Goal: Task Accomplishment & Management: Use online tool/utility

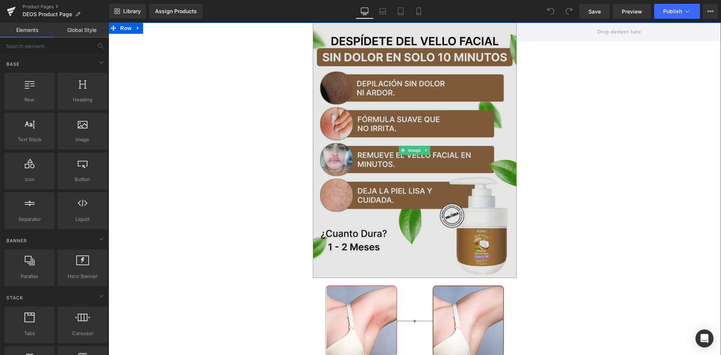
drag, startPoint x: 345, startPoint y: 99, endPoint x: 339, endPoint y: 101, distance: 6.8
click at [345, 99] on img at bounding box center [415, 150] width 204 height 255
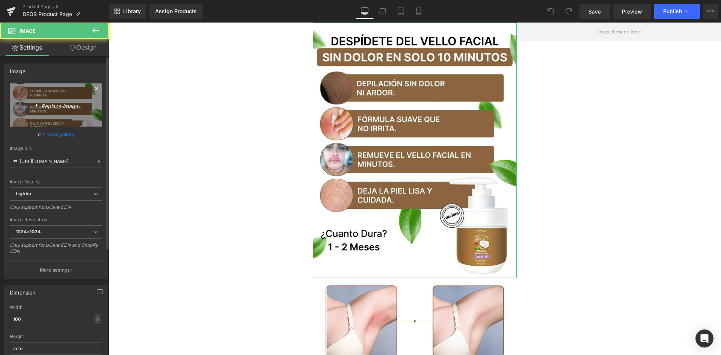
click at [62, 114] on link "Replace Image" at bounding box center [56, 104] width 92 height 43
type input "C:\fakepath\Banner Principal.webp"
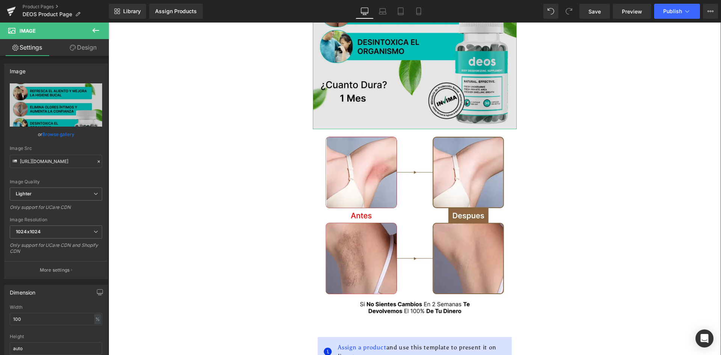
scroll to position [150, 0]
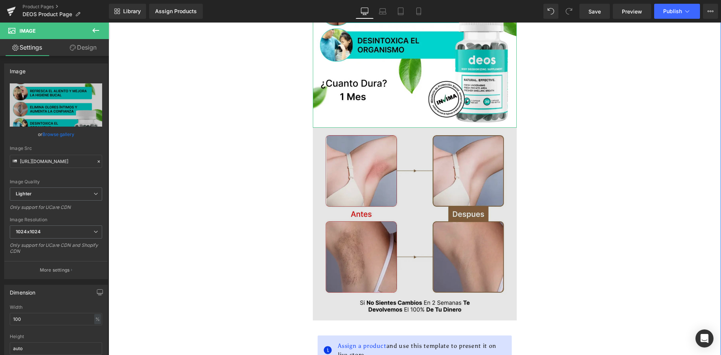
type input "https://ucarecdn.com/b134f069-afce-4c7f-acfd-0c687f132617/-/format/auto/-/previ…"
click at [387, 167] on img at bounding box center [415, 224] width 204 height 193
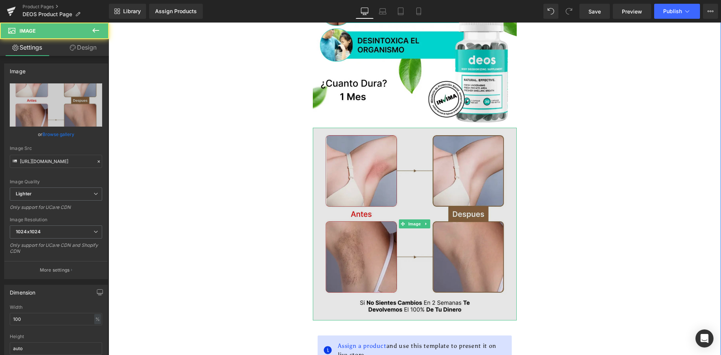
click at [427, 222] on img at bounding box center [415, 224] width 204 height 193
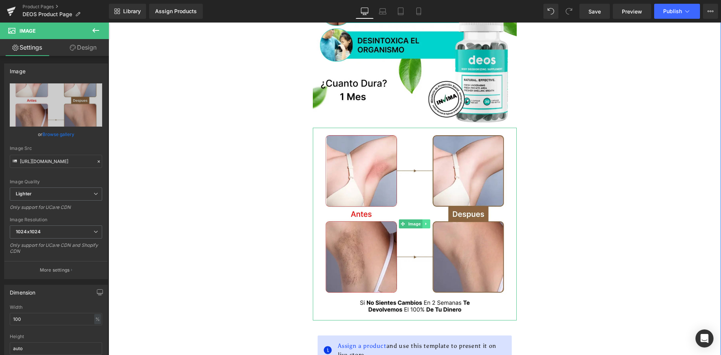
click at [424, 221] on icon at bounding box center [426, 223] width 4 height 5
click at [428, 222] on icon at bounding box center [430, 224] width 4 height 4
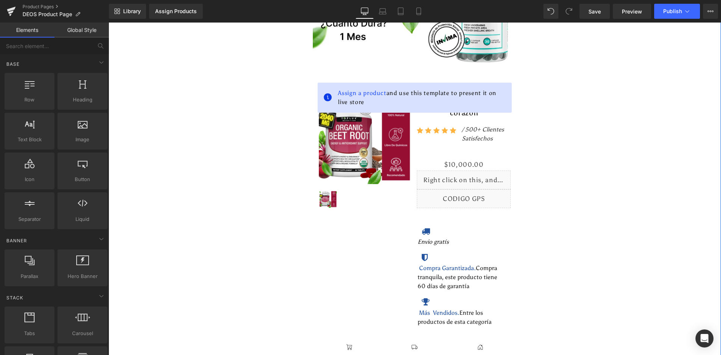
scroll to position [188, 0]
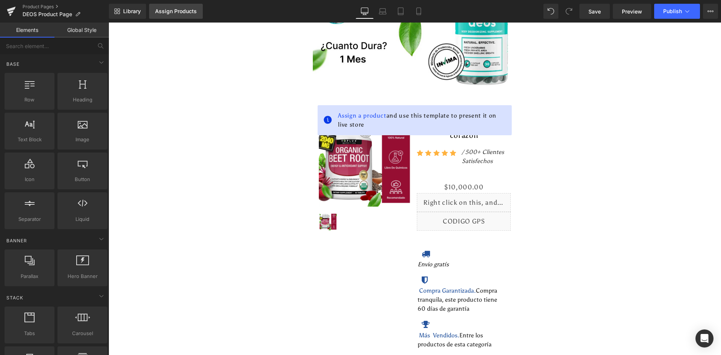
click at [173, 9] on div "Assign Products" at bounding box center [176, 11] width 42 height 6
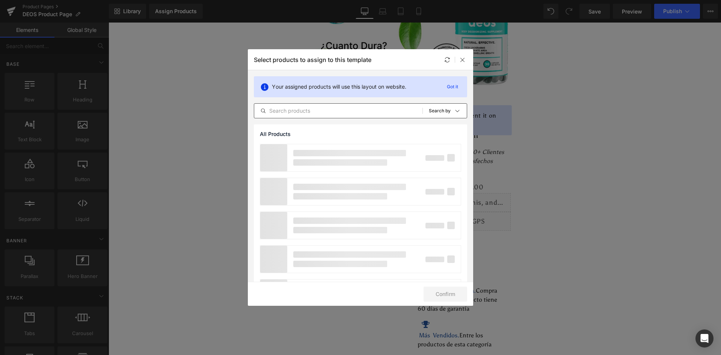
click at [294, 108] on input "text" at bounding box center [338, 110] width 168 height 9
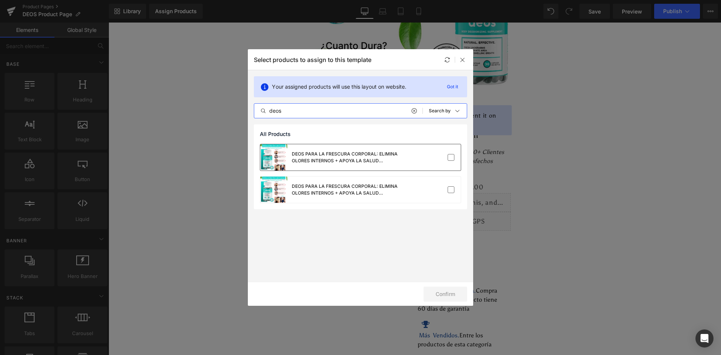
type input "deos"
click at [370, 160] on div "DEOS PARA LA FRESCURA CORPORAL: ELIMINA OLORES INTERNOS + APOYA LA SALUD INTEST…" at bounding box center [348, 158] width 113 height 14
click at [375, 196] on div "DEOS PARA LA FRESCURA CORPORAL: ELIMINA OLORES INTERNOS + APOYA LA SALUD INTEST…" at bounding box center [348, 190] width 113 height 14
click at [446, 298] on button "Confirm" at bounding box center [445, 293] width 44 height 15
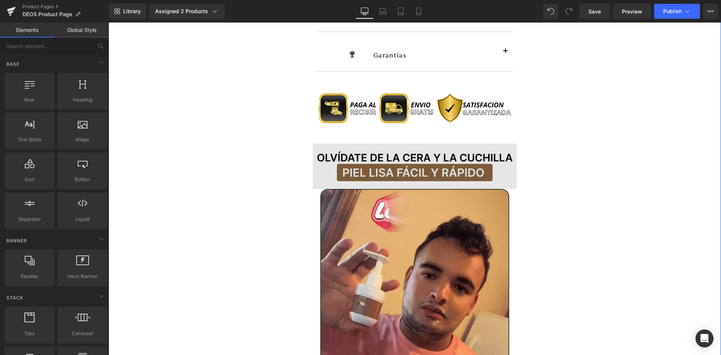
scroll to position [651, 0]
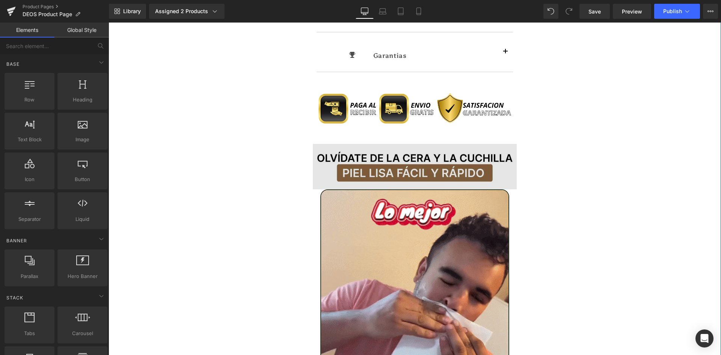
click at [366, 164] on img at bounding box center [415, 167] width 204 height 46
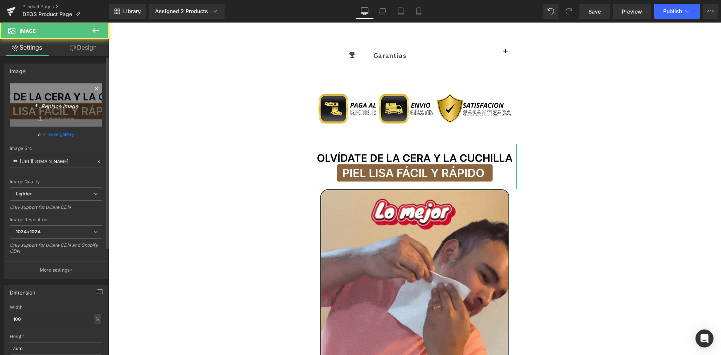
click at [41, 111] on link "Replace Image" at bounding box center [56, 104] width 92 height 43
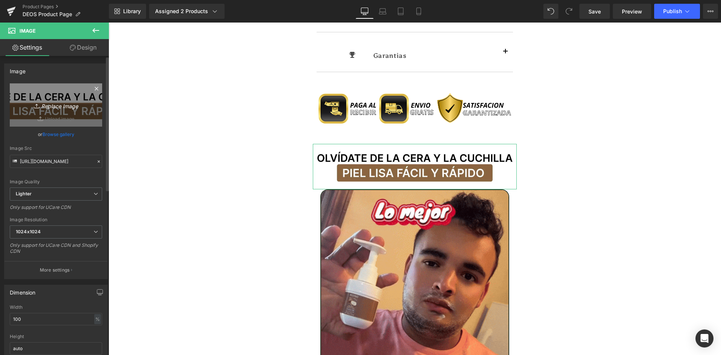
type input "C:\fakepath\Titulo Irresisitble.webp"
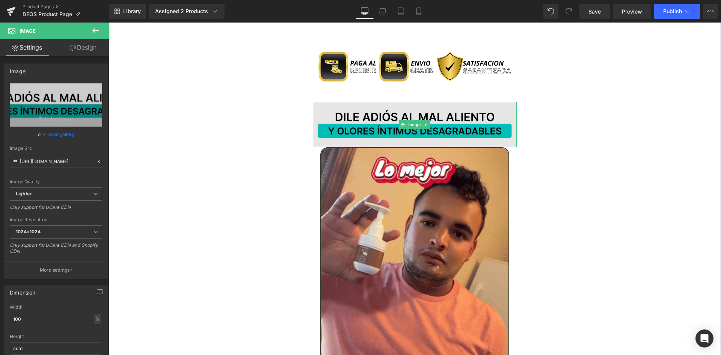
type input "https://ucarecdn.com/9b7f78d3-1827-4033-b659-2a584bc5d056/-/format/auto/-/previ…"
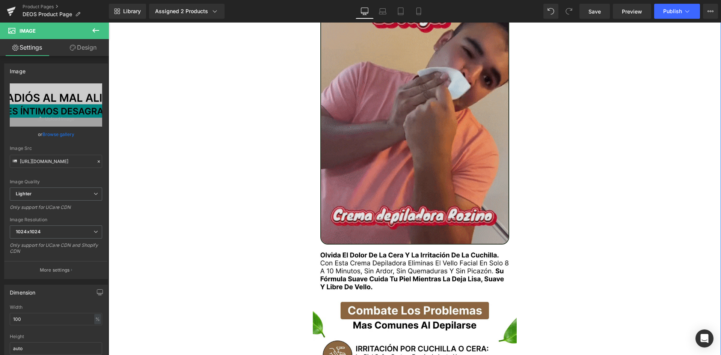
scroll to position [876, 0]
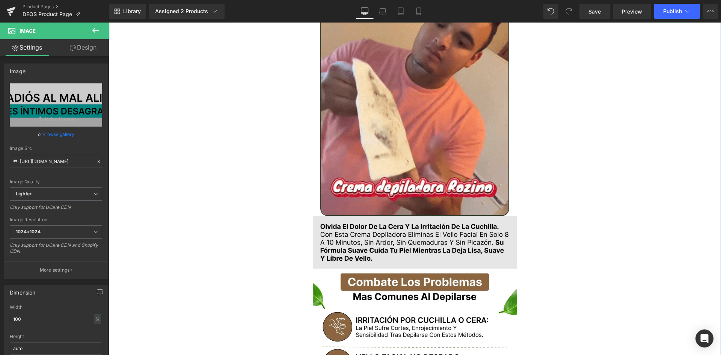
click at [361, 234] on img at bounding box center [415, 242] width 204 height 53
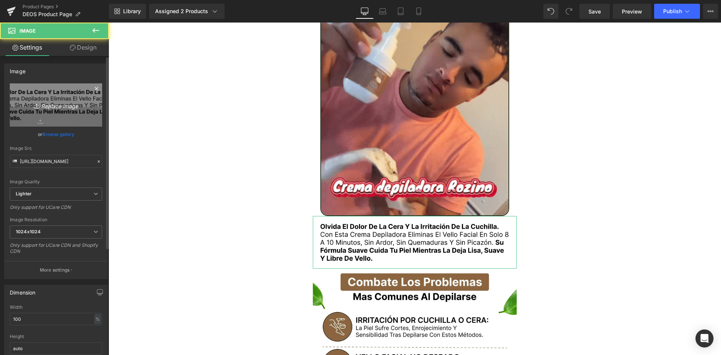
click at [73, 107] on icon "Replace Image" at bounding box center [56, 104] width 60 height 9
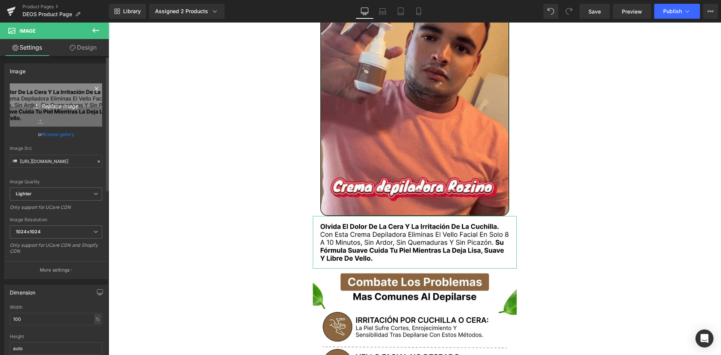
type input "C:\fakepath\Texto.webp"
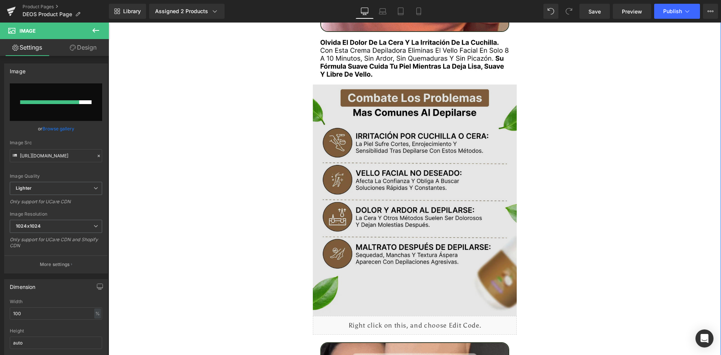
scroll to position [1064, 0]
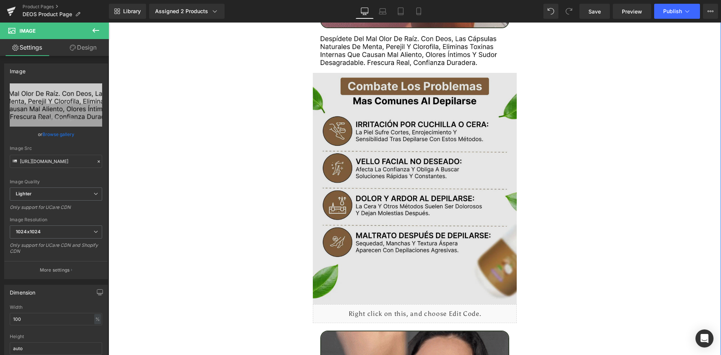
type input "https://ucarecdn.com/a8f88552-a14d-48bf-8ff9-8b7cf2cd48a3/-/format/auto/-/previ…"
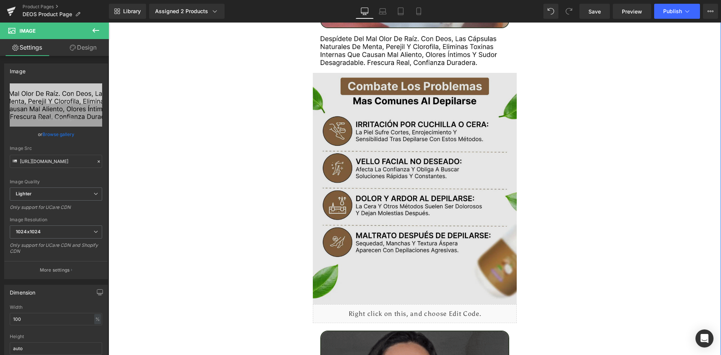
click at [394, 181] on img at bounding box center [415, 189] width 204 height 232
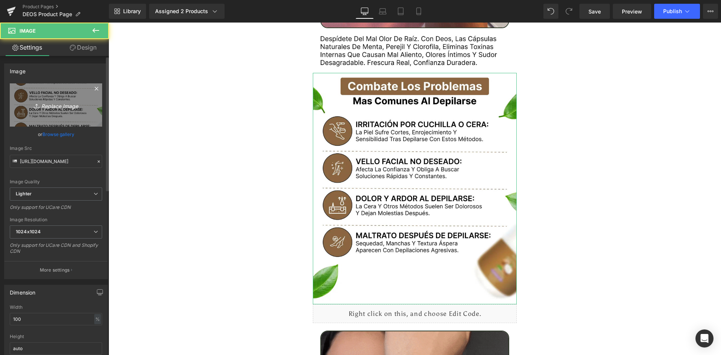
click at [44, 100] on link "Replace Image" at bounding box center [56, 104] width 92 height 43
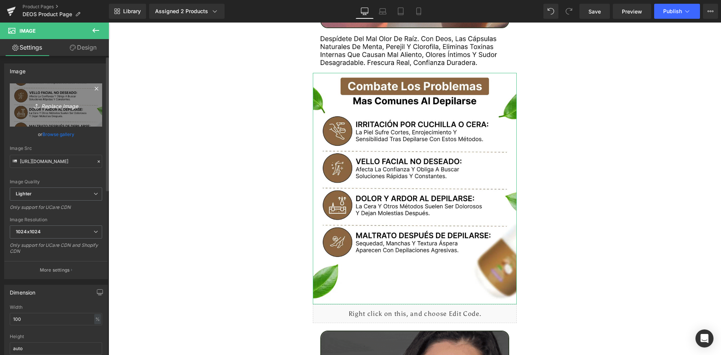
type input "C:\fakepath\Problemas.webp"
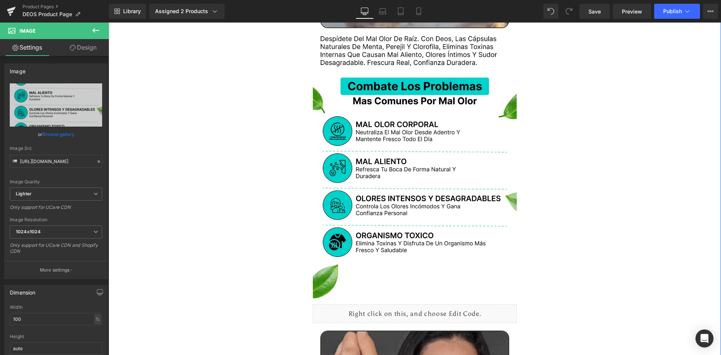
type input "https://ucarecdn.com/95660e23-79ce-4da4-967c-da0599588fe9/-/format/auto/-/previ…"
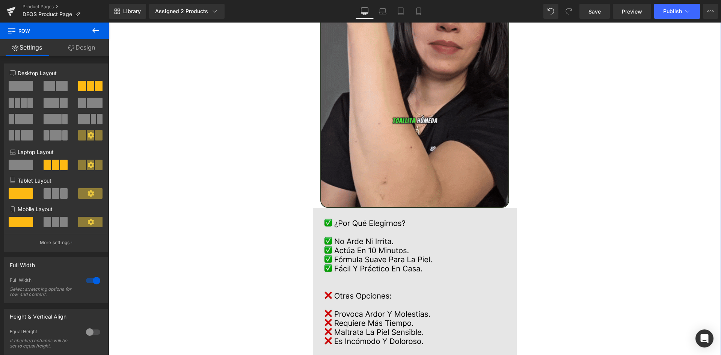
scroll to position [1439, 0]
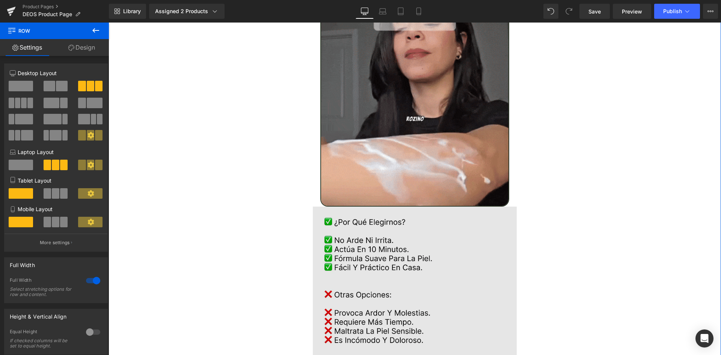
click at [402, 233] on img at bounding box center [415, 285] width 204 height 158
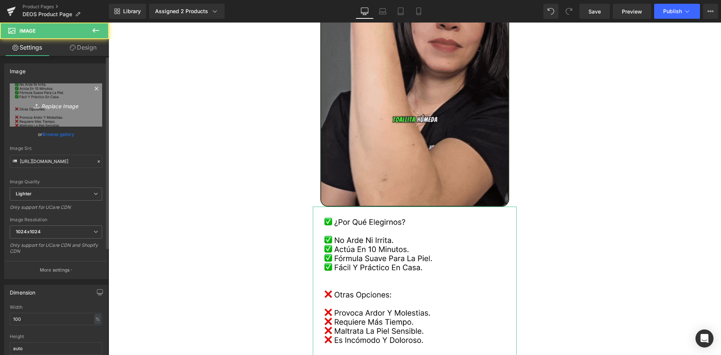
click at [60, 112] on link "Replace Image" at bounding box center [56, 104] width 92 height 43
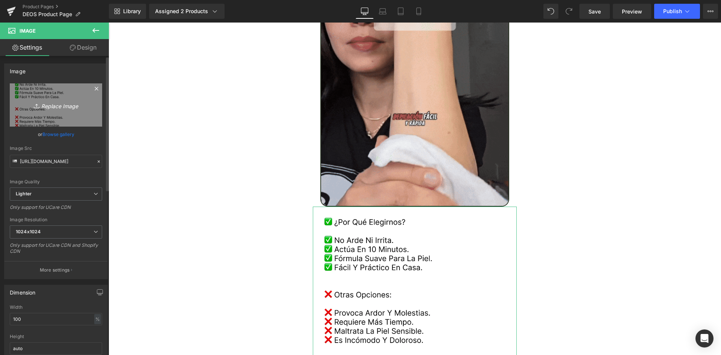
type input "C:\fakepath\Comparativa.webp"
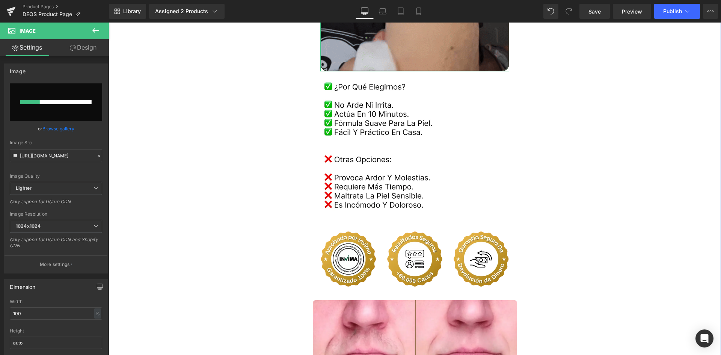
scroll to position [1589, 0]
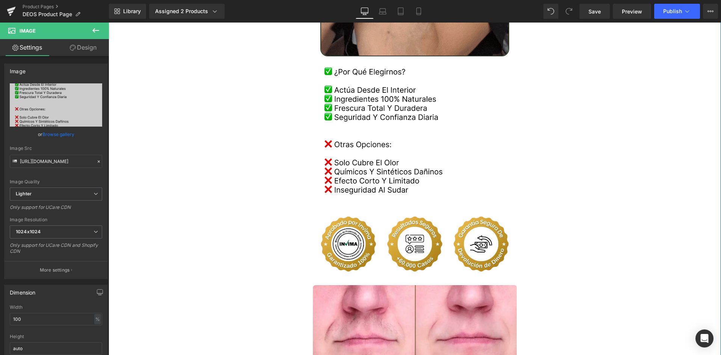
type input "https://ucarecdn.com/8b8b5c85-9d46-478e-868f-566aeea41d99/-/format/auto/-/previ…"
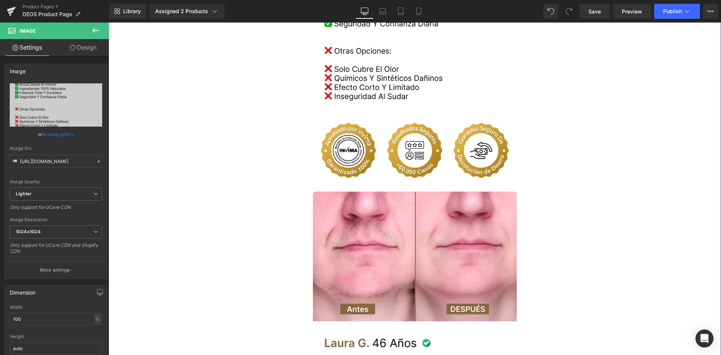
scroll to position [1777, 0]
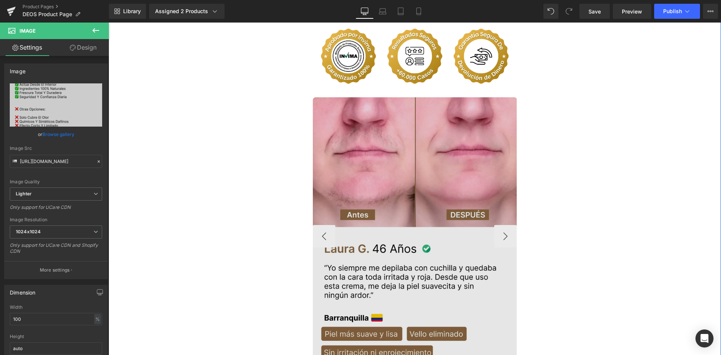
click at [380, 146] on img at bounding box center [415, 236] width 204 height 278
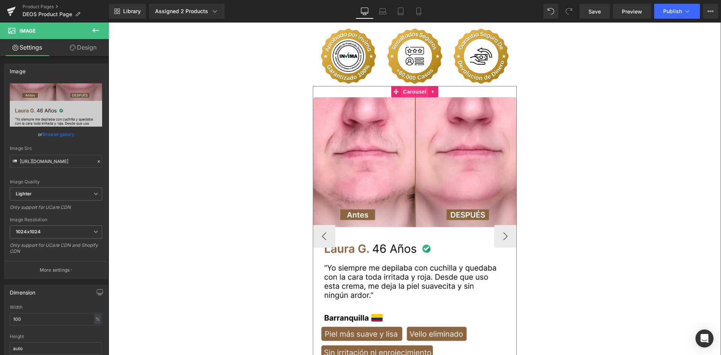
click at [414, 89] on span "Carousel" at bounding box center [414, 91] width 27 height 11
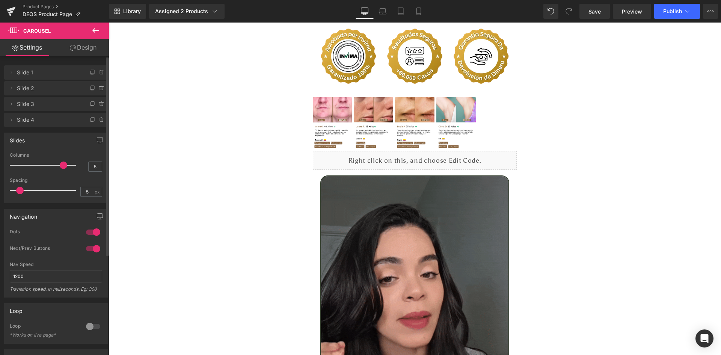
type input "4"
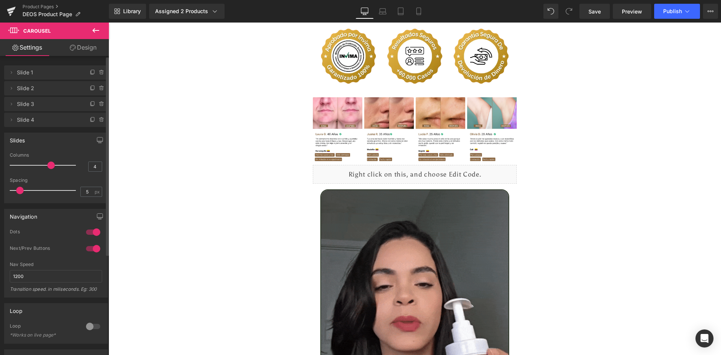
drag, startPoint x: 12, startPoint y: 164, endPoint x: 51, endPoint y: 165, distance: 39.8
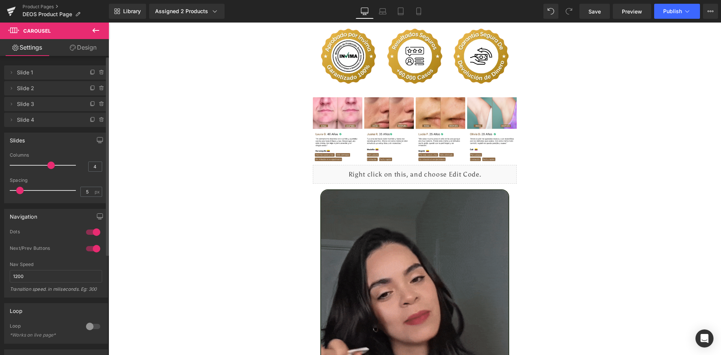
click at [51, 165] on span at bounding box center [51, 165] width 8 height 8
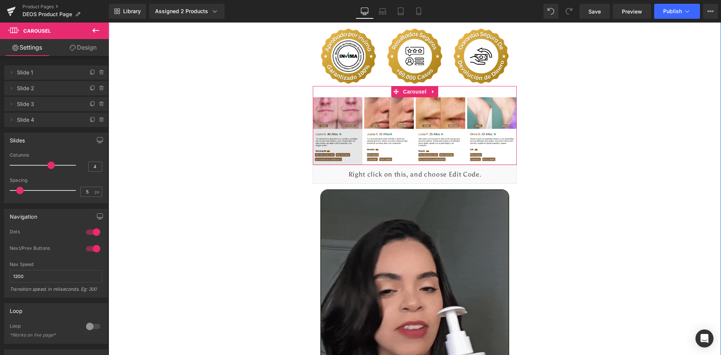
click at [325, 112] on img at bounding box center [338, 131] width 50 height 68
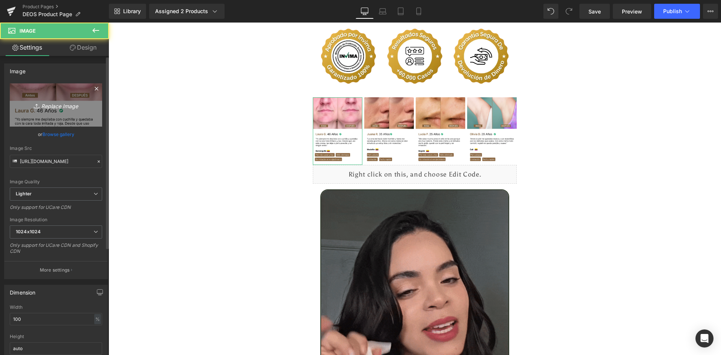
click at [60, 99] on link "Replace Image" at bounding box center [56, 104] width 92 height 43
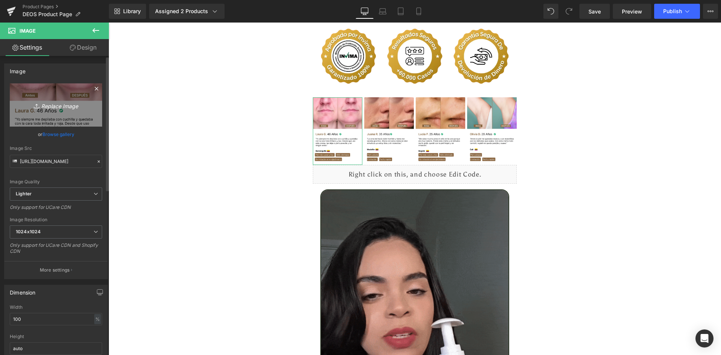
type input "C:\fakepath\Reseñas 1.webp"
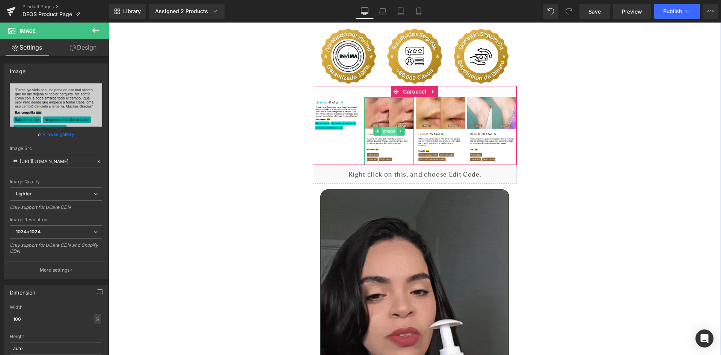
type input "https://ucarecdn.com/754b8117-68b3-4ea5-b715-3f0b4c6ad741/-/format/auto/-/previ…"
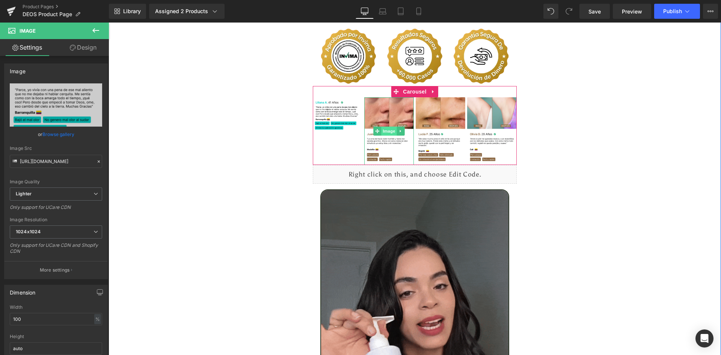
click at [384, 130] on span "Image" at bounding box center [389, 130] width 16 height 9
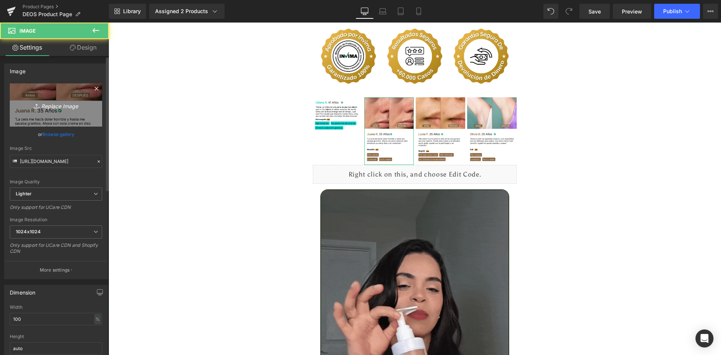
click at [74, 100] on link "Replace Image" at bounding box center [56, 104] width 92 height 43
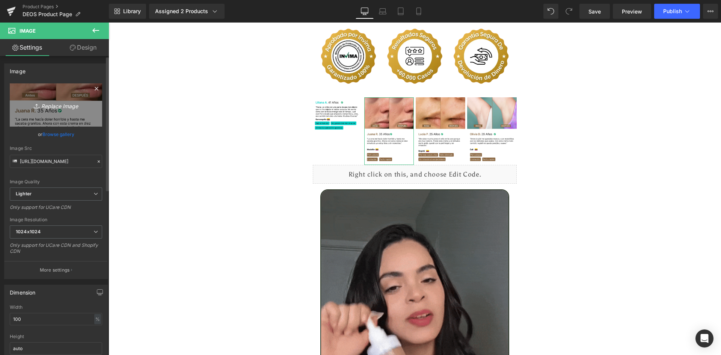
type input "C:\fakepath\Reseñas 2.webp"
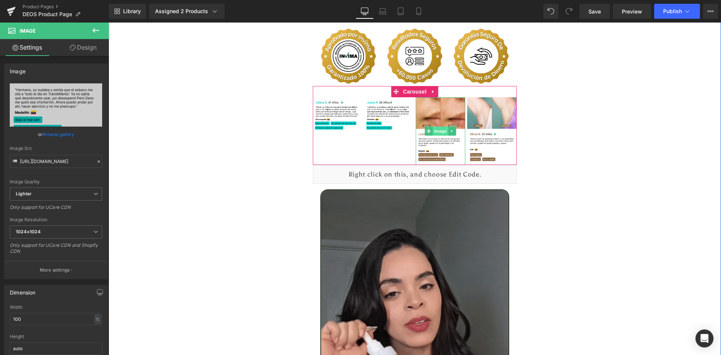
type input "https://ucarecdn.com/fe3a3295-8c37-4ca1-9edd-9f2542da516b/-/format/auto/-/previ…"
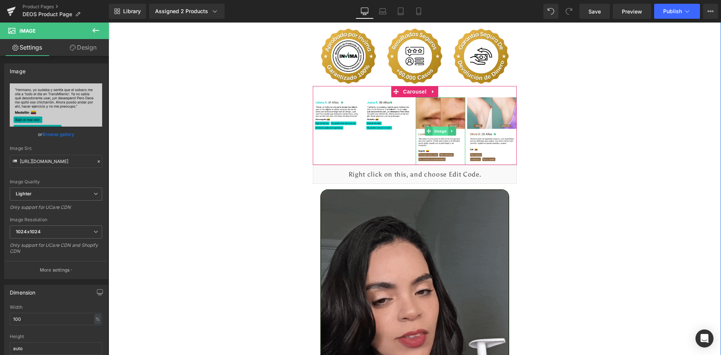
click at [435, 130] on span "Image" at bounding box center [440, 130] width 16 height 9
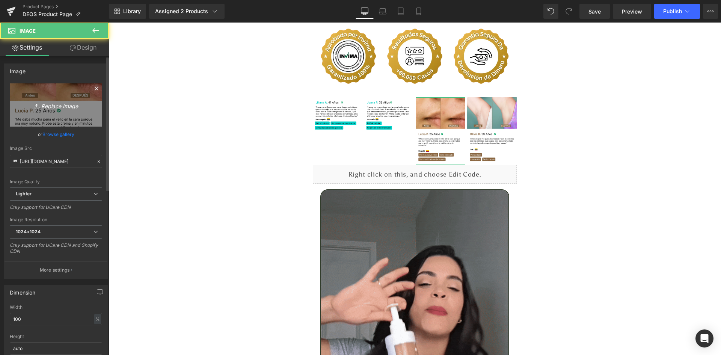
click at [39, 104] on icon "Replace Image" at bounding box center [56, 104] width 60 height 9
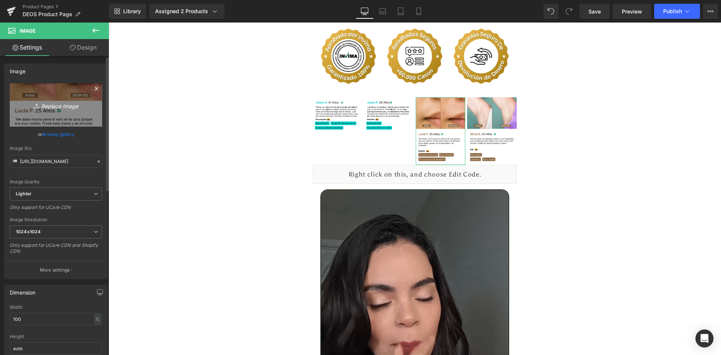
type input "C:\fakepath\Reseñas 3.webp"
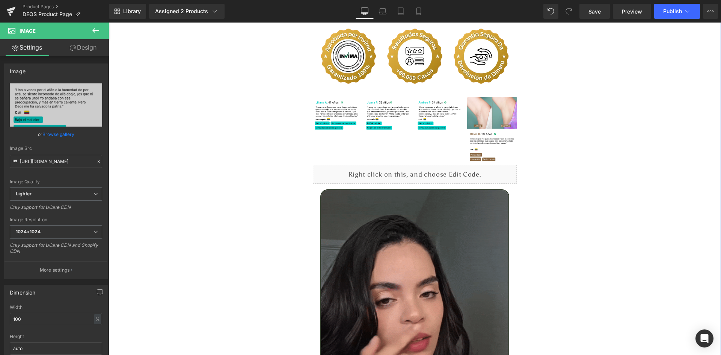
type input "https://ucarecdn.com/504d145b-e28d-4bd5-8cec-b8e0dd790332/-/format/auto/-/previ…"
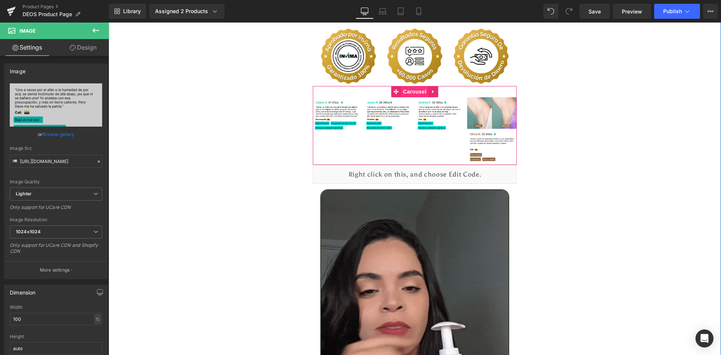
click at [415, 90] on span "Carousel" at bounding box center [414, 91] width 27 height 11
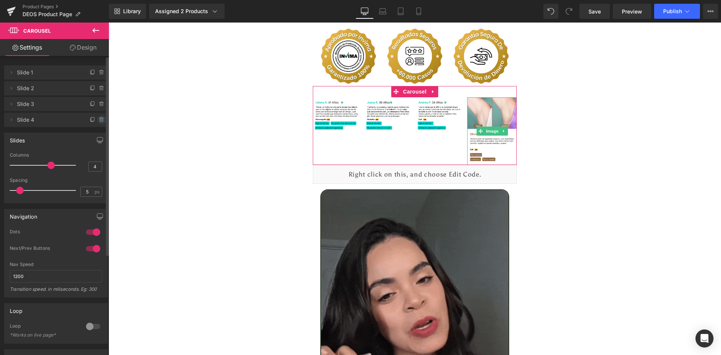
click at [100, 120] on icon at bounding box center [101, 119] width 3 height 3
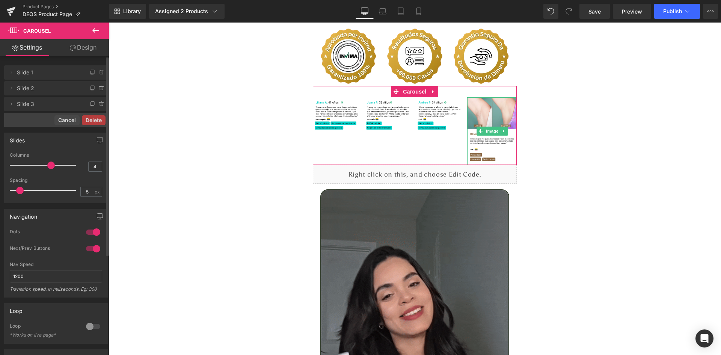
click at [100, 120] on button "Delete" at bounding box center [94, 120] width 24 height 10
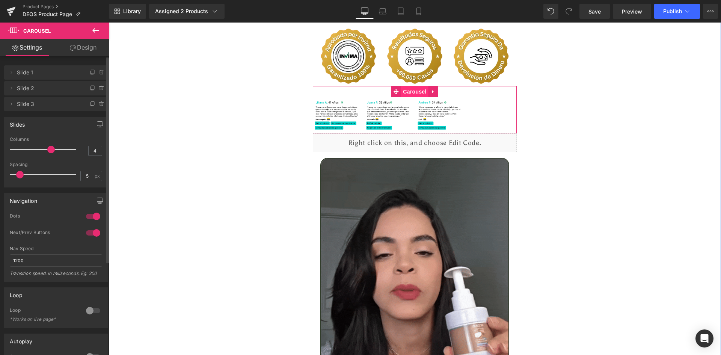
click at [415, 89] on span "Carousel" at bounding box center [414, 91] width 27 height 11
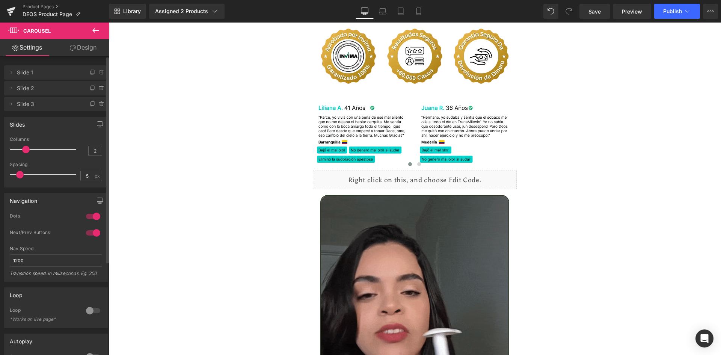
type input "1"
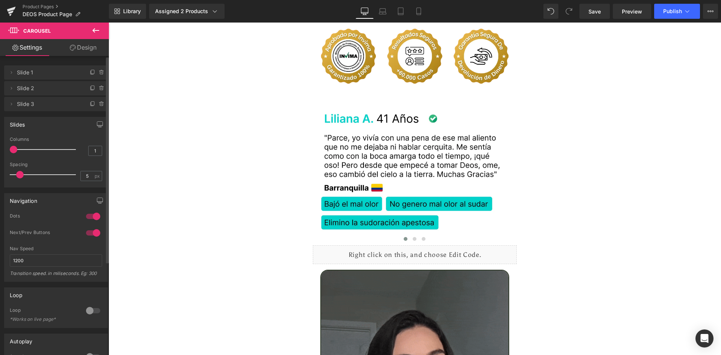
drag, startPoint x: 48, startPoint y: 150, endPoint x: 14, endPoint y: 149, distance: 34.9
click at [14, 149] on span at bounding box center [14, 150] width 8 height 8
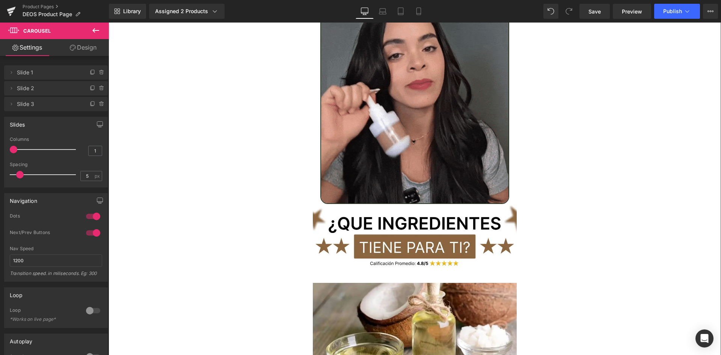
scroll to position [2190, 0]
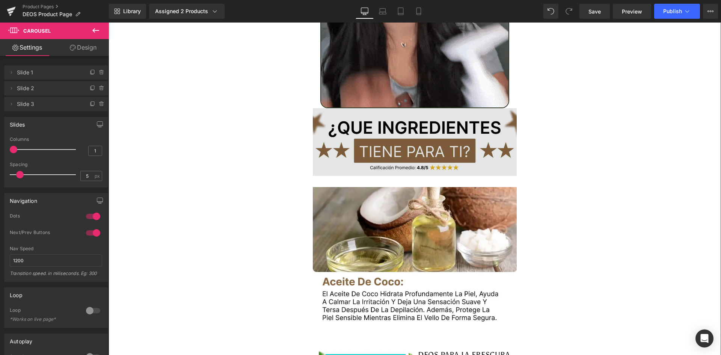
click at [379, 148] on img at bounding box center [415, 141] width 204 height 67
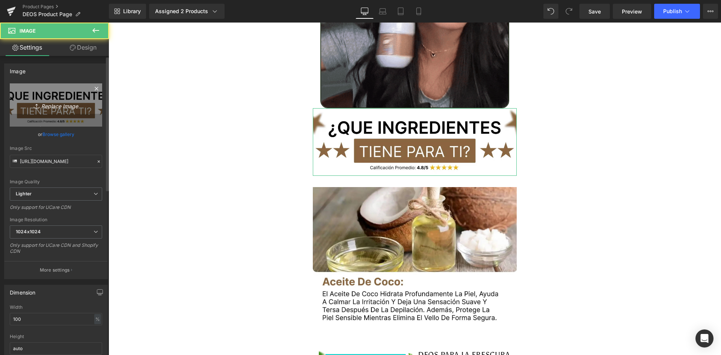
click at [53, 107] on icon "Replace Image" at bounding box center [56, 104] width 60 height 9
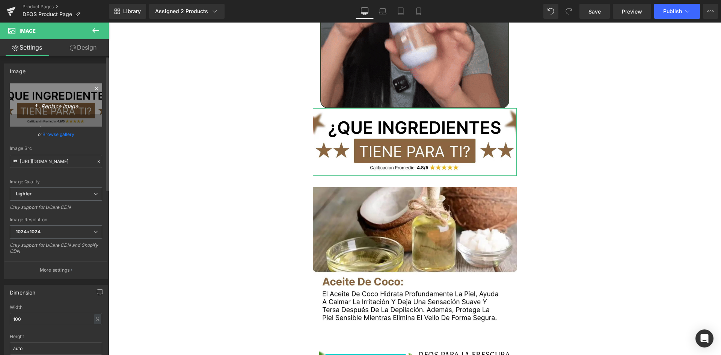
type input "C:\fakepath\Titulo reseñas.webp"
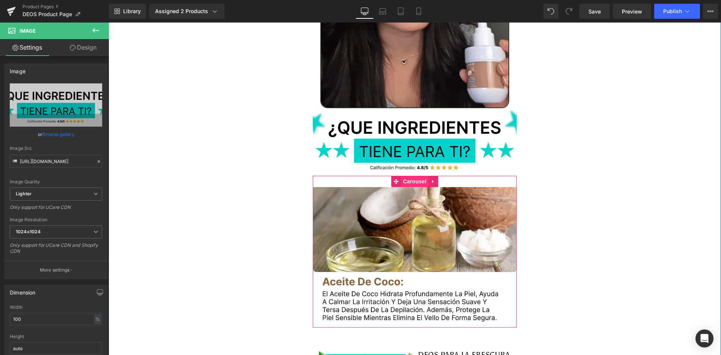
type input "https://ucarecdn.com/56b494c4-50fb-4743-acdc-67b627461564/-/format/auto/-/previ…"
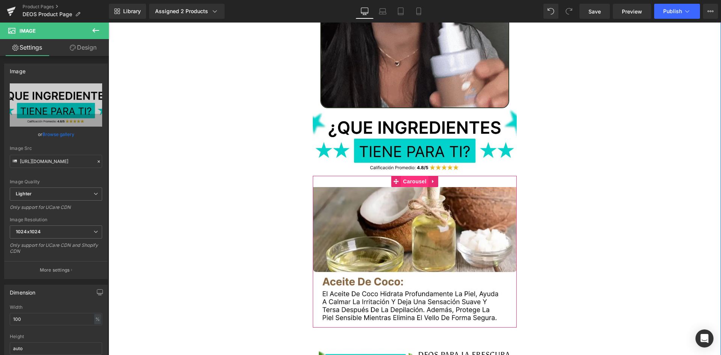
click at [409, 180] on span "Carousel" at bounding box center [414, 181] width 27 height 11
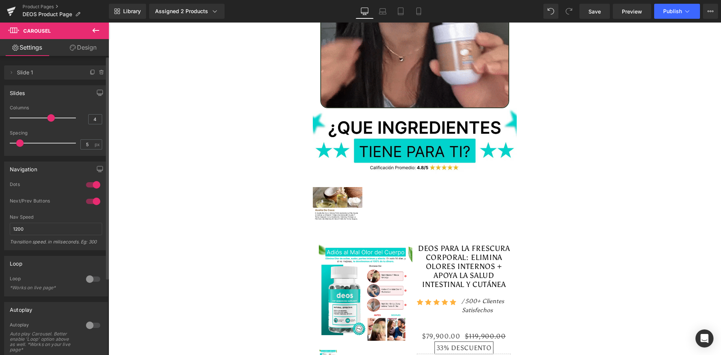
type input "3"
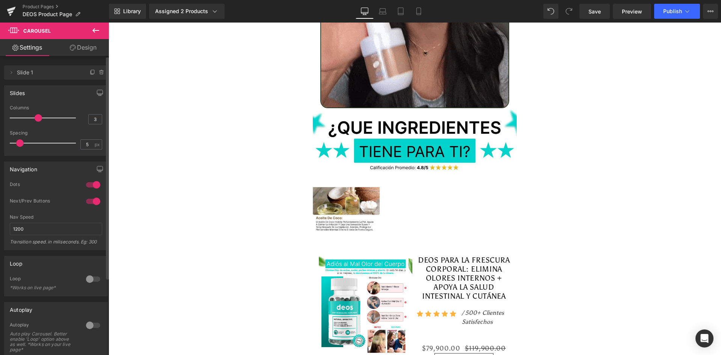
drag, startPoint x: 14, startPoint y: 117, endPoint x: 39, endPoint y: 119, distance: 26.0
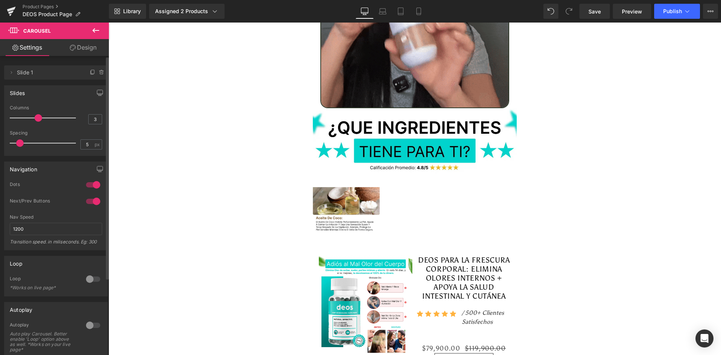
click at [39, 119] on span at bounding box center [39, 118] width 8 height 8
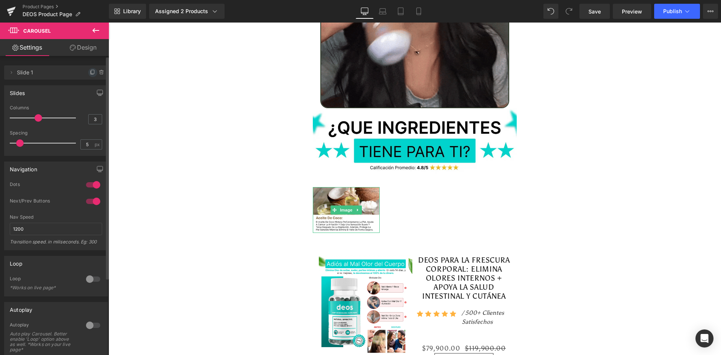
click at [90, 73] on icon at bounding box center [93, 72] width 6 height 6
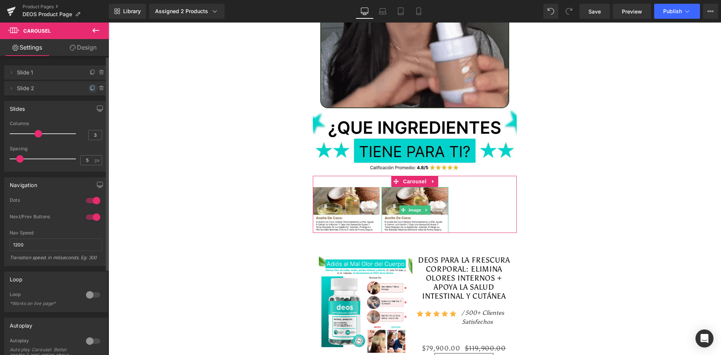
click at [92, 87] on icon at bounding box center [93, 88] width 6 height 6
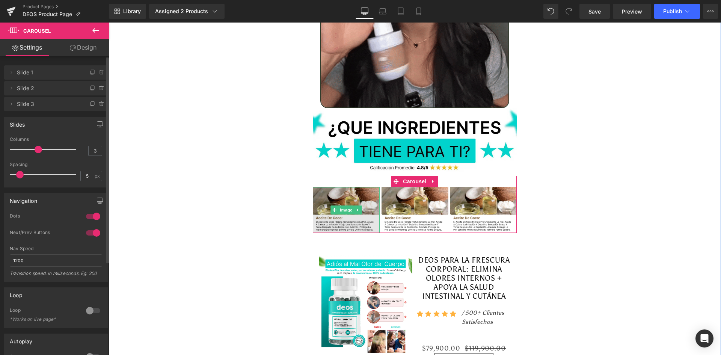
click at [351, 197] on img at bounding box center [346, 210] width 67 height 46
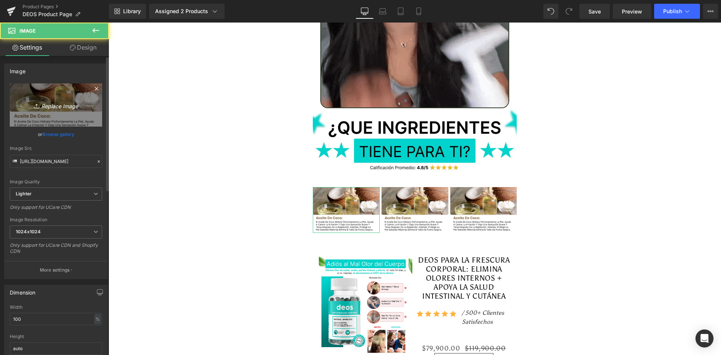
click at [36, 109] on icon at bounding box center [38, 106] width 8 height 8
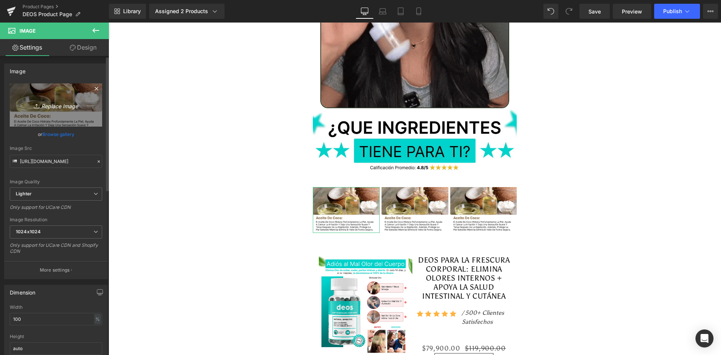
type input "C:\fakepath\Ingrediente 1.webp"
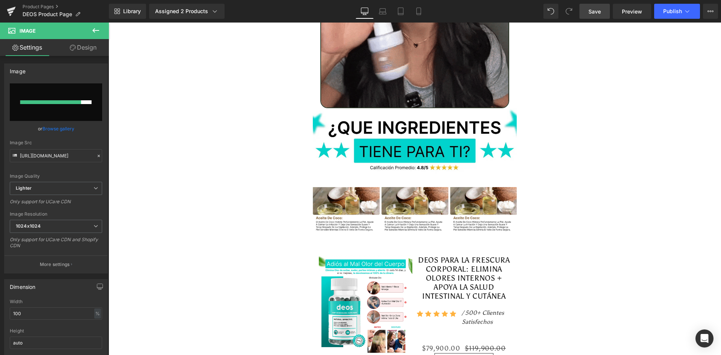
click at [595, 14] on span "Save" at bounding box center [594, 12] width 12 height 8
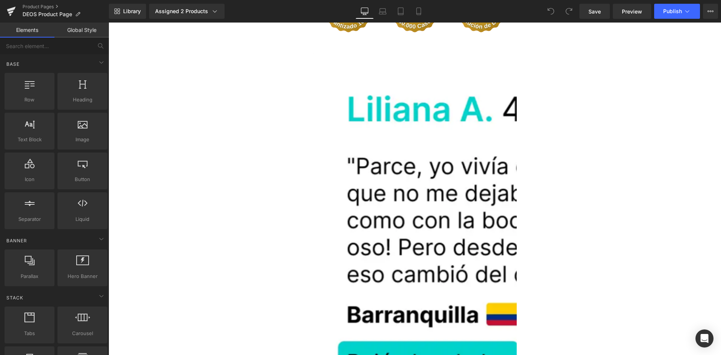
scroll to position [1841, 0]
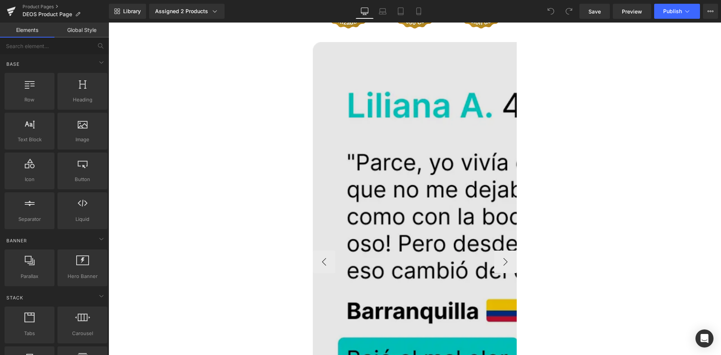
click at [432, 169] on img at bounding box center [616, 261] width 607 height 439
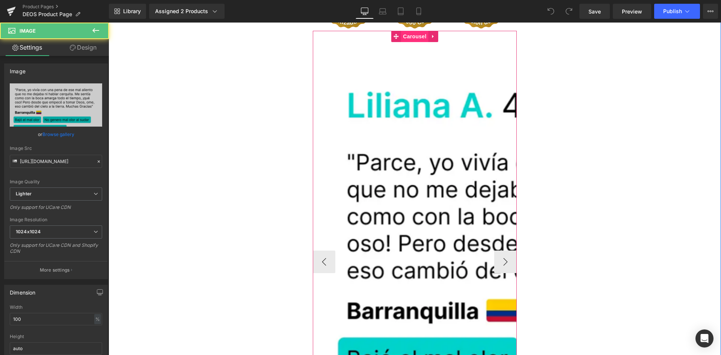
click at [407, 31] on span "Carousel" at bounding box center [414, 36] width 27 height 11
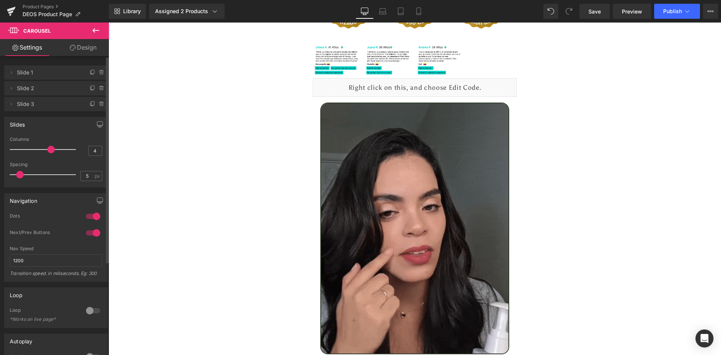
type input "3"
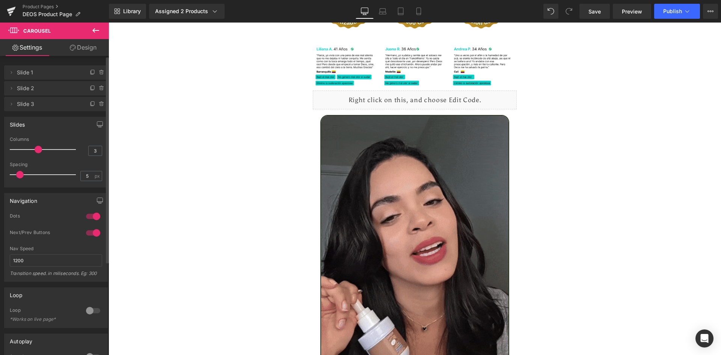
drag, startPoint x: 12, startPoint y: 149, endPoint x: 36, endPoint y: 155, distance: 24.7
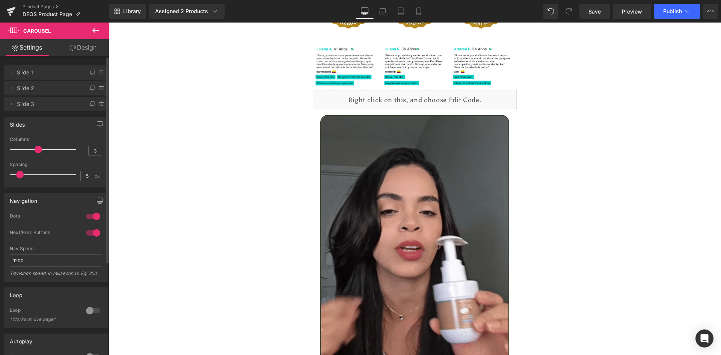
click at [36, 155] on div at bounding box center [45, 149] width 62 height 15
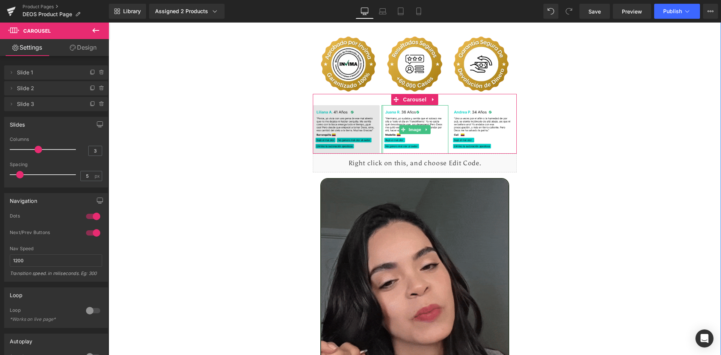
scroll to position [1766, 0]
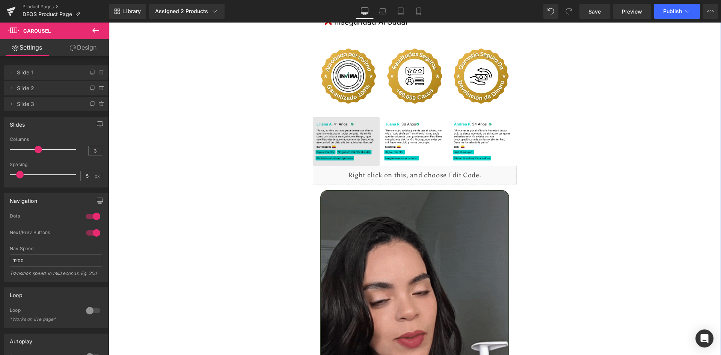
click at [338, 126] on div "Image" at bounding box center [346, 141] width 67 height 48
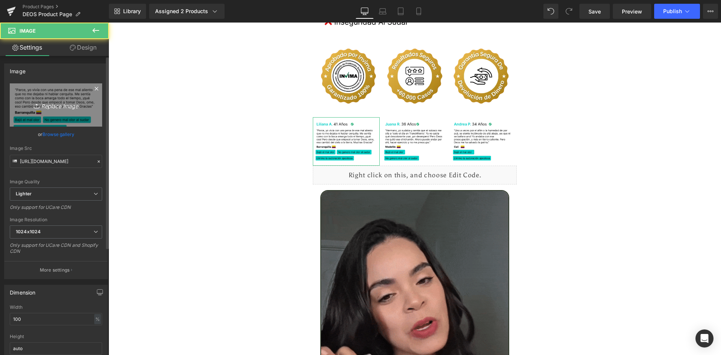
click at [57, 107] on icon "Replace Image" at bounding box center [56, 104] width 60 height 9
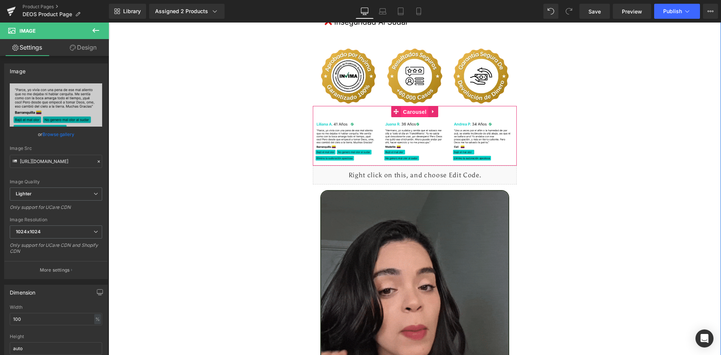
click at [409, 106] on span "Carousel" at bounding box center [414, 111] width 27 height 11
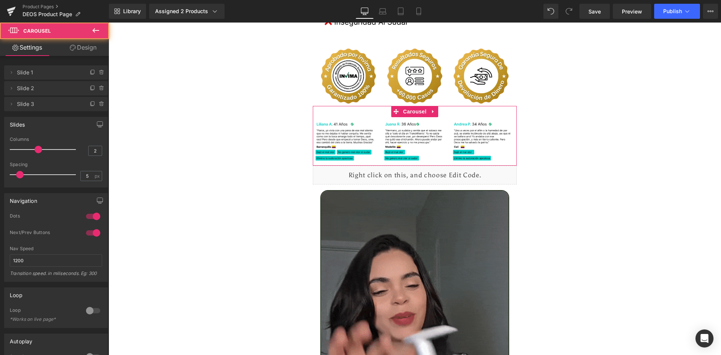
type input "1"
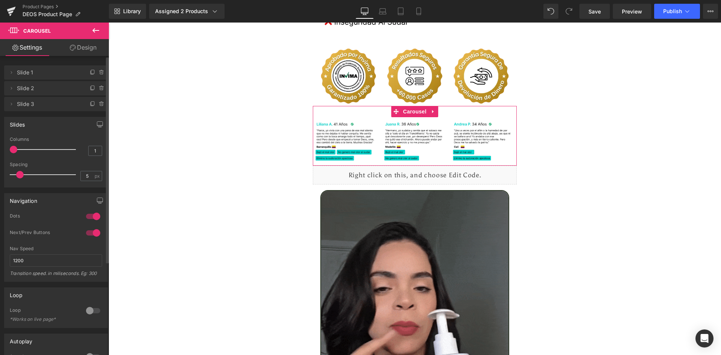
drag, startPoint x: 38, startPoint y: 149, endPoint x: 8, endPoint y: 152, distance: 30.2
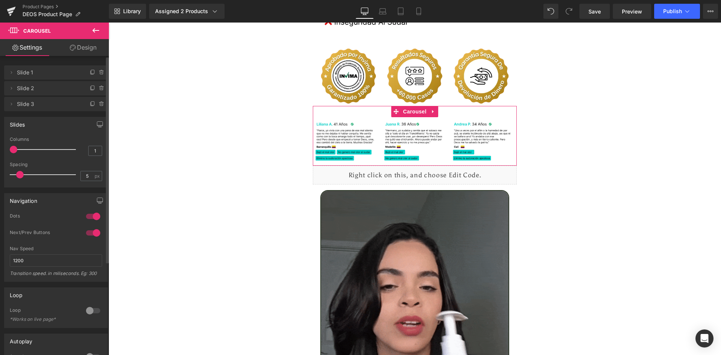
click at [8, 152] on div "1 Columns 1 3 Columns 3 3 Columns 3 1 Columns 1 5px Spacing 5 px 5px Spacing 5 …" at bounding box center [56, 162] width 103 height 50
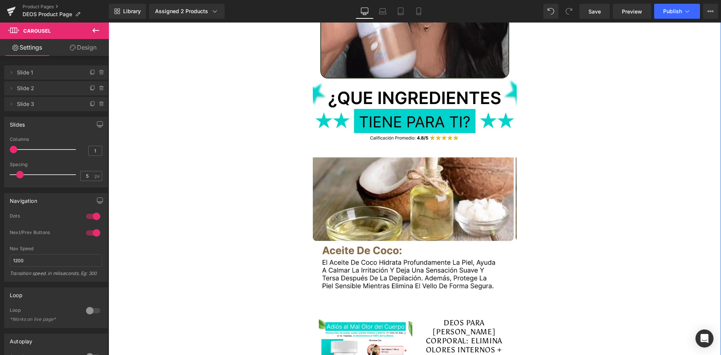
scroll to position [2254, 0]
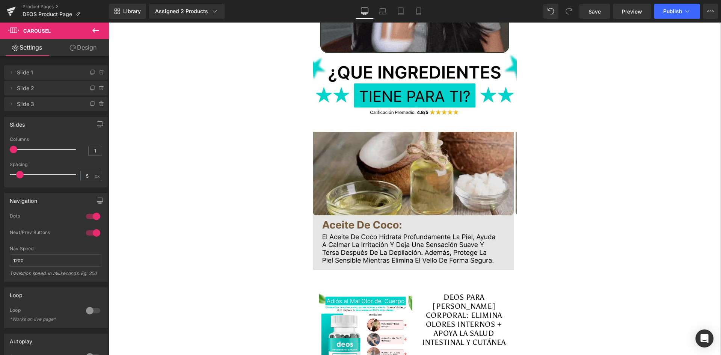
click at [414, 154] on img at bounding box center [413, 201] width 201 height 138
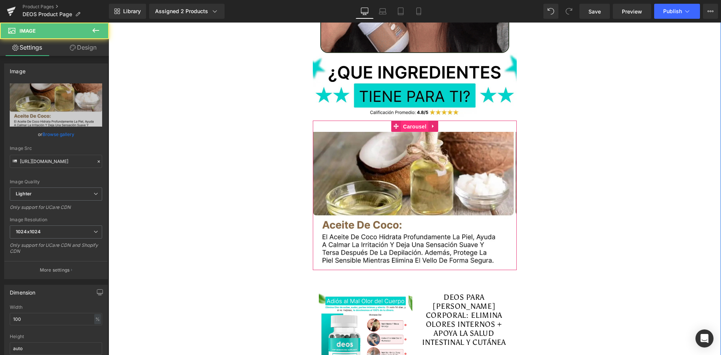
click at [410, 121] on span "Carousel" at bounding box center [414, 126] width 27 height 11
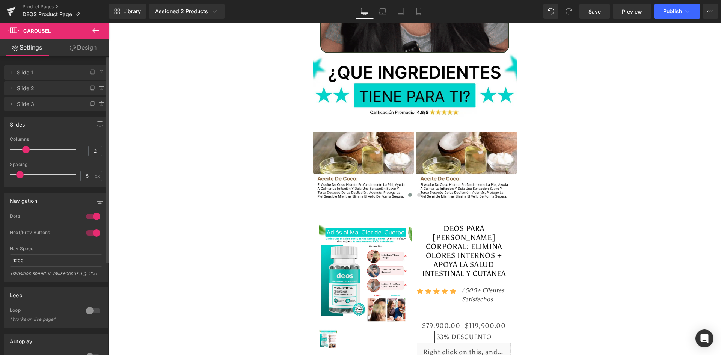
type input "3"
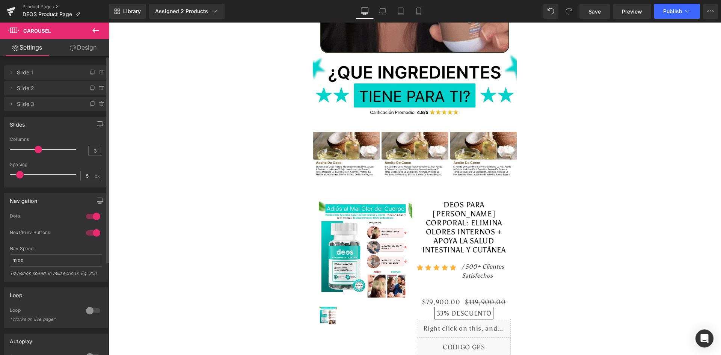
drag, startPoint x: 36, startPoint y: 146, endPoint x: 40, endPoint y: 153, distance: 8.1
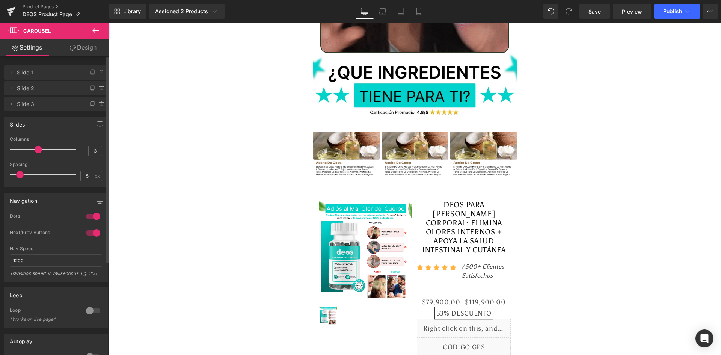
click at [40, 153] on div at bounding box center [45, 149] width 62 height 15
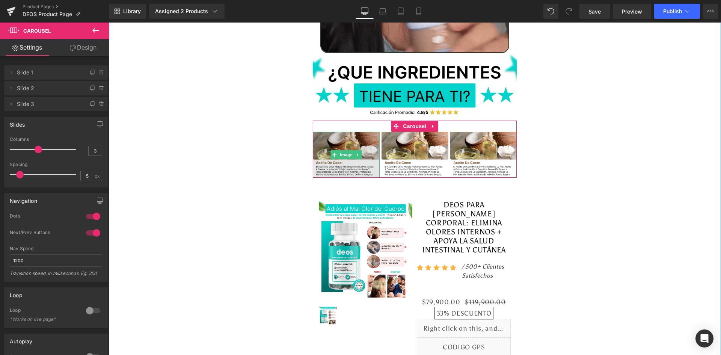
click at [336, 134] on img at bounding box center [346, 155] width 67 height 46
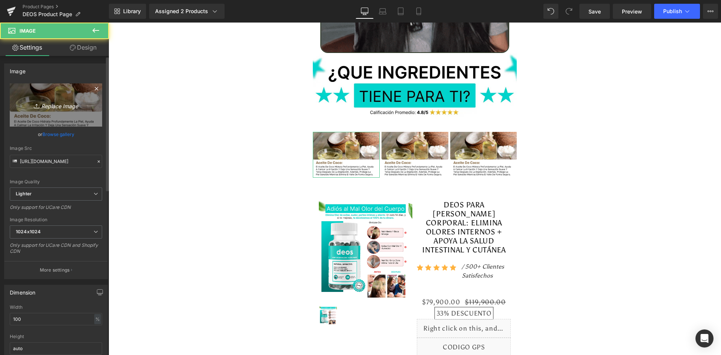
click at [86, 96] on link "Replace Image" at bounding box center [56, 104] width 92 height 43
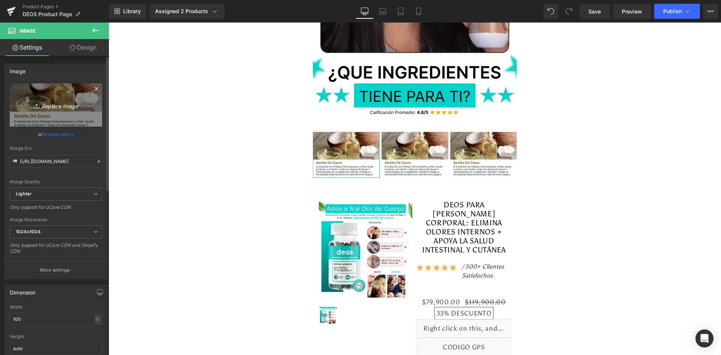
type input "C:\fakepath\Ingrediente 1.webp"
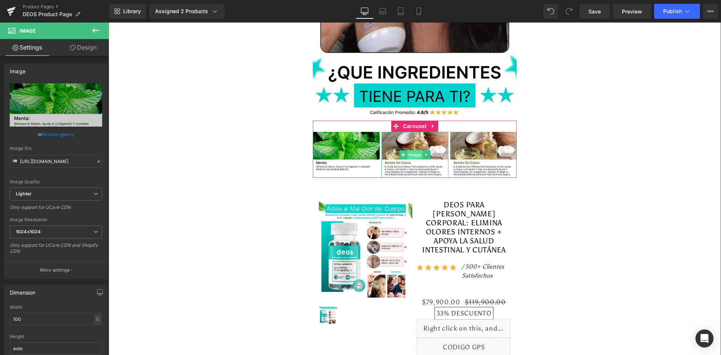
type input "https://ucarecdn.com/d6161556-02c3-4b56-b53f-4403a29c3d94/-/format/auto/-/previ…"
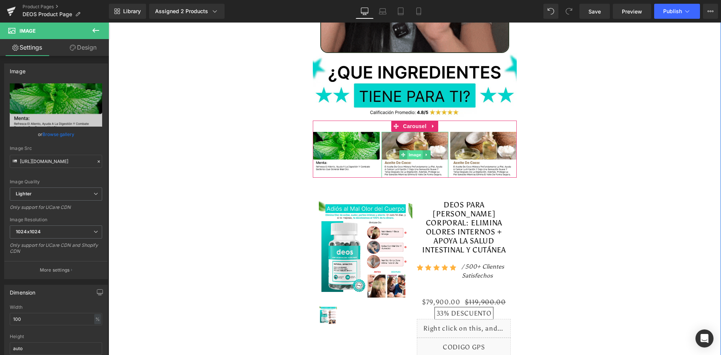
click at [412, 150] on span "Image" at bounding box center [415, 154] width 16 height 9
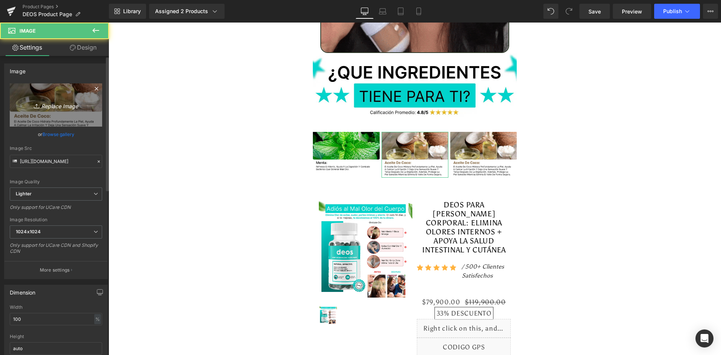
click at [60, 116] on link "Replace Image" at bounding box center [56, 104] width 92 height 43
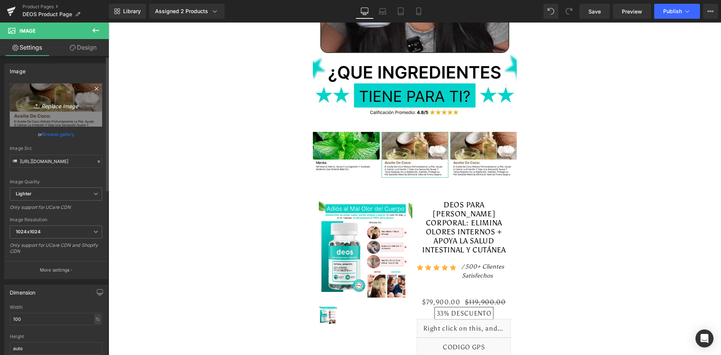
type input "C:\fakepath\Ingrediente 2.webp"
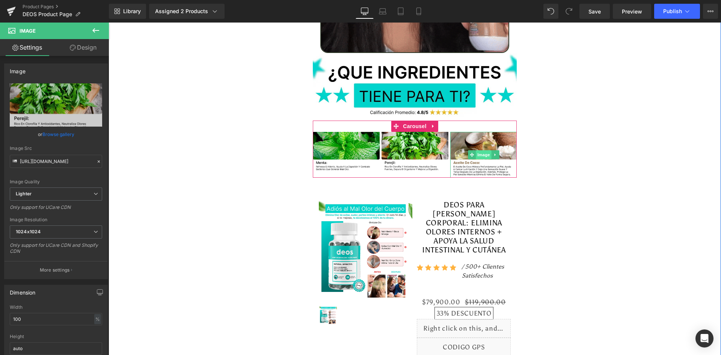
type input "https://ucarecdn.com/1fb77fdc-0675-4052-9892-4240f577c2a4/-/format/auto/-/previ…"
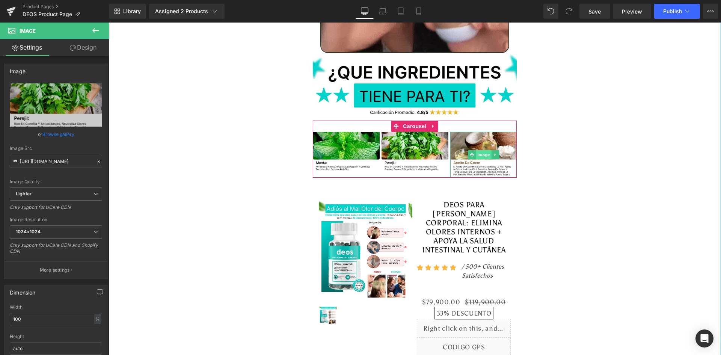
click at [479, 150] on span "Image" at bounding box center [484, 154] width 16 height 9
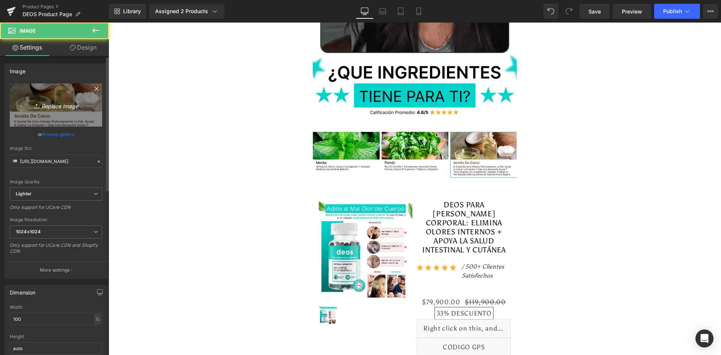
click at [44, 94] on link "Replace Image" at bounding box center [56, 104] width 92 height 43
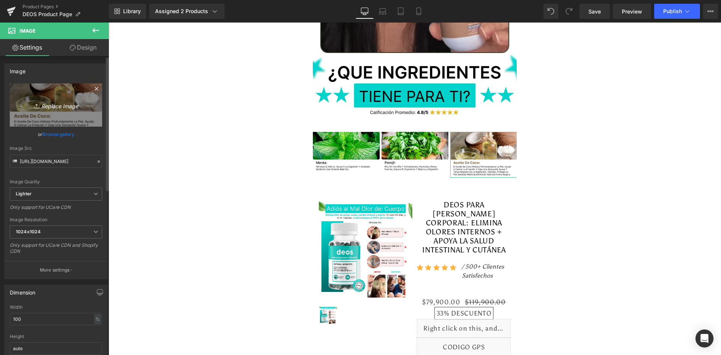
type input "C:\fakepath\Ingrediente 3.webp"
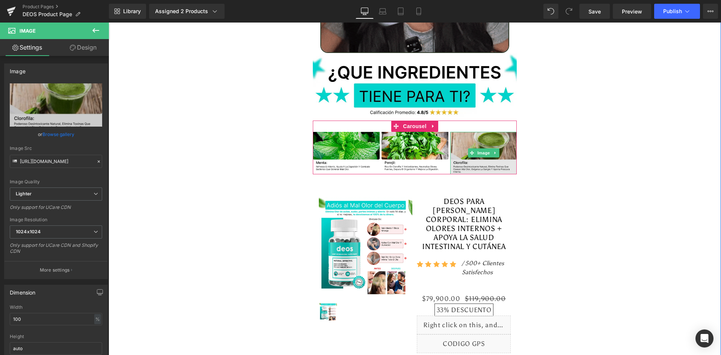
type input "https://ucarecdn.com/329f049a-d6ee-4e44-8434-a5530b98dc58/-/format/auto/-/previ…"
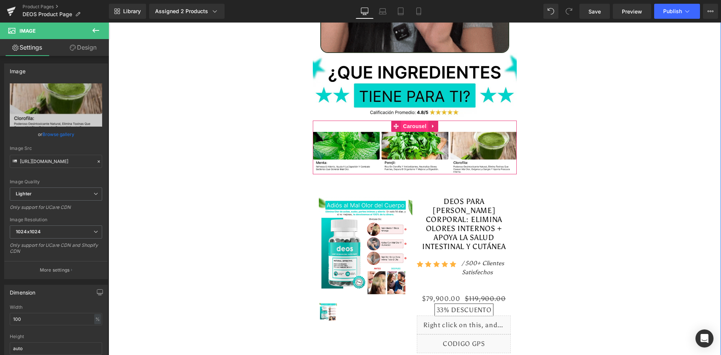
click at [405, 120] on span "Carousel" at bounding box center [414, 125] width 27 height 11
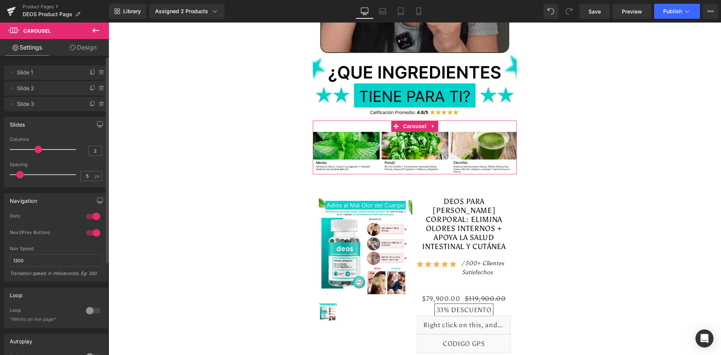
type input "1"
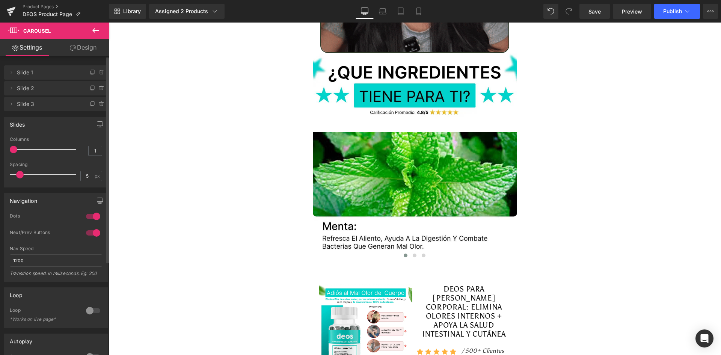
drag, startPoint x: 36, startPoint y: 151, endPoint x: 4, endPoint y: 158, distance: 32.3
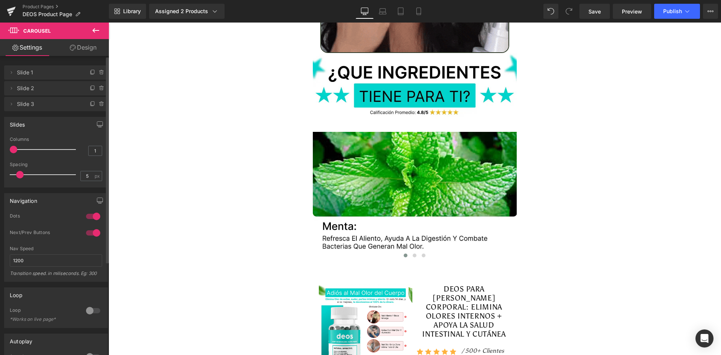
click at [4, 158] on div "Slides 1 Columns 1 3 Columns 3 3 Columns 3 1 Columns 1 5px Spacing 5 px 5px Spa…" at bounding box center [56, 152] width 104 height 71
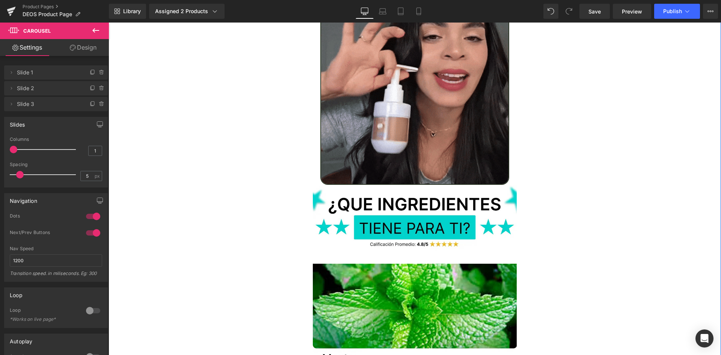
scroll to position [2204, 0]
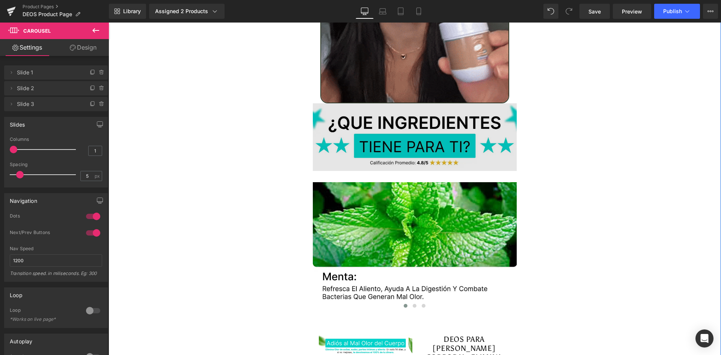
click at [436, 107] on img at bounding box center [415, 136] width 204 height 67
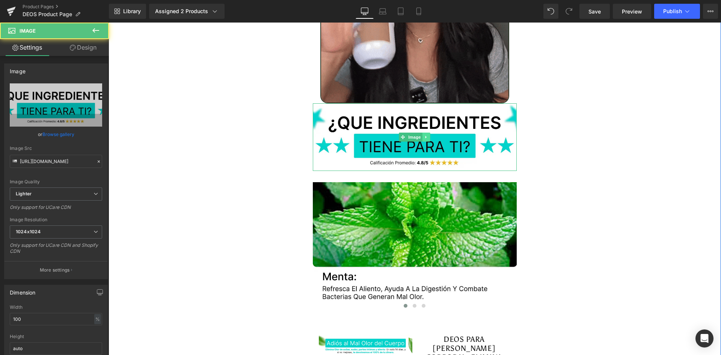
click at [422, 132] on link at bounding box center [426, 136] width 8 height 9
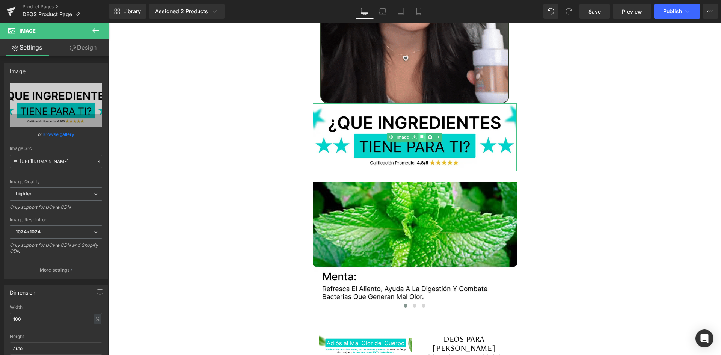
click at [420, 135] on icon at bounding box center [422, 137] width 4 height 5
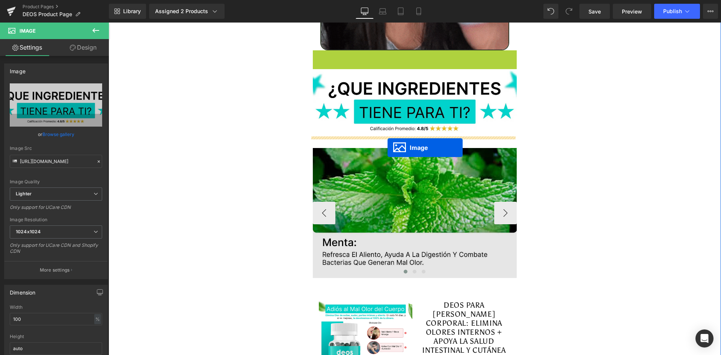
scroll to position [2316, 0]
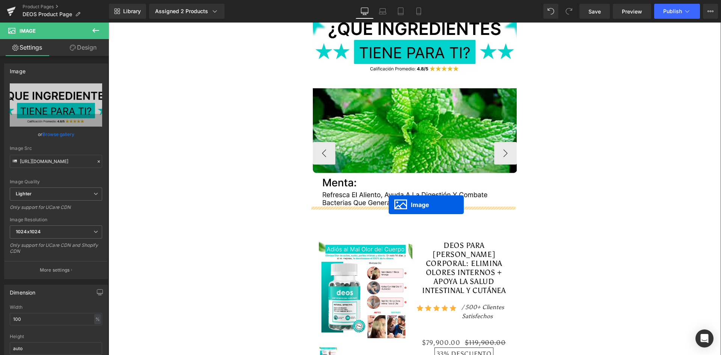
drag, startPoint x: 387, startPoint y: 124, endPoint x: 388, endPoint y: 205, distance: 80.3
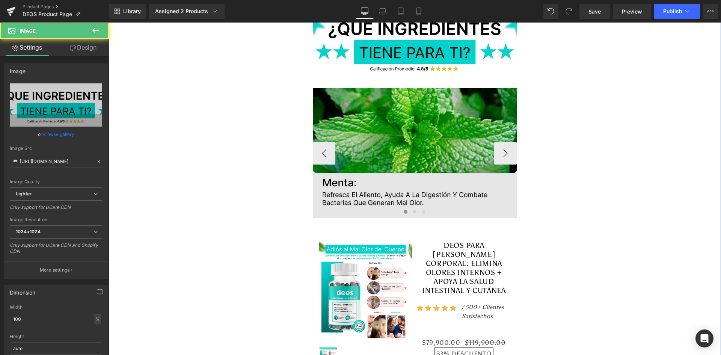
scroll to position [2297, 0]
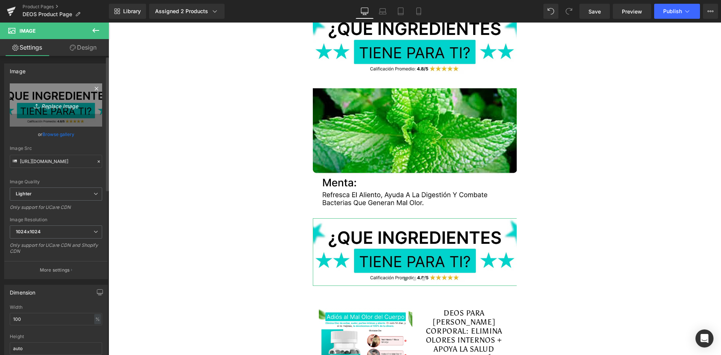
click at [68, 119] on link "Replace Image" at bounding box center [56, 104] width 92 height 43
type input "C:\fakepath\Suplements Facts.webp"
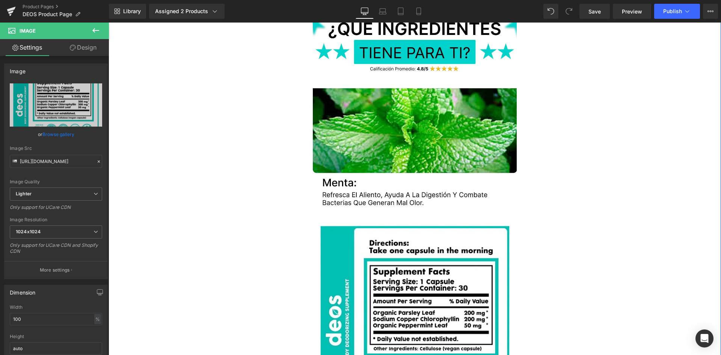
type input "https://ucarecdn.com/ff0cc609-6d4a-4f4d-8497-1d0a3064011e/-/format/auto/-/previ…"
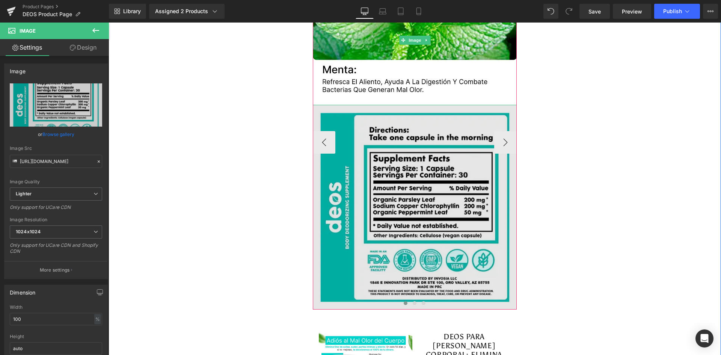
scroll to position [2447, 0]
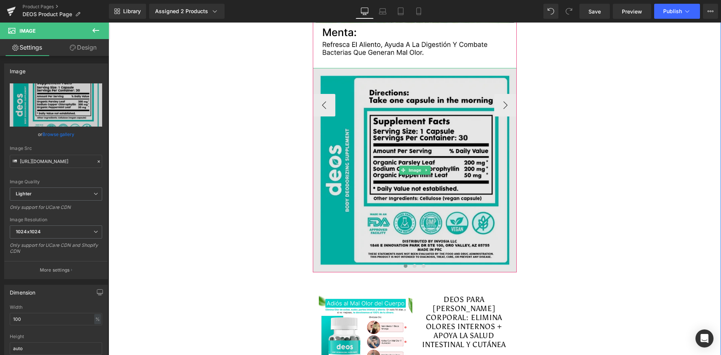
click at [401, 132] on img at bounding box center [415, 170] width 204 height 204
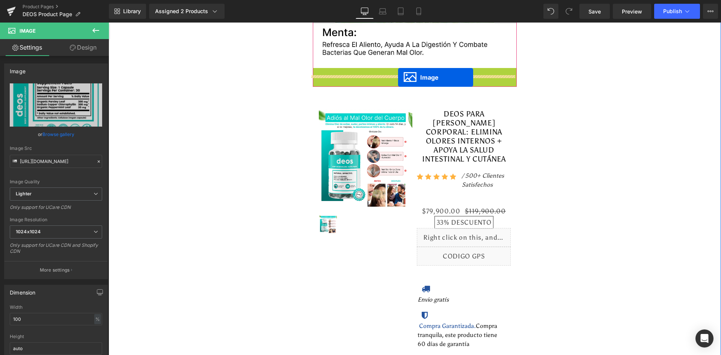
drag, startPoint x: 399, startPoint y: 161, endPoint x: 398, endPoint y: 77, distance: 83.3
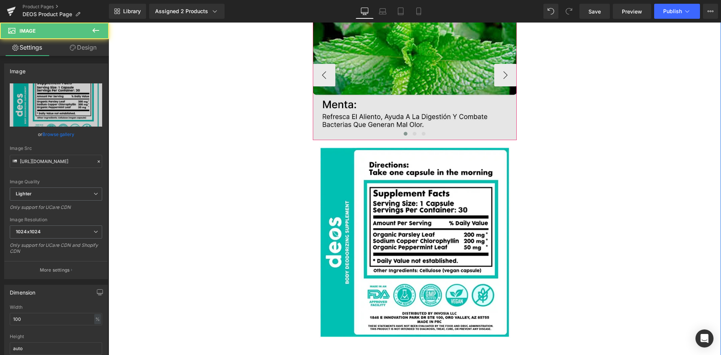
scroll to position [2335, 0]
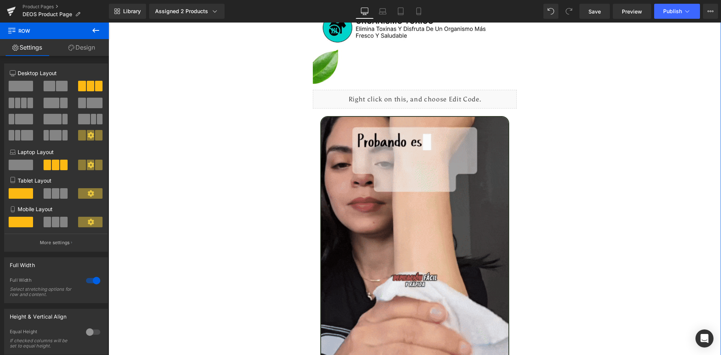
scroll to position [1246, 0]
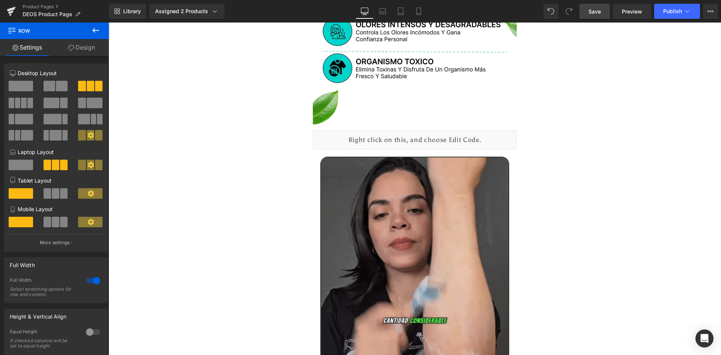
click at [586, 11] on link "Save" at bounding box center [594, 11] width 30 height 15
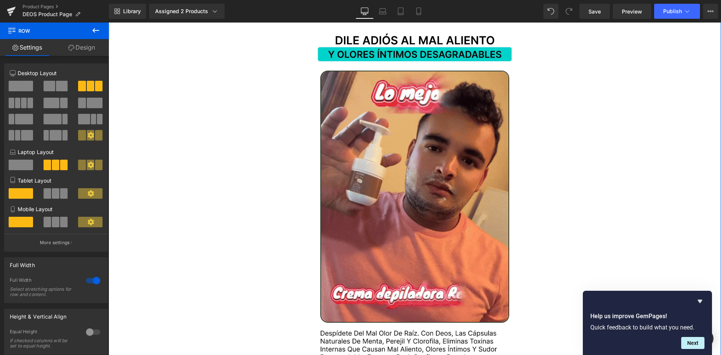
scroll to position [788, 0]
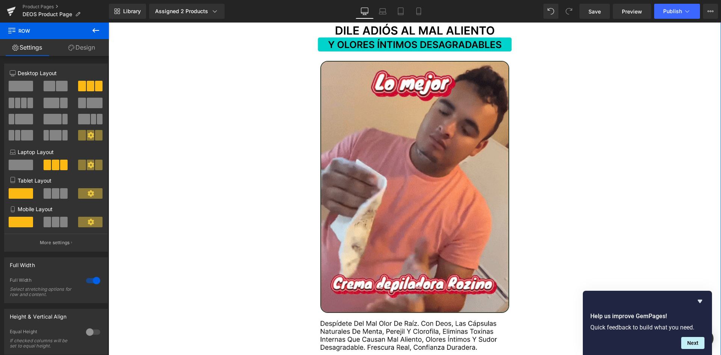
click at [445, 96] on img at bounding box center [414, 186] width 189 height 251
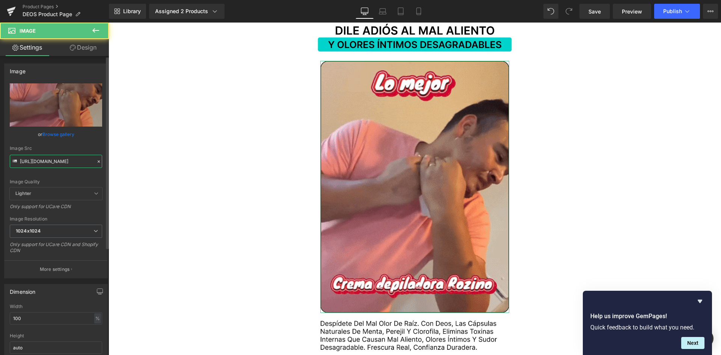
click at [62, 163] on input "https://media1.giphy.com/media/v1.Y2lkPTc5MGI3NjExemx6amEydnFpN3Vrb3FvZ3lqOHd6Z…" at bounding box center [56, 161] width 92 height 13
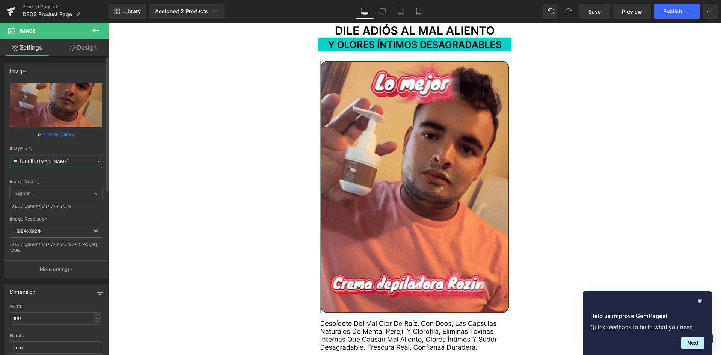
click at [62, 163] on input "https://media1.giphy.com/media/v1.Y2lkPTc5MGI3NjExemx6amEydnFpN3Vrb3FvZ3lqOHd6Z…" at bounding box center [56, 161] width 92 height 13
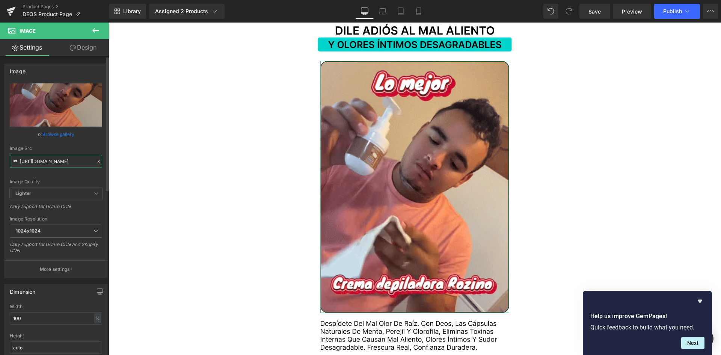
click at [62, 163] on input "https://media1.giphy.com/media/v1.Y2lkPTc5MGI3NjExemx6amEydnFpN3Vrb3FvZ3lqOHd6Z…" at bounding box center [56, 161] width 92 height 13
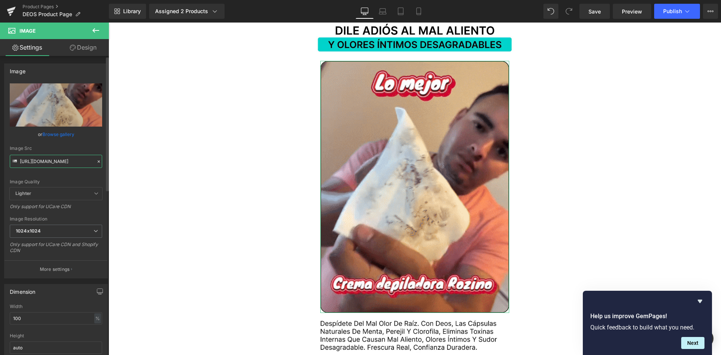
paste input ".giphy.com/media/Gr8ZOAIe7yL7uws0vB"
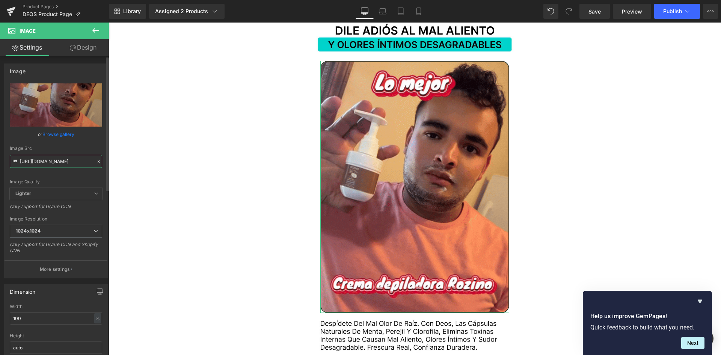
scroll to position [0, 67]
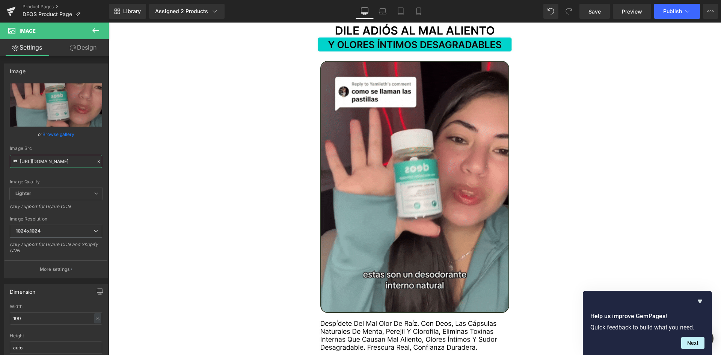
type input "https://media.giphy.com/media/Gr8ZOAIe7yL7uws0vB/giphy.gif"
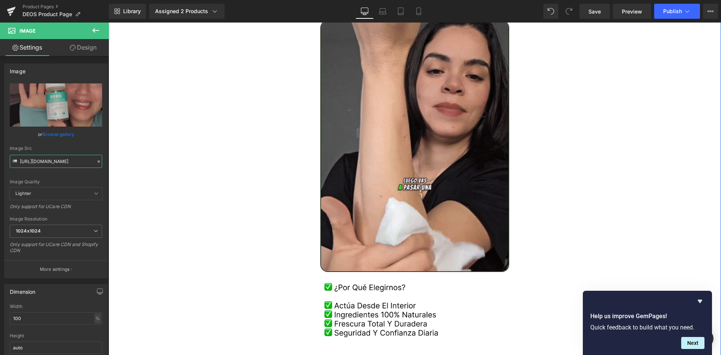
scroll to position [1389, 0]
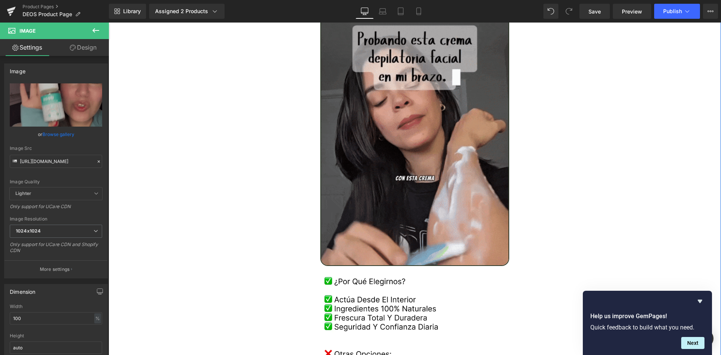
click at [408, 151] on img at bounding box center [414, 139] width 189 height 251
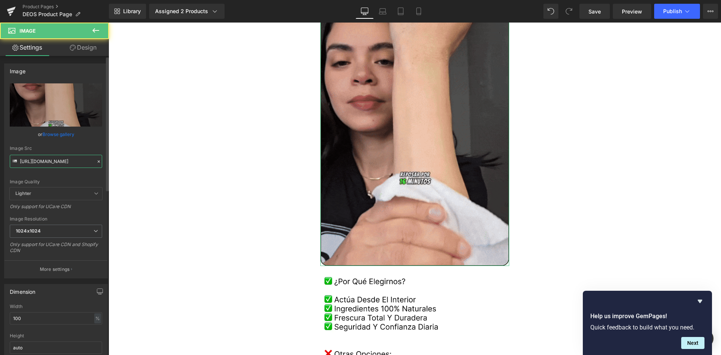
click at [53, 159] on input "https://media2.giphy.com/media/v1.Y2lkPTc5MGI3NjExeGsweDR0d3R5aWg2OG1mcTkzZzNqN…" at bounding box center [56, 161] width 92 height 13
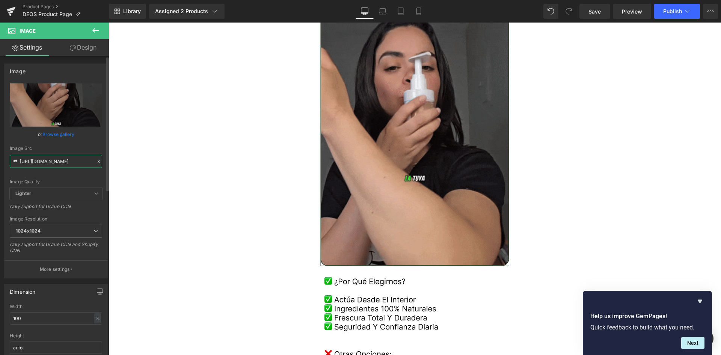
click at [53, 159] on input "https://media2.giphy.com/media/v1.Y2lkPTc5MGI3NjExeGsweDR0d3R5aWg2OG1mcTkzZzNqN…" at bounding box center [56, 161] width 92 height 13
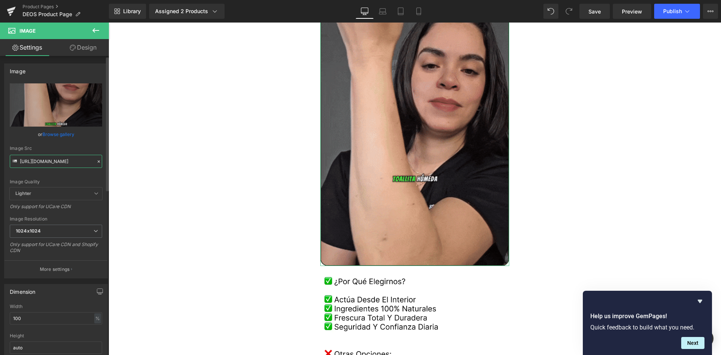
click at [53, 159] on input "https://media2.giphy.com/media/v1.Y2lkPTc5MGI3NjExeGsweDR0d3R5aWg2OG1mcTkzZzNqN…" at bounding box center [56, 161] width 92 height 13
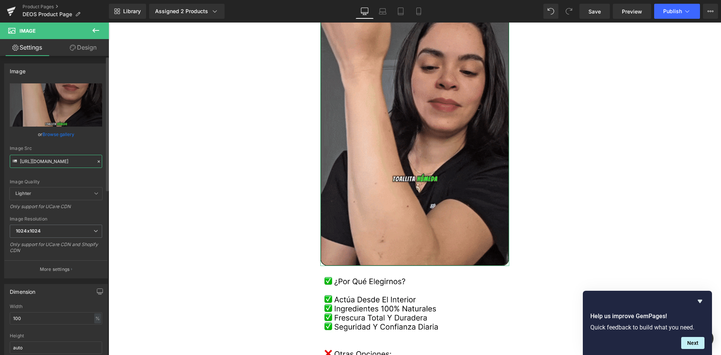
paste input "text"
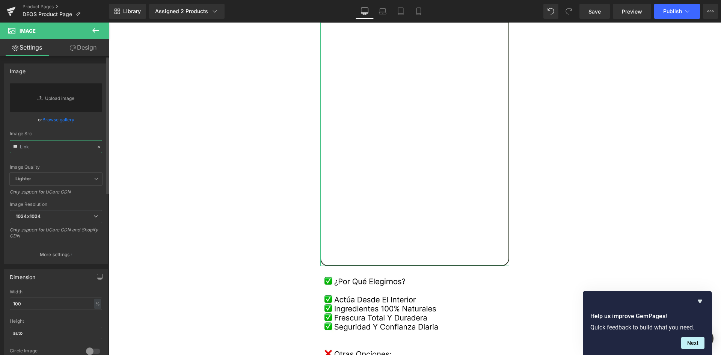
click at [64, 149] on input "text" at bounding box center [56, 146] width 92 height 13
paste input "text"
click at [56, 140] on input "text" at bounding box center [56, 146] width 92 height 13
click at [54, 145] on input "text" at bounding box center [56, 146] width 92 height 13
paste input "https://media.giphy.com/media/DUpt2evMbnpTt8sxaz/giphy.gif"
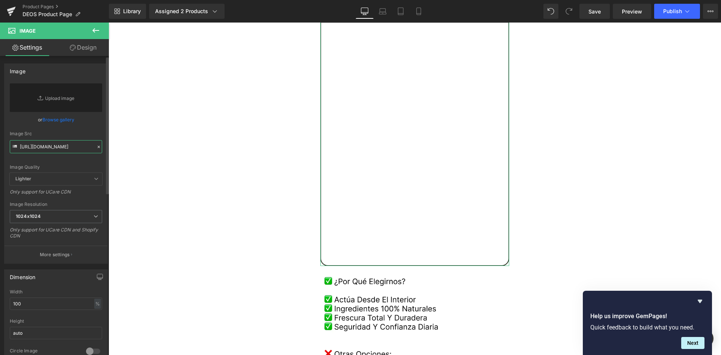
scroll to position [0, 66]
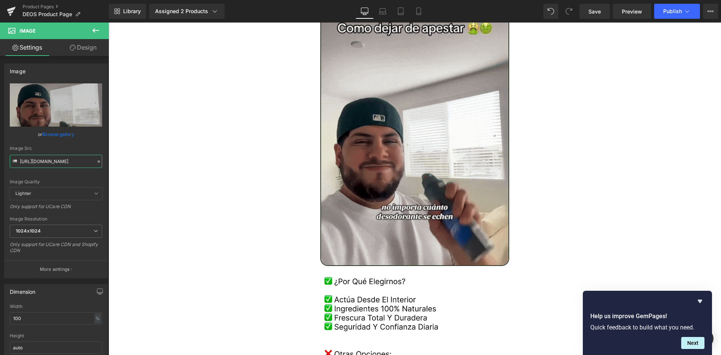
type input "https://media.giphy.com/media/DUpt2evMbnpTt8sxaz/giphy.gif"
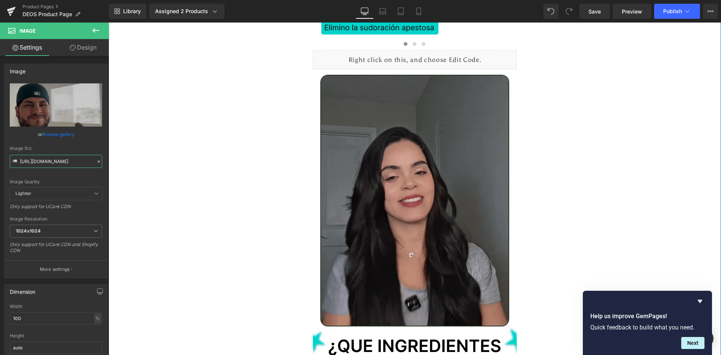
scroll to position [1989, 0]
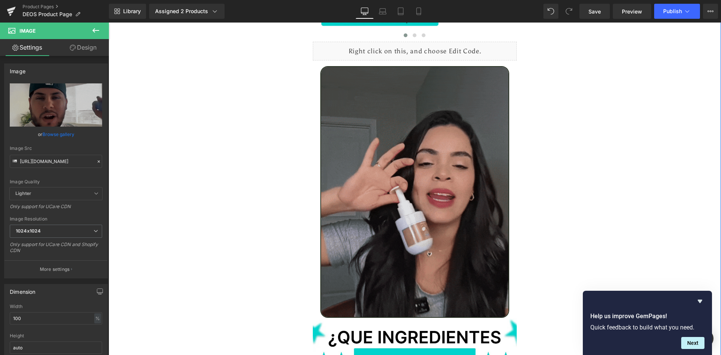
click at [367, 133] on img at bounding box center [414, 191] width 189 height 251
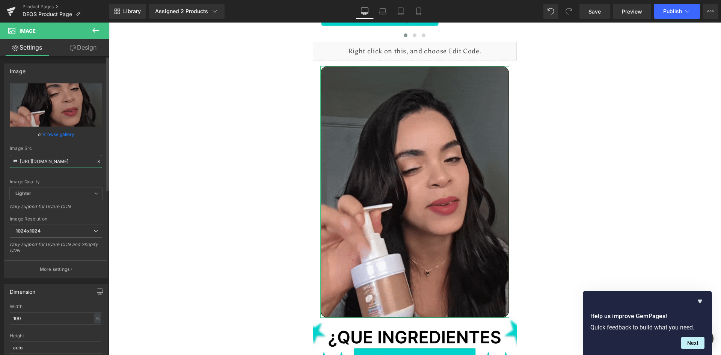
click at [57, 163] on input "https://media3.giphy.com/media/v1.Y2lkPTc5MGI3NjExenlkempuMXppNWdyeTA0anBvM2h6M…" at bounding box center [56, 161] width 92 height 13
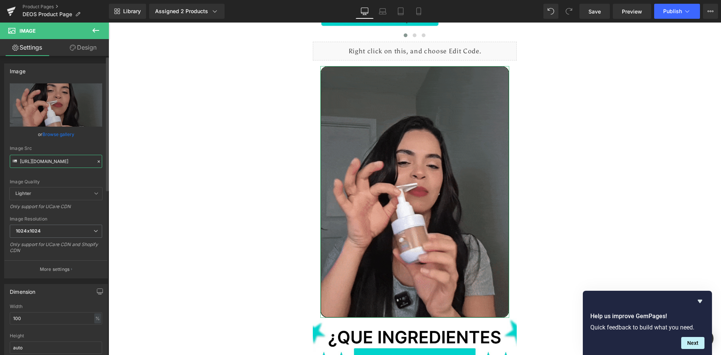
click at [57, 163] on input "https://media3.giphy.com/media/v1.Y2lkPTc5MGI3NjExenlkempuMXppNWdyeTA0anBvM2h6M…" at bounding box center [56, 161] width 92 height 13
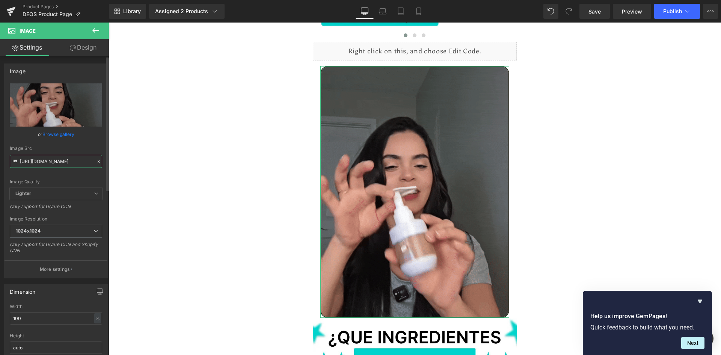
click at [57, 163] on input "https://media3.giphy.com/media/v1.Y2lkPTc5MGI3NjExenlkempuMXppNWdyeTA0anBvM2h6M…" at bounding box center [56, 161] width 92 height 13
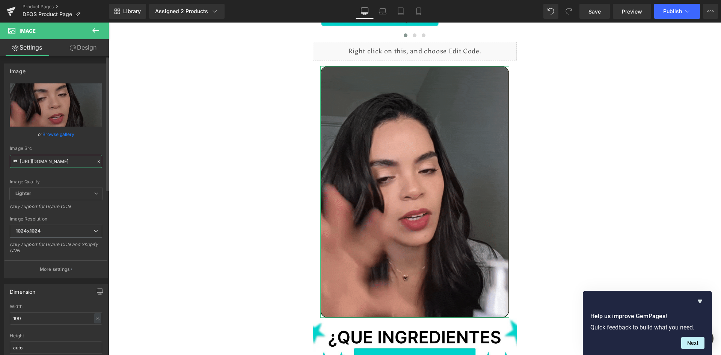
paste input ".giphy.com/media/3qwKQ62l03ZGTPgEjS"
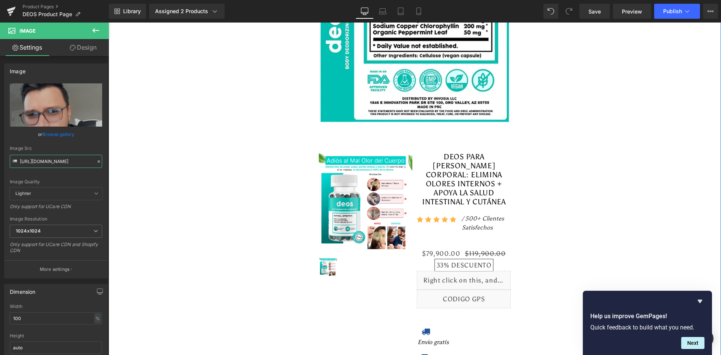
scroll to position [2590, 0]
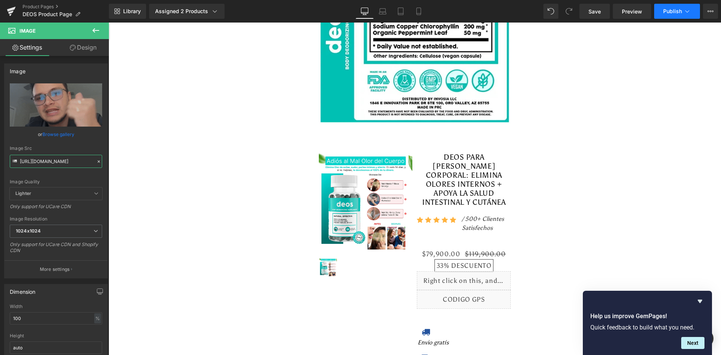
type input "https://media.giphy.com/media/3qwKQ62l03ZGTPgEjS/giphy.gif"
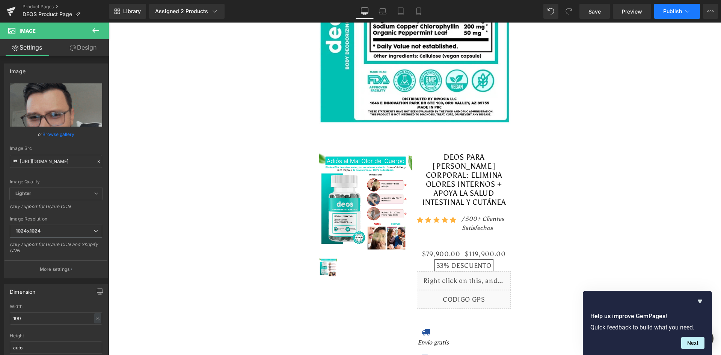
click at [691, 7] on button "Publish" at bounding box center [677, 11] width 46 height 15
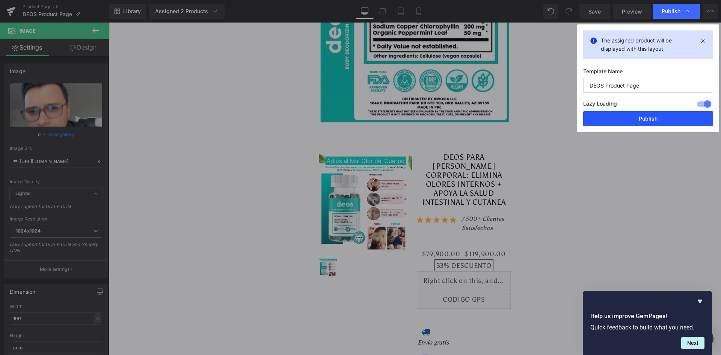
click at [648, 116] on button "Publish" at bounding box center [648, 118] width 130 height 15
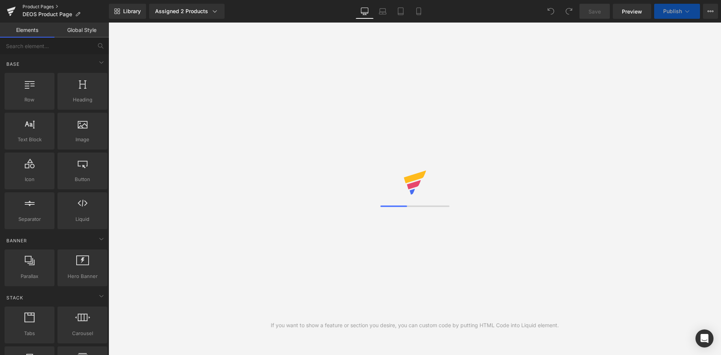
click at [33, 5] on link "Product Pages" at bounding box center [66, 7] width 86 height 6
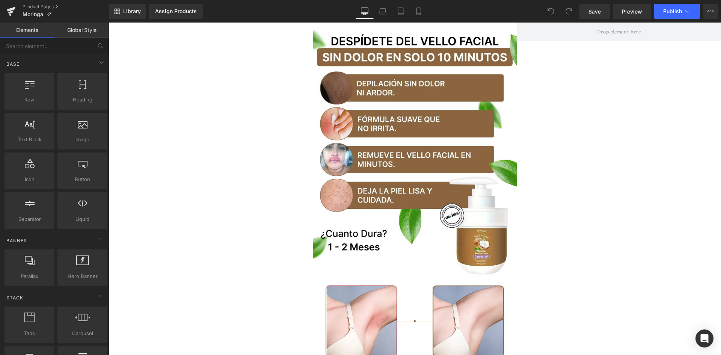
click at [357, 68] on img at bounding box center [415, 150] width 204 height 255
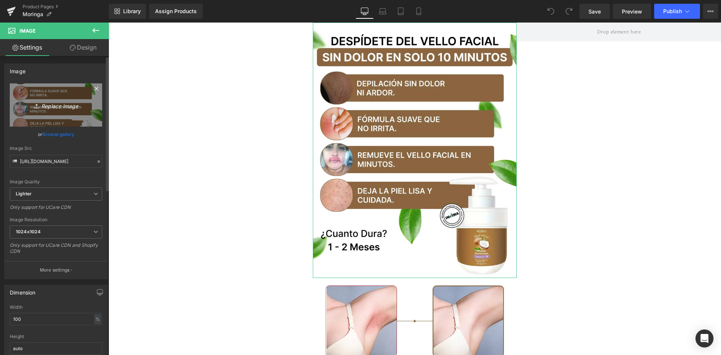
click at [35, 101] on icon "Replace Image" at bounding box center [56, 104] width 60 height 9
type input "C:\fakepath\Banner Principal.webp"
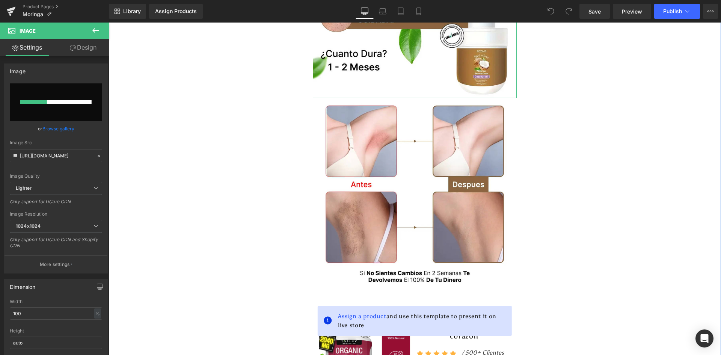
scroll to position [188, 0]
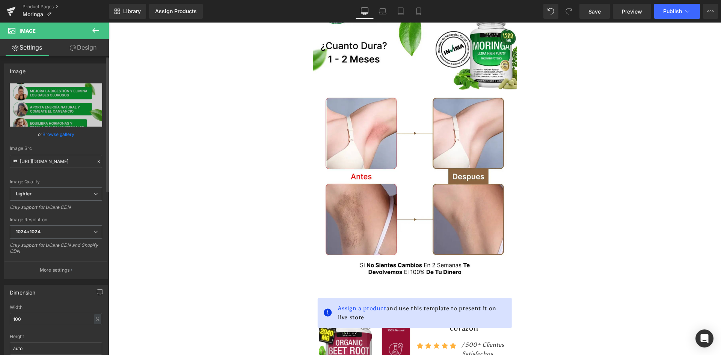
type input "https://ucarecdn.com/30e1b3fd-893f-4f5d-b7bd-0467549f4d94/-/format/auto/-/previ…"
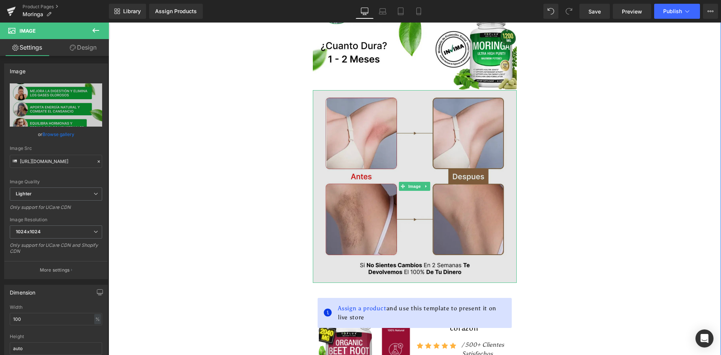
click at [469, 116] on img at bounding box center [415, 186] width 204 height 193
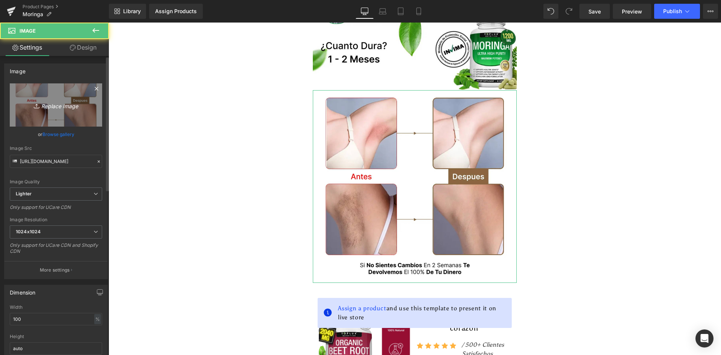
click at [42, 106] on icon "Replace Image" at bounding box center [56, 104] width 60 height 9
type input "C:\fakepath\Antes y Despues.webp"
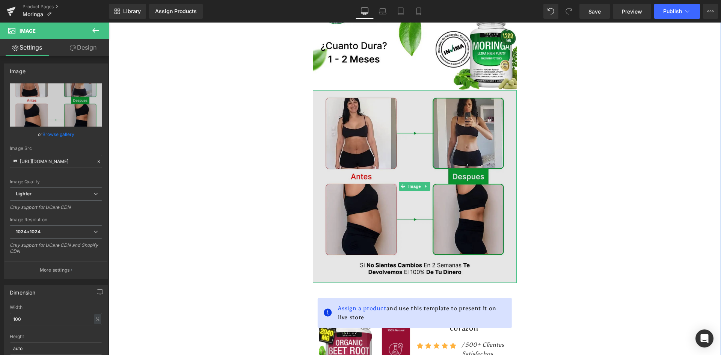
type input "https://ucarecdn.com/cd27eea4-e518-4a67-8411-57181f629bba/-/format/auto/-/previ…"
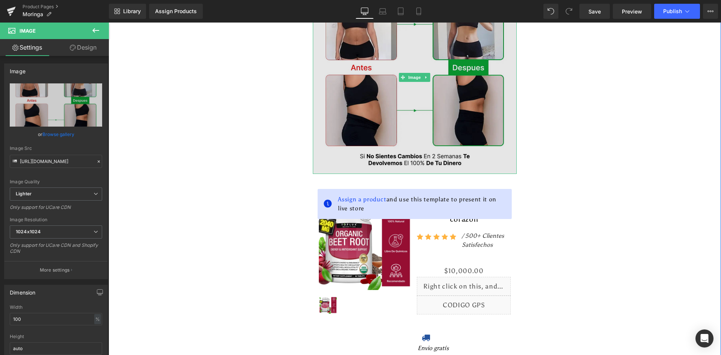
scroll to position [338, 0]
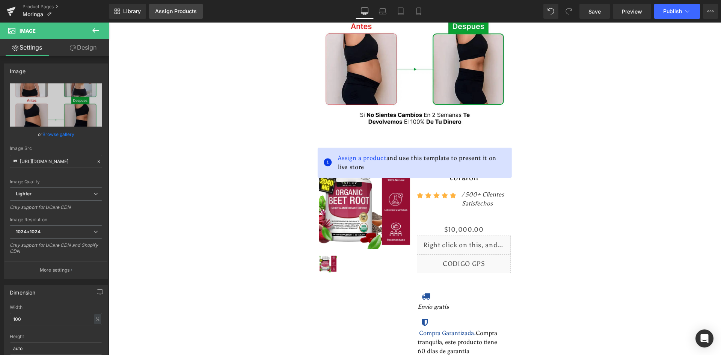
click at [174, 11] on div "Assign Products" at bounding box center [176, 11] width 42 height 6
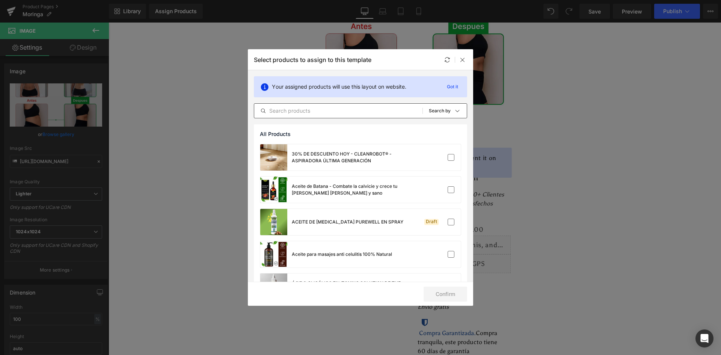
click at [351, 108] on input "text" at bounding box center [338, 110] width 168 height 9
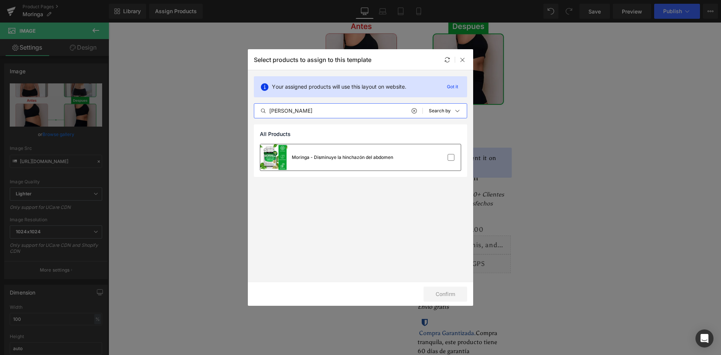
type input "morin"
click at [345, 161] on div "Moringa - Disminuye la hinchazón del abdomen" at bounding box center [326, 157] width 133 height 26
click at [443, 288] on button "Confirm" at bounding box center [445, 293] width 44 height 15
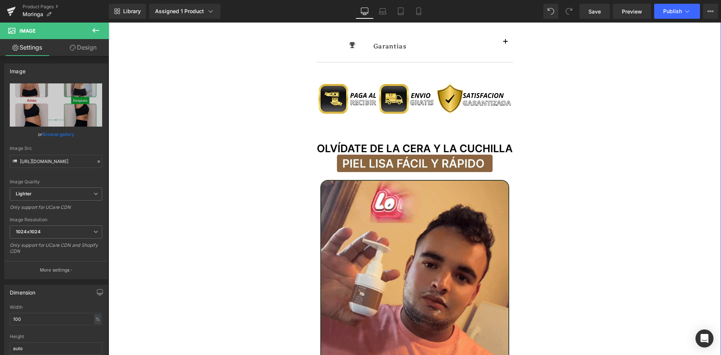
scroll to position [826, 0]
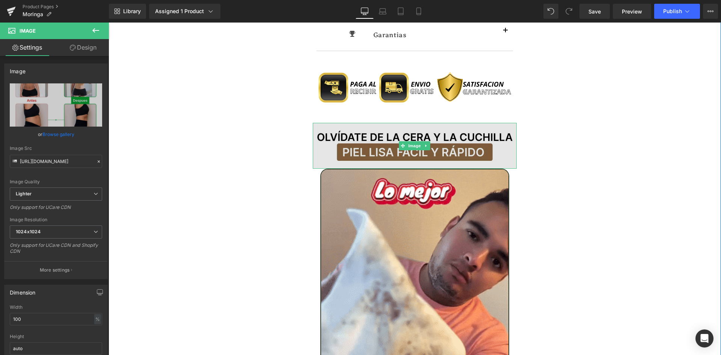
click at [390, 131] on img at bounding box center [415, 146] width 204 height 46
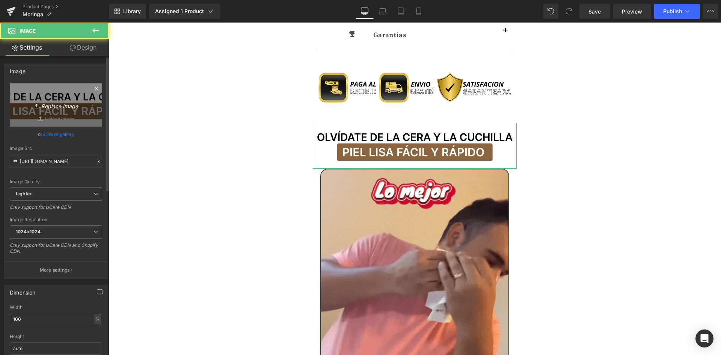
click at [55, 117] on link "Replace Image" at bounding box center [56, 104] width 92 height 43
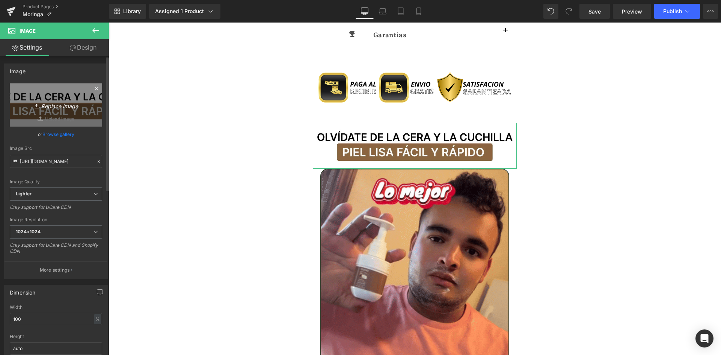
type input "C:\fakepath\Titulo Irresisitble.webp"
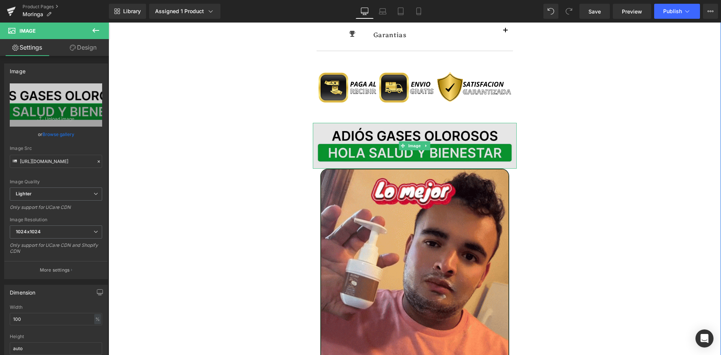
type input "https://ucarecdn.com/e550e32e-5f39-4f7e-8d20-021956986aa5/-/format/auto/-/previ…"
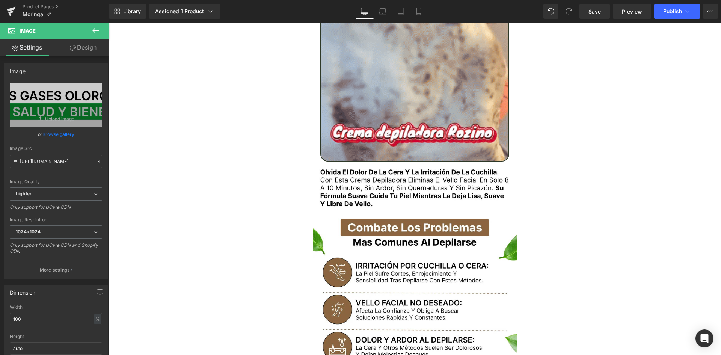
scroll to position [1088, 0]
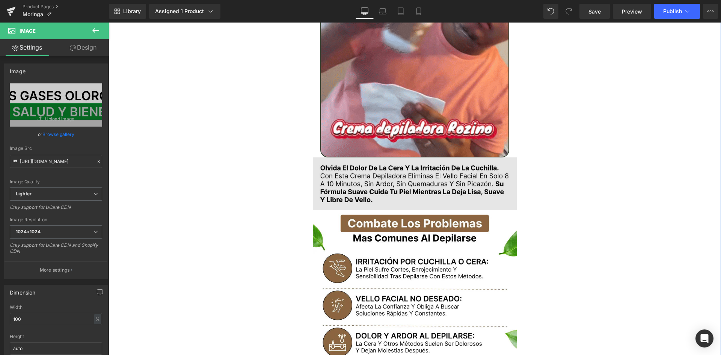
click at [357, 170] on img at bounding box center [415, 183] width 204 height 53
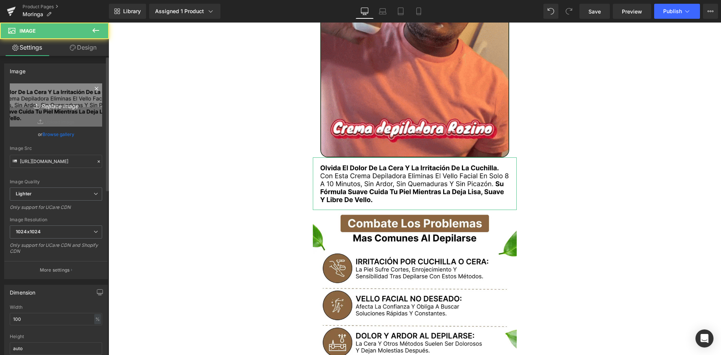
click at [65, 112] on link "Replace Image" at bounding box center [56, 104] width 92 height 43
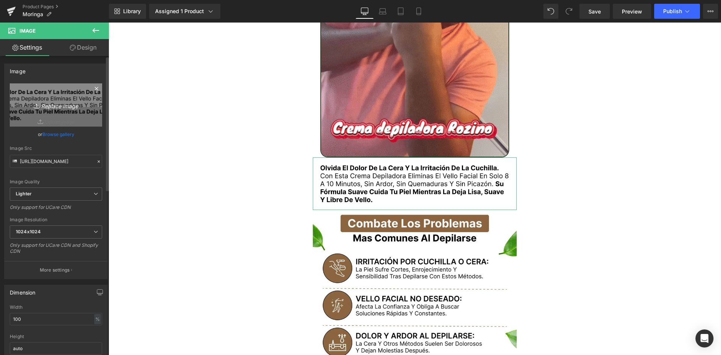
type input "C:\fakepath\Texto.webp"
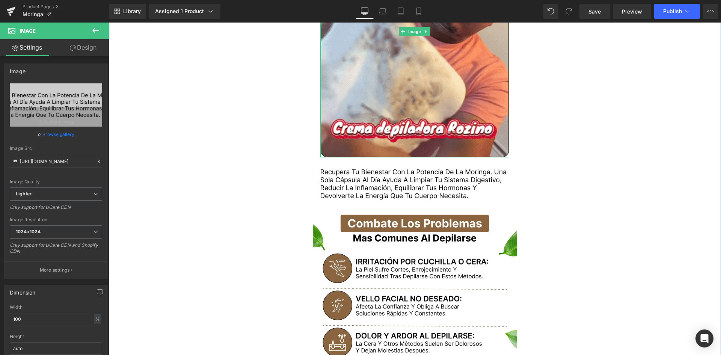
type input "https://ucarecdn.com/1ed6ce6c-38db-4542-b653-f40a57361219/-/format/auto/-/previ…"
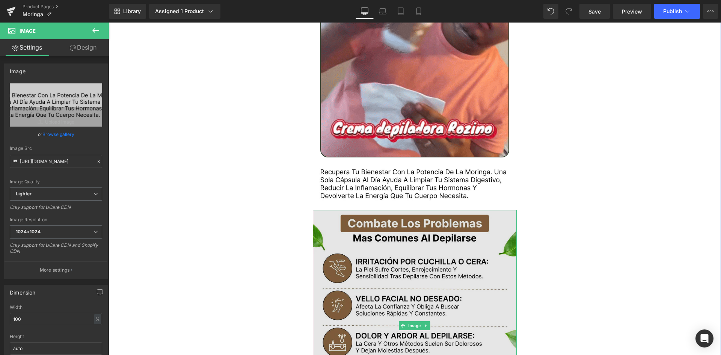
click at [402, 225] on img at bounding box center [415, 326] width 204 height 232
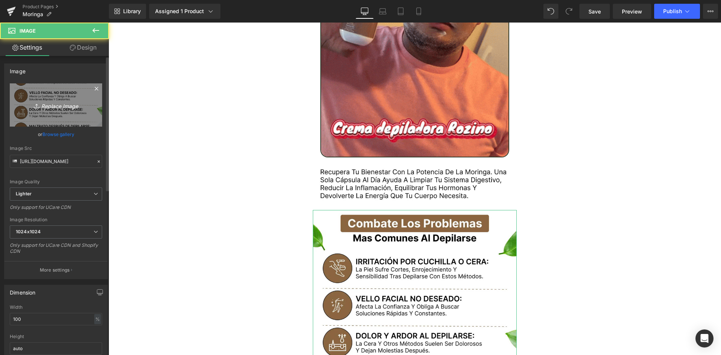
click at [62, 105] on icon "Replace Image" at bounding box center [56, 104] width 60 height 9
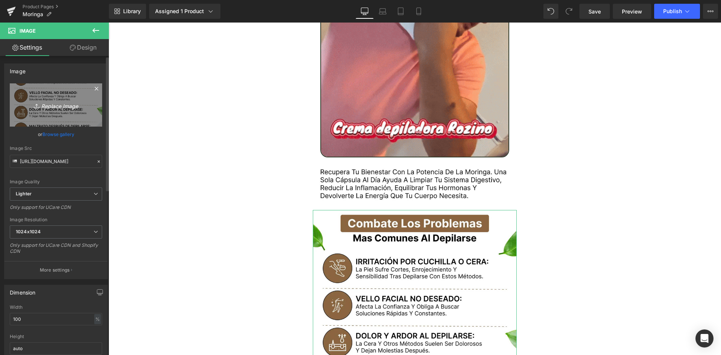
type input "C:\fakepath\Problemas.webp"
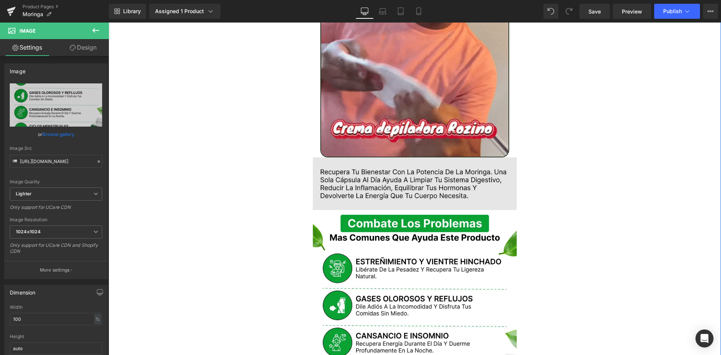
type input "https://ucarecdn.com/1bfc5b7a-2cac-4a0c-b777-01543ed081d6/-/format/auto/-/previ…"
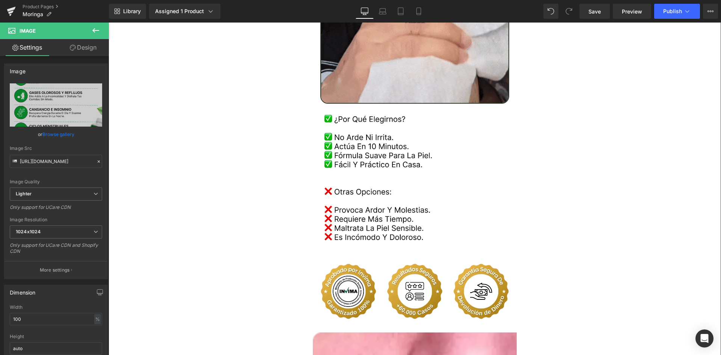
scroll to position [1726, 0]
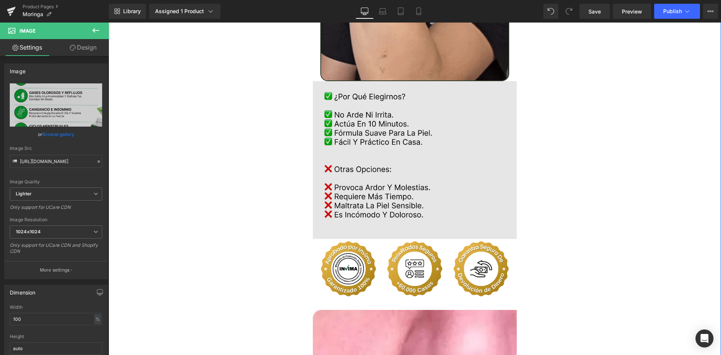
click at [380, 159] on img at bounding box center [415, 160] width 204 height 158
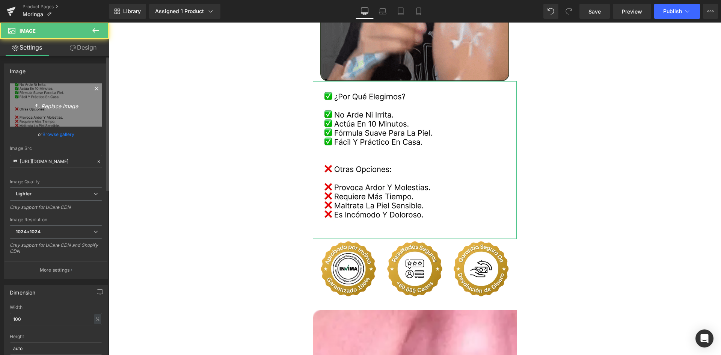
click at [18, 105] on link "Replace Image" at bounding box center [56, 104] width 92 height 43
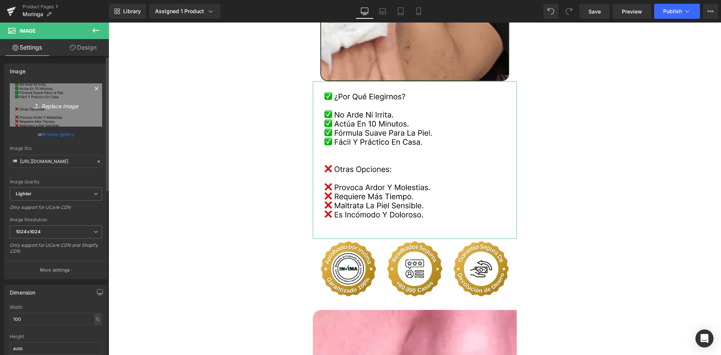
type input "C:\fakepath\Comparativa.webp"
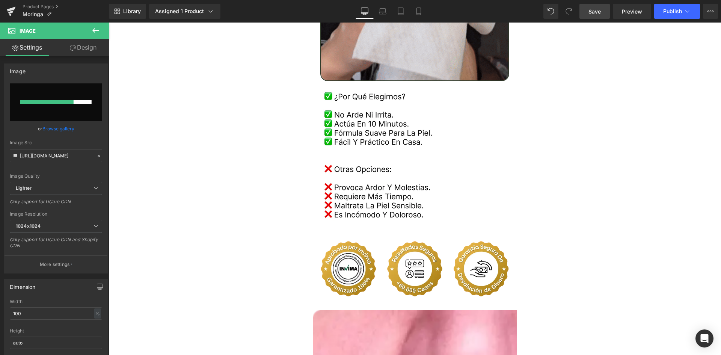
click at [598, 14] on span "Save" at bounding box center [594, 12] width 12 height 8
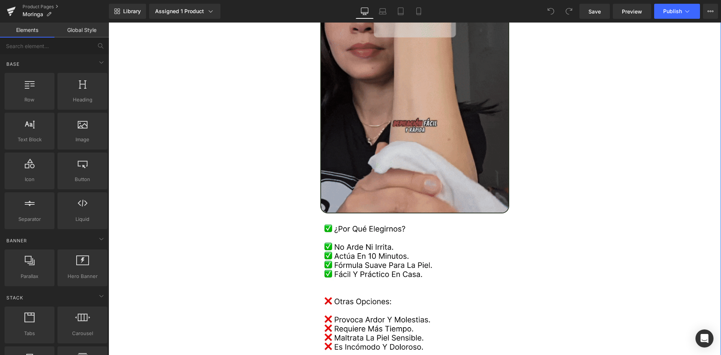
scroll to position [1726, 0]
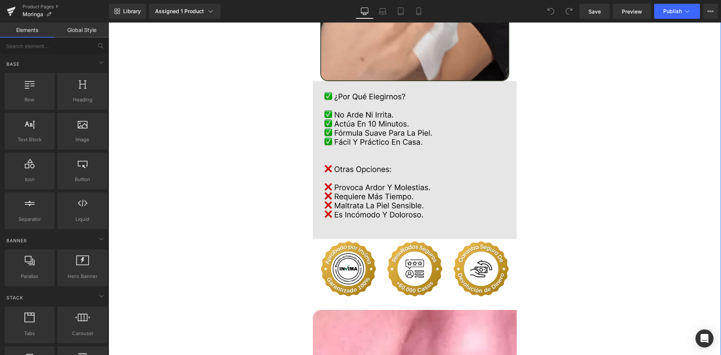
click at [410, 140] on img at bounding box center [415, 160] width 204 height 158
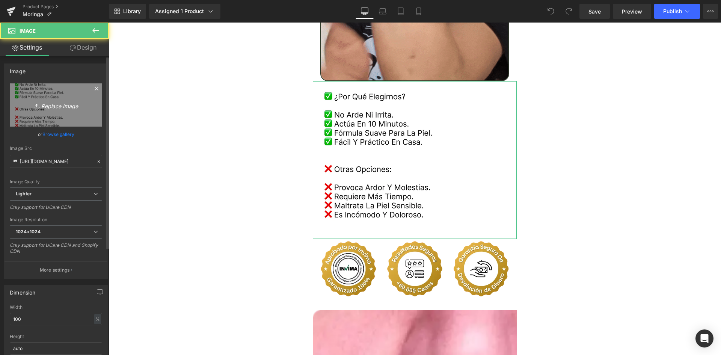
click at [53, 116] on link "Replace Image" at bounding box center [56, 104] width 92 height 43
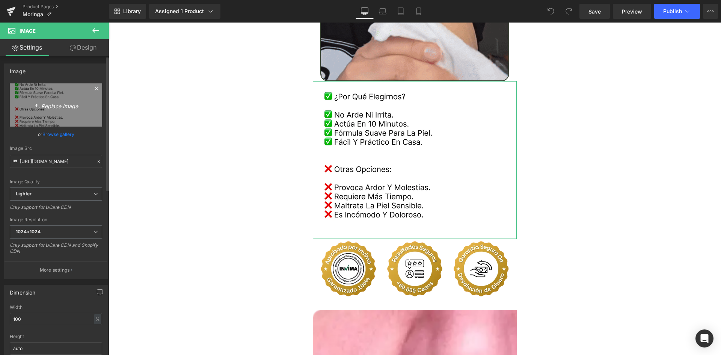
type input "C:\fakepath\Comparativa.webp"
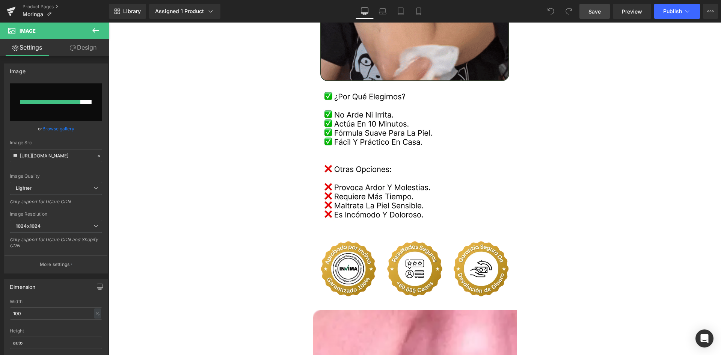
click at [597, 10] on span "Save" at bounding box center [594, 12] width 12 height 8
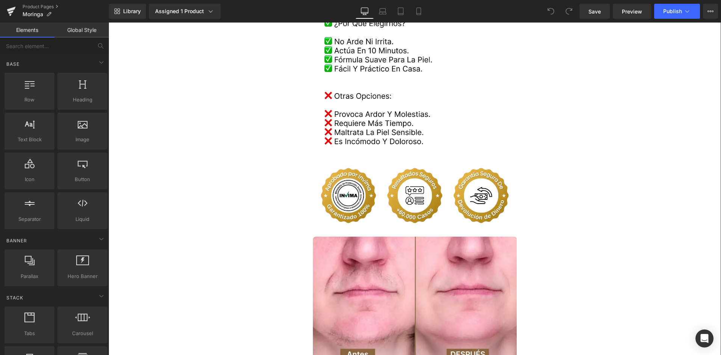
scroll to position [1802, 0]
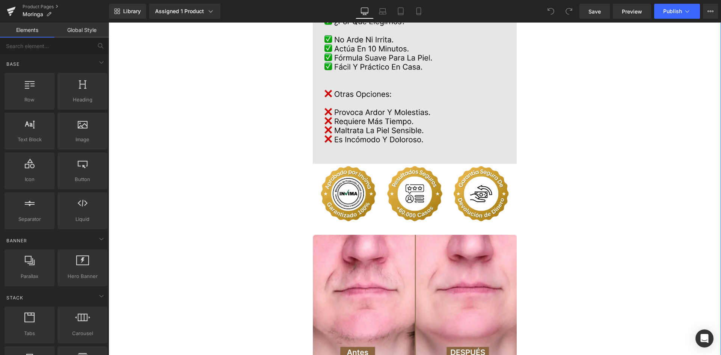
click at [440, 95] on img at bounding box center [415, 85] width 204 height 158
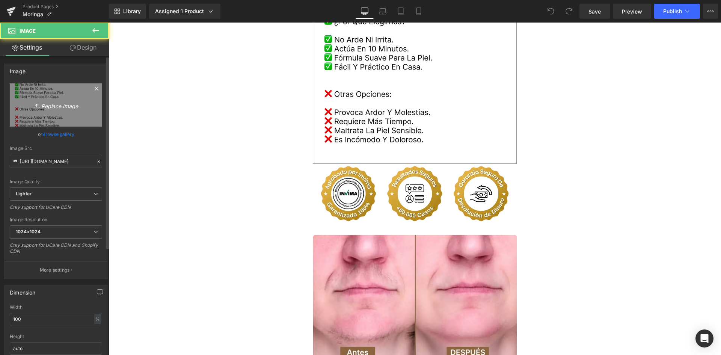
click at [34, 108] on icon at bounding box center [38, 106] width 8 height 8
type input "C:\fakepath\Comparativa.webp"
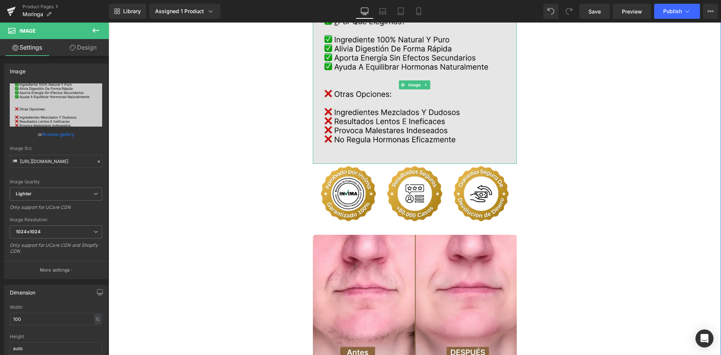
type input "[URL][DOMAIN_NAME]"
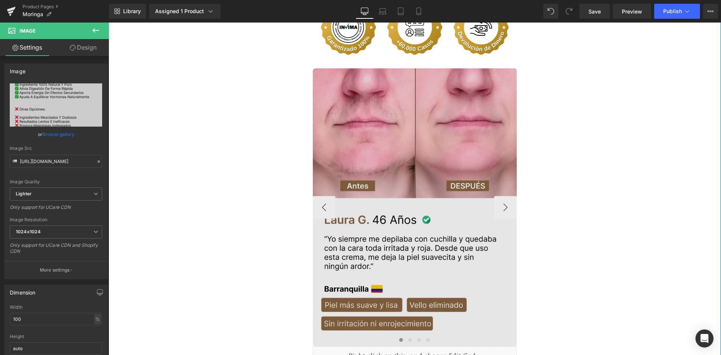
scroll to position [1989, 0]
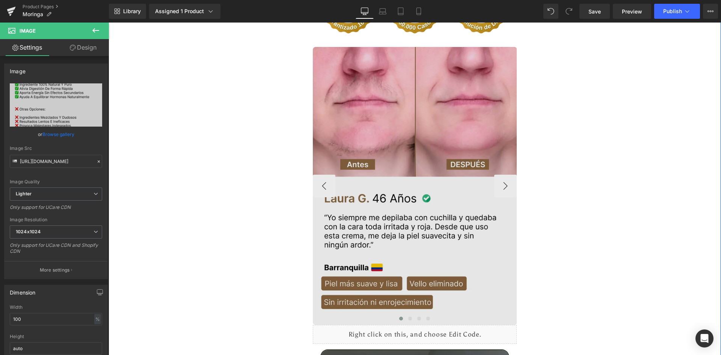
click at [379, 131] on img at bounding box center [415, 186] width 204 height 278
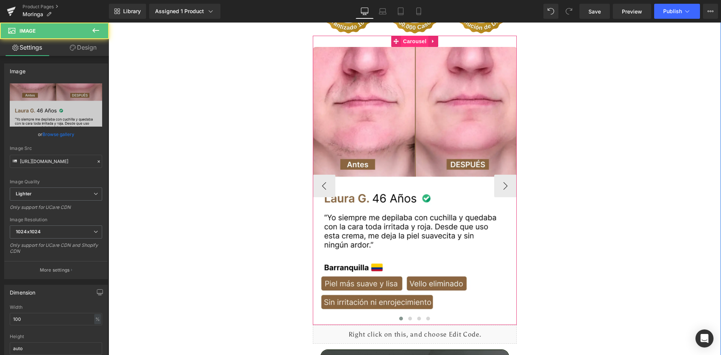
click at [408, 36] on span "Carousel" at bounding box center [414, 41] width 27 height 11
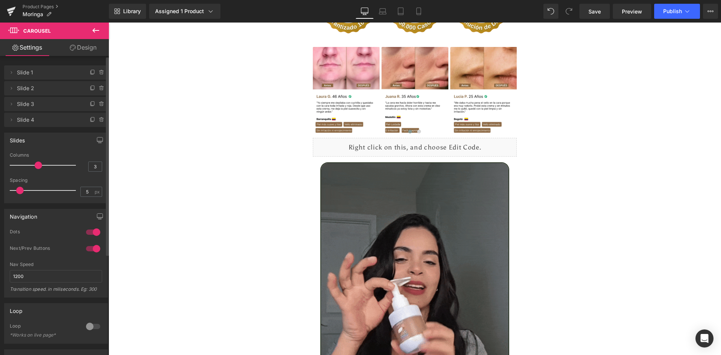
type input "4"
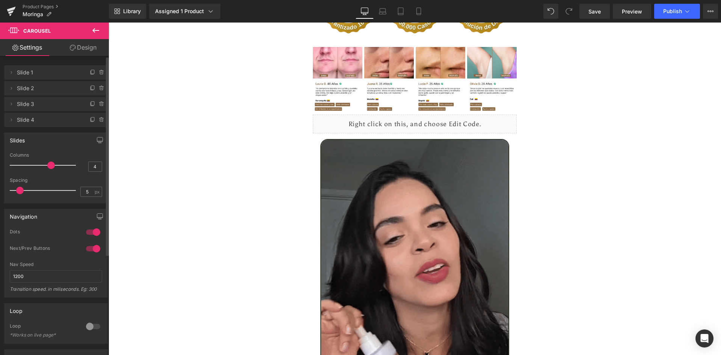
drag, startPoint x: 16, startPoint y: 165, endPoint x: 51, endPoint y: 165, distance: 34.9
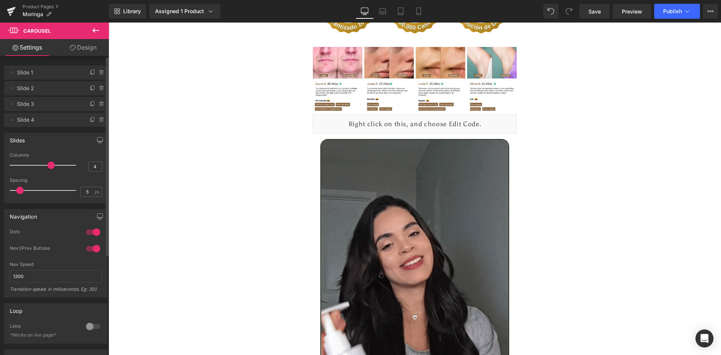
click at [51, 165] on span at bounding box center [51, 165] width 8 height 8
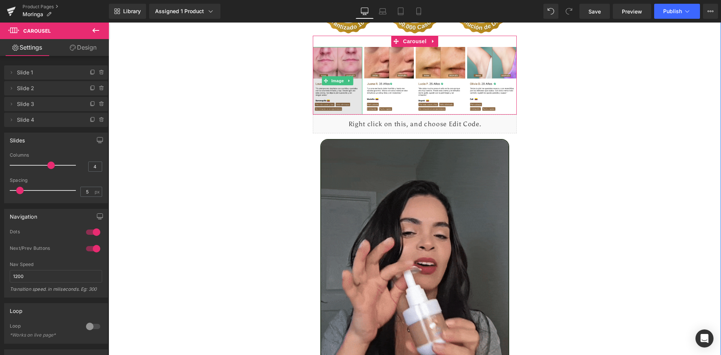
click at [333, 54] on img at bounding box center [338, 81] width 50 height 68
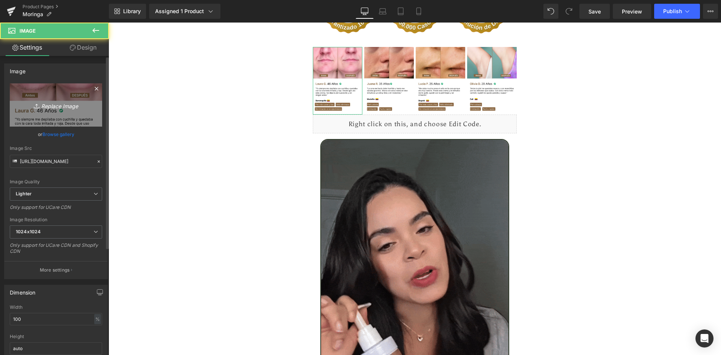
click at [65, 113] on link "Replace Image" at bounding box center [56, 104] width 92 height 43
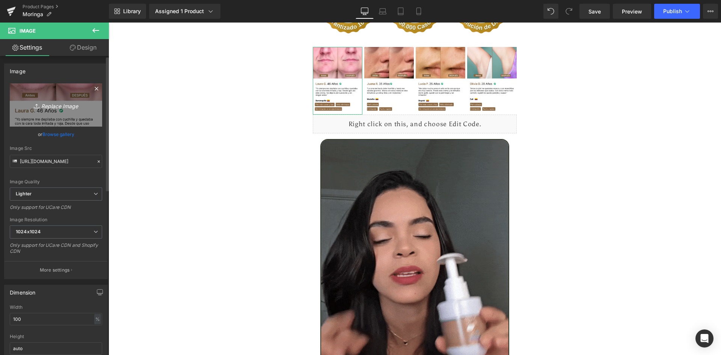
type input "C:\fakepath\Reseñas 1.webp"
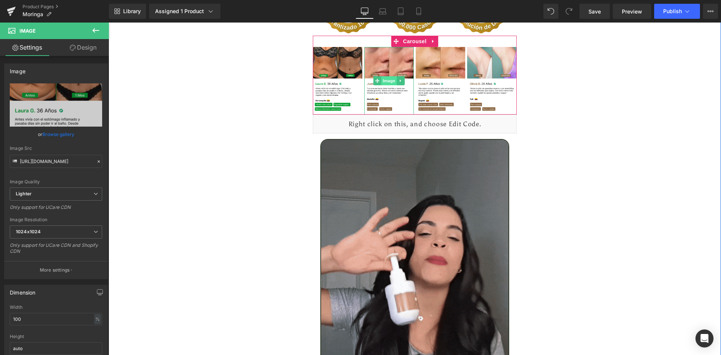
type input "[URL][DOMAIN_NAME]"
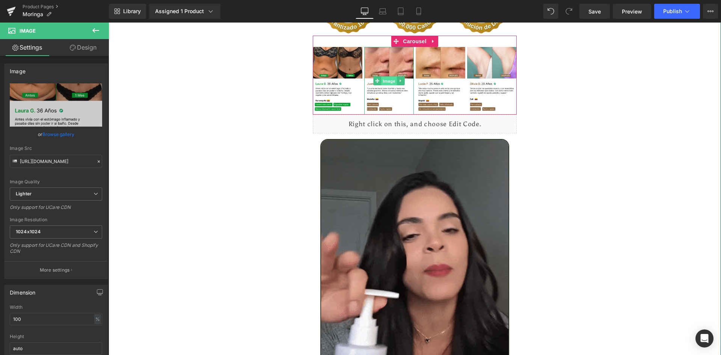
click at [386, 77] on span "Image" at bounding box center [389, 81] width 16 height 9
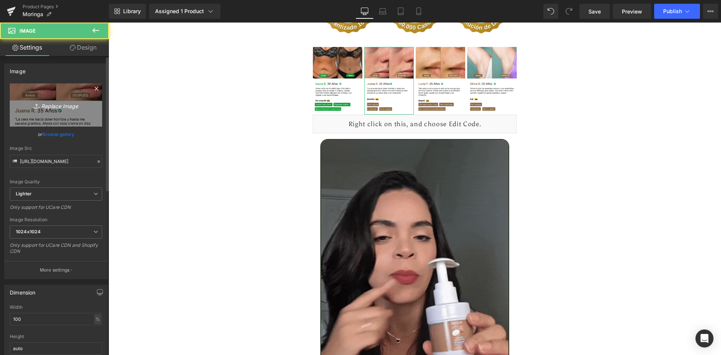
click at [32, 97] on link "Replace Image" at bounding box center [56, 104] width 92 height 43
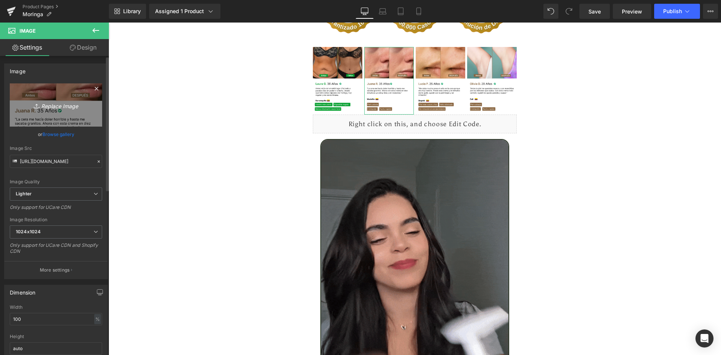
type input "C:\fakepath\Reseñas 2.webp"
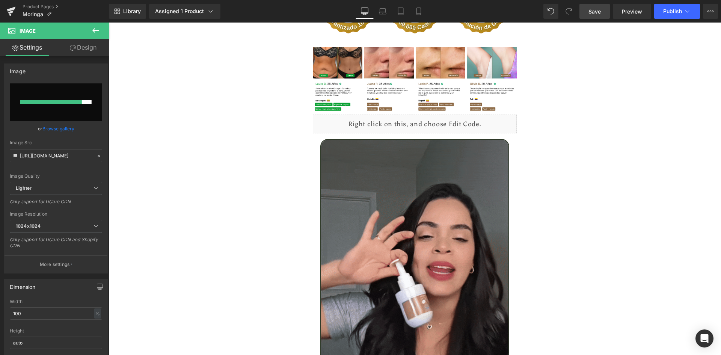
click at [590, 8] on span "Save" at bounding box center [594, 12] width 12 height 8
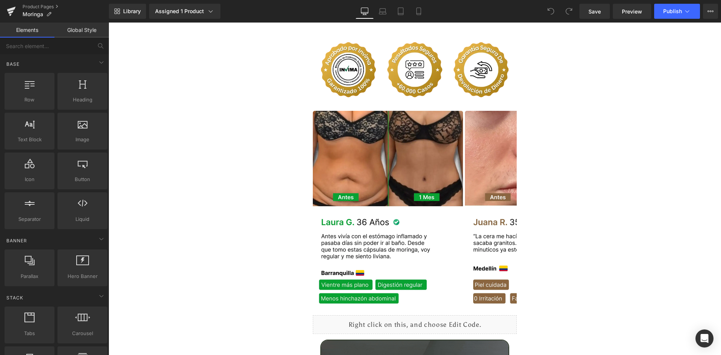
scroll to position [1957, 0]
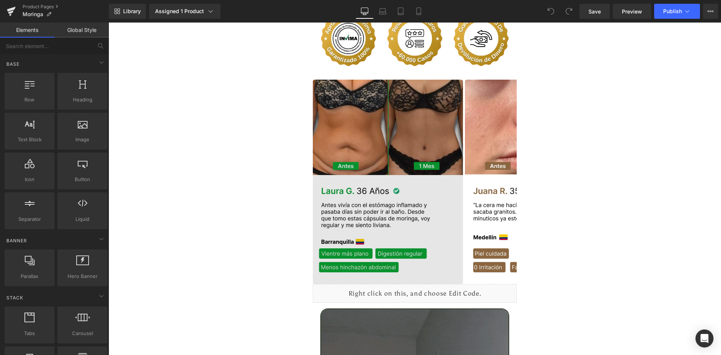
click at [404, 85] on img at bounding box center [388, 182] width 150 height 204
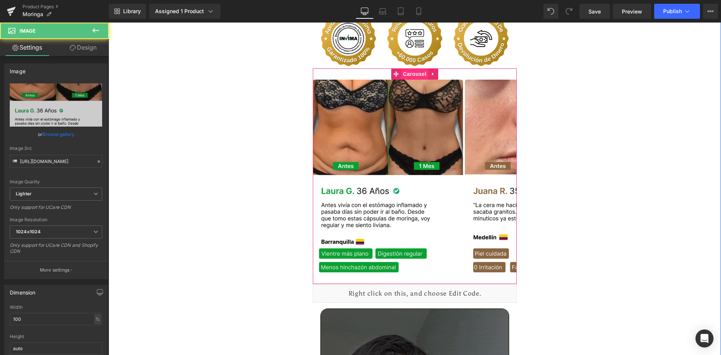
click at [404, 68] on span "Carousel" at bounding box center [414, 73] width 27 height 11
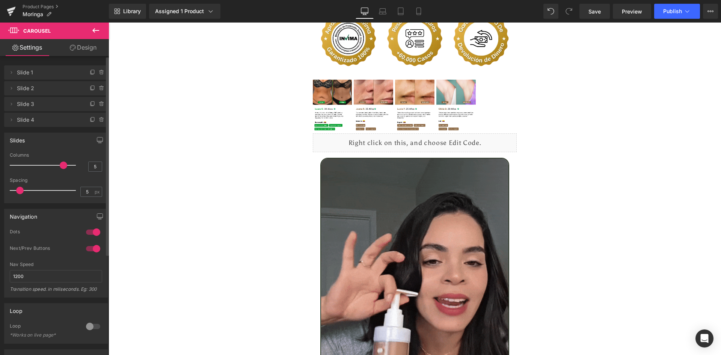
type input "4"
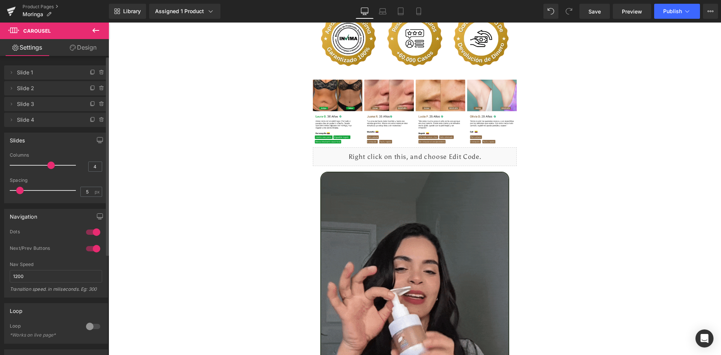
drag, startPoint x: 50, startPoint y: 165, endPoint x: 50, endPoint y: 170, distance: 5.7
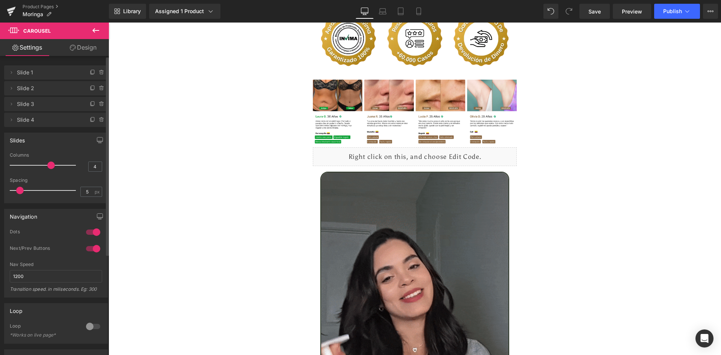
click at [50, 170] on div at bounding box center [45, 165] width 62 height 15
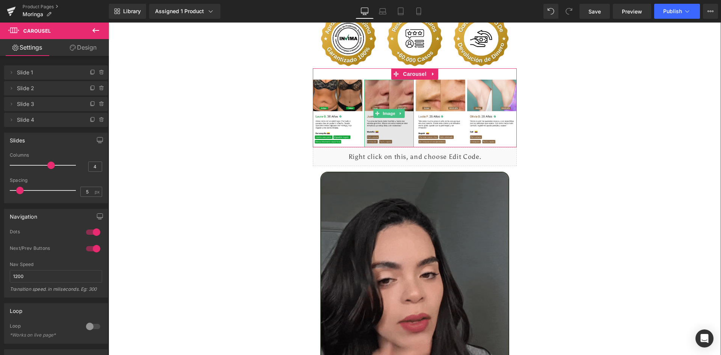
click at [391, 89] on img at bounding box center [389, 114] width 50 height 68
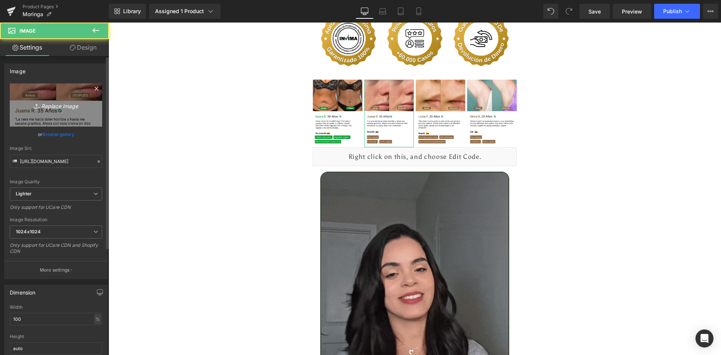
click at [56, 113] on link "Replace Image" at bounding box center [56, 104] width 92 height 43
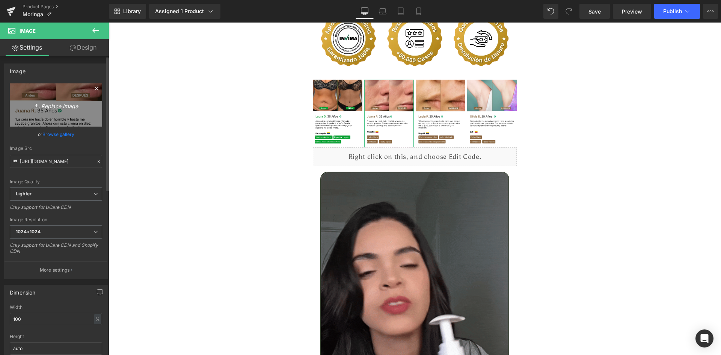
type input "C:\fakepath\Reseñas 2.webp"
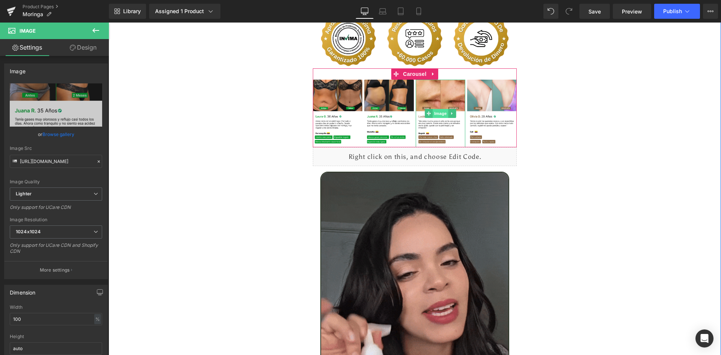
type input "https://ucarecdn.com/6d815f4b-85c6-4111-b8b8-3ad18b288a57/-/format/auto/-/previ…"
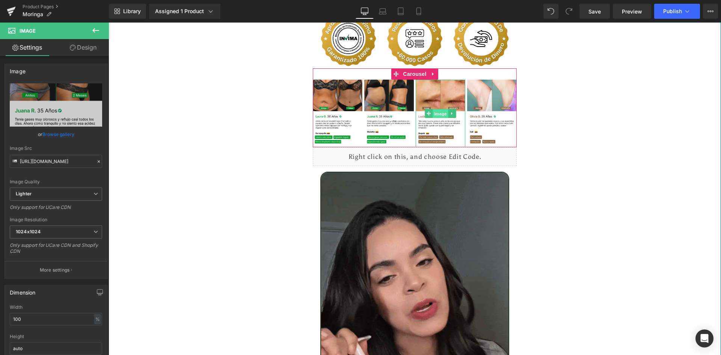
click at [437, 109] on span "Image" at bounding box center [440, 113] width 16 height 9
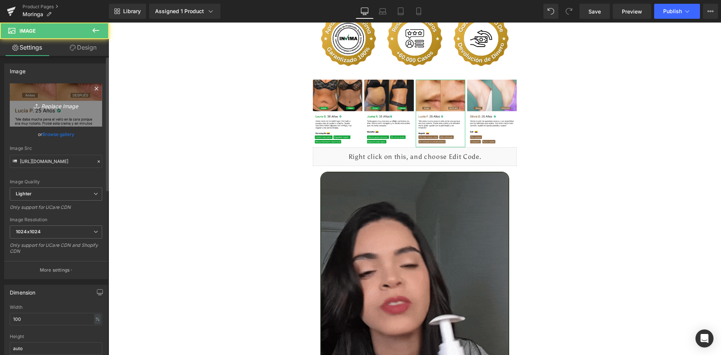
click at [23, 100] on link "Replace Image" at bounding box center [56, 104] width 92 height 43
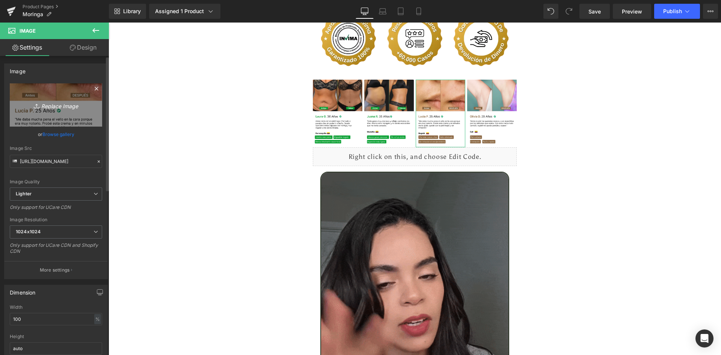
type input "C:\fakepath\Reseñas 3.webp"
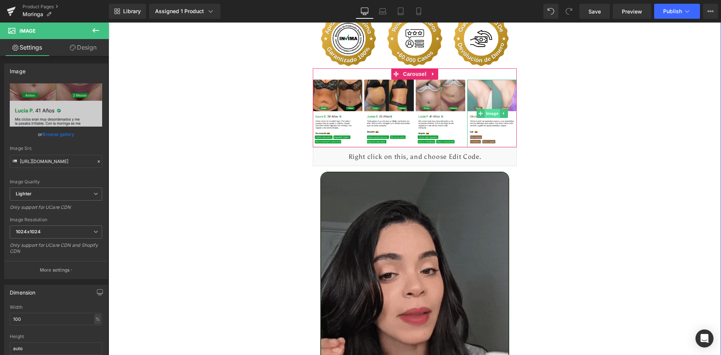
type input "https://ucarecdn.com/8bbdeaf9-891f-4da8-b283-f4c9f7acc143/-/format/auto/-/previ…"
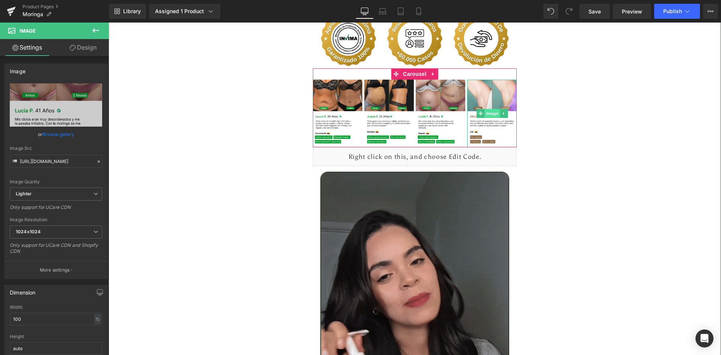
click at [491, 109] on span "Image" at bounding box center [492, 113] width 16 height 9
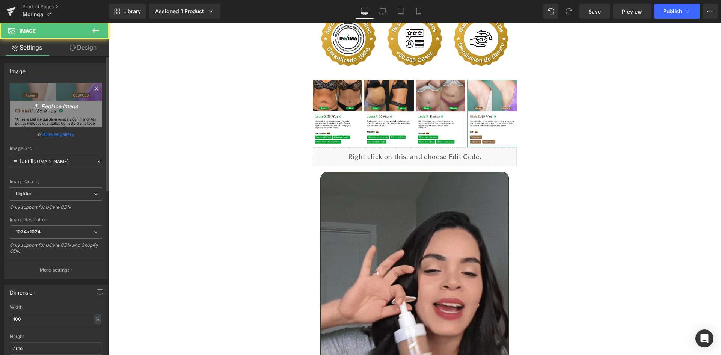
click at [60, 109] on icon "Replace Image" at bounding box center [56, 104] width 60 height 9
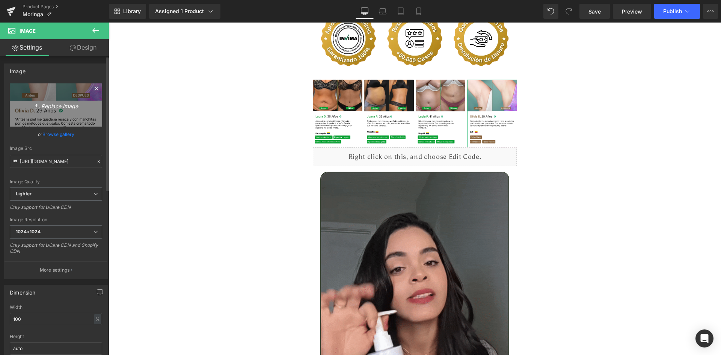
type input "C:\fakepath\Reseñas 4.webp"
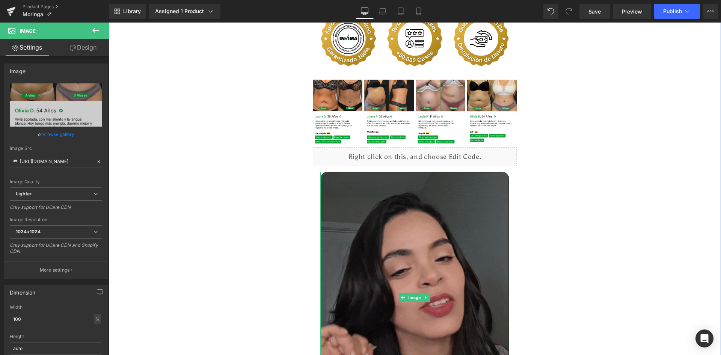
type input "https://ucarecdn.com/2871699b-69a4-4d68-982b-a15742433876/-/format/auto/-/previ…"
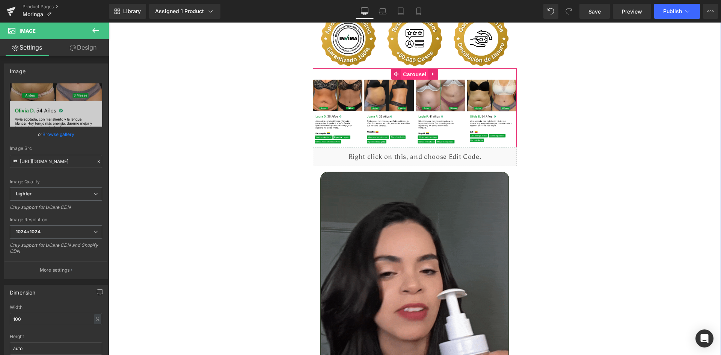
click at [408, 69] on span "Carousel" at bounding box center [414, 74] width 27 height 11
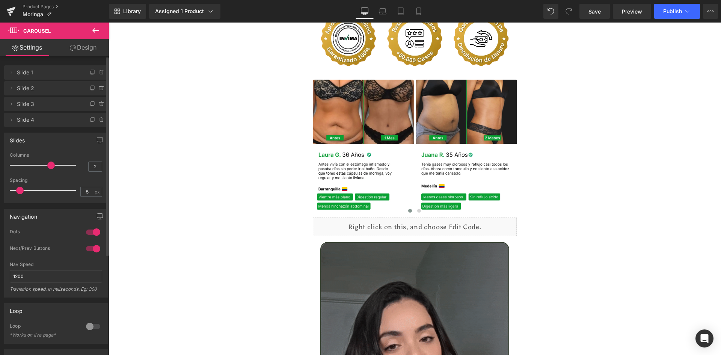
type input "1"
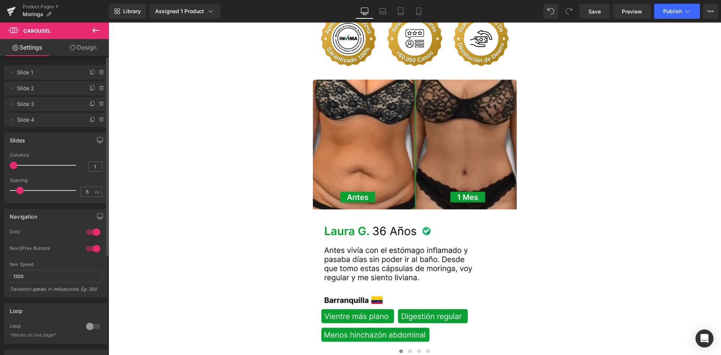
drag, startPoint x: 50, startPoint y: 166, endPoint x: 12, endPoint y: 170, distance: 38.5
click at [12, 170] on div "Columns 1" at bounding box center [56, 164] width 92 height 25
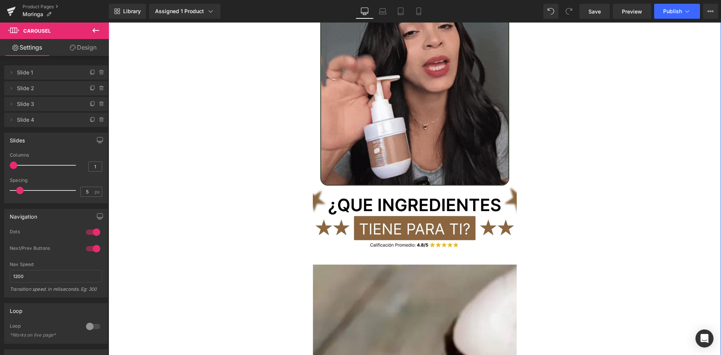
scroll to position [2407, 0]
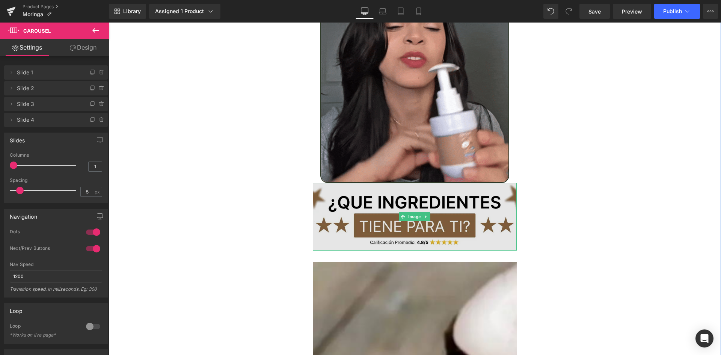
click at [436, 190] on img at bounding box center [415, 216] width 204 height 67
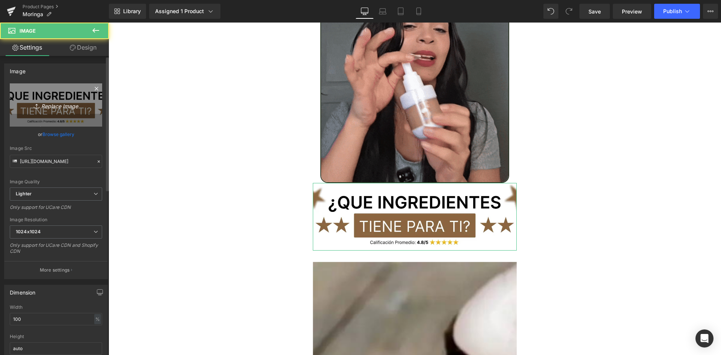
click at [57, 89] on link "Replace Image" at bounding box center [56, 104] width 92 height 43
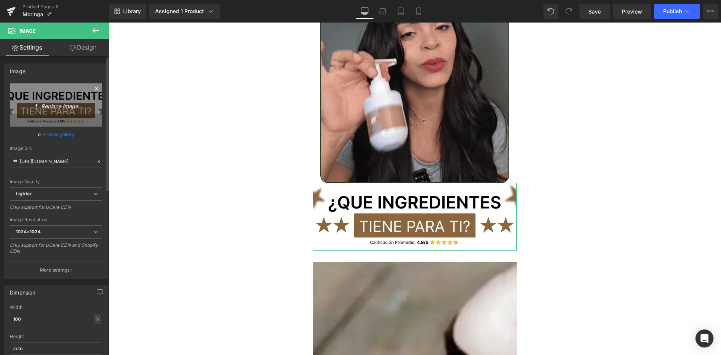
type input "C:\fakepath\Titulo reseñas.webp"
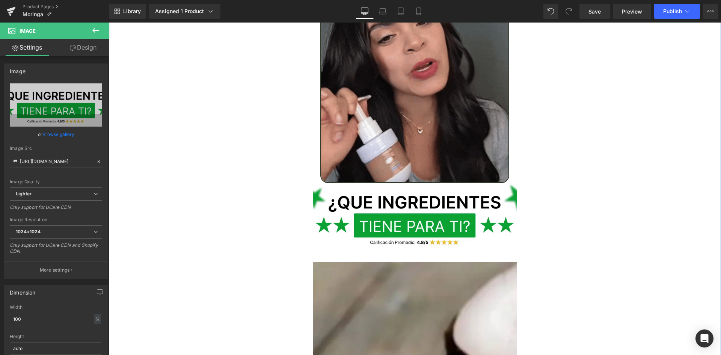
type input "https://ucarecdn.com/4116c8e1-0554-4b3e-a6b4-b6e2409fcc7f/-/format/auto/-/previ…"
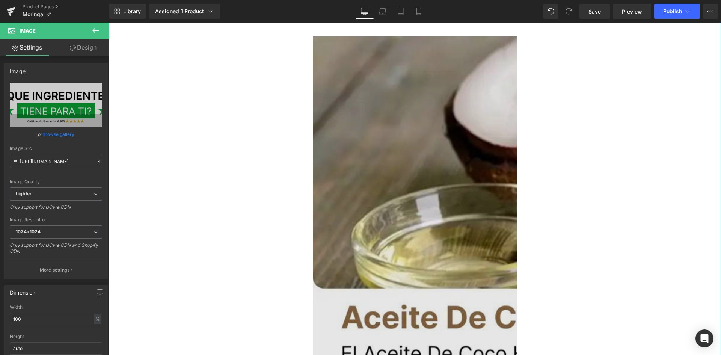
click at [396, 153] on img at bounding box center [616, 244] width 607 height 417
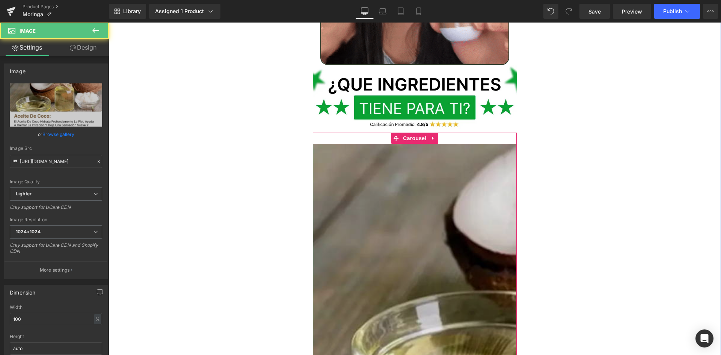
scroll to position [2520, 0]
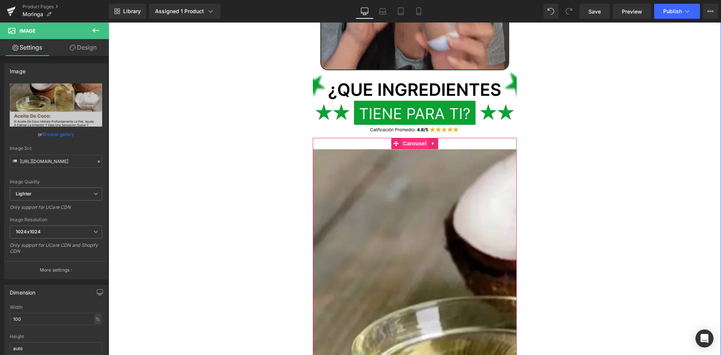
click at [414, 138] on span "Carousel" at bounding box center [414, 143] width 27 height 11
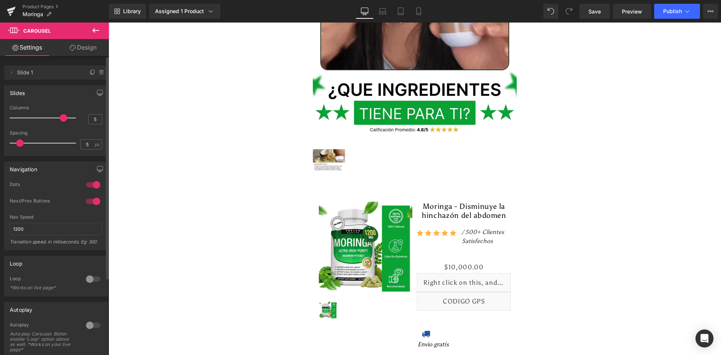
type input "4"
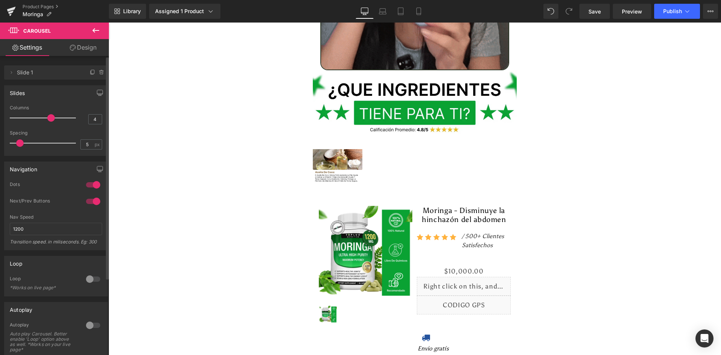
drag, startPoint x: 14, startPoint y: 118, endPoint x: 46, endPoint y: 125, distance: 33.0
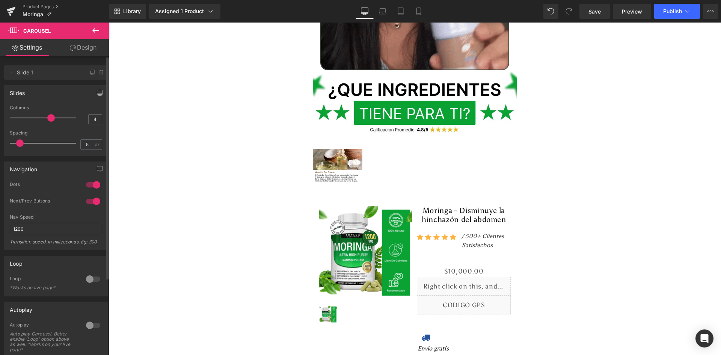
click at [46, 125] on div at bounding box center [45, 117] width 62 height 15
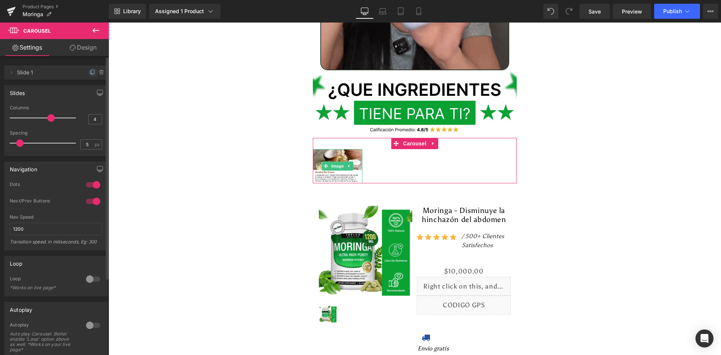
click at [91, 72] on icon at bounding box center [92, 72] width 3 height 4
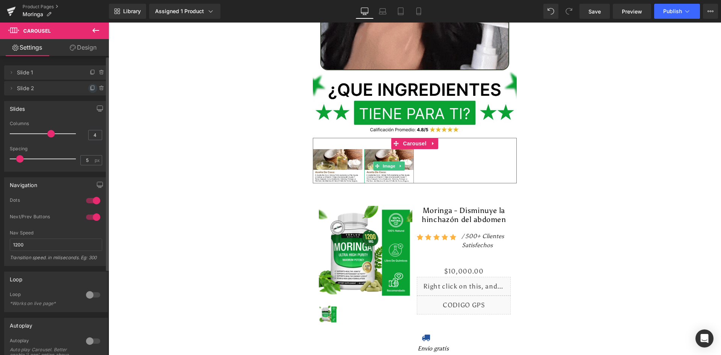
click at [89, 84] on span at bounding box center [92, 88] width 9 height 9
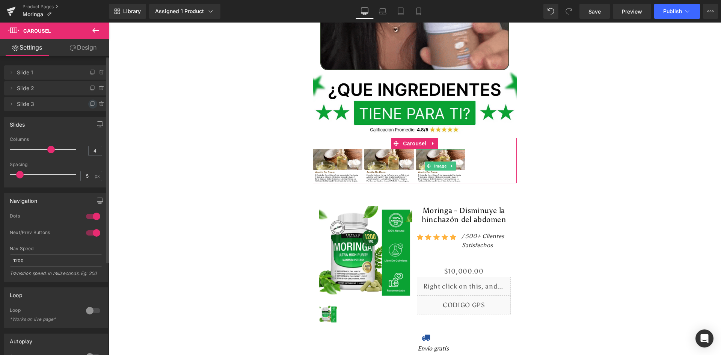
click at [91, 105] on icon at bounding box center [93, 104] width 6 height 6
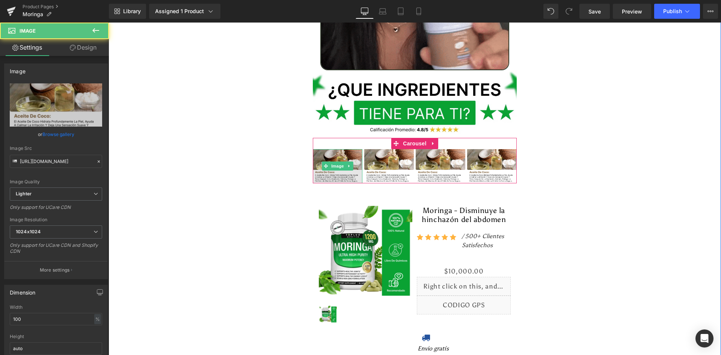
click at [340, 149] on img at bounding box center [338, 166] width 50 height 34
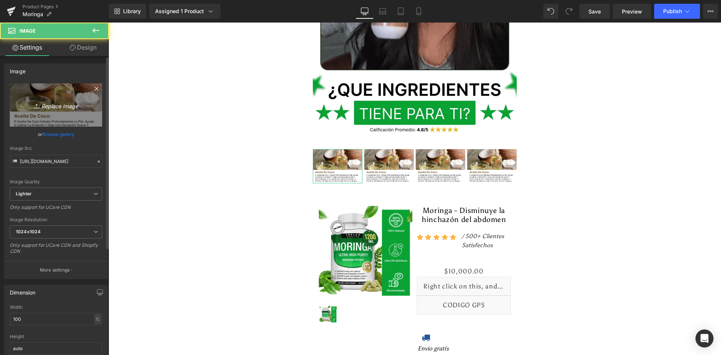
click at [86, 103] on link "Replace Image" at bounding box center [56, 104] width 92 height 43
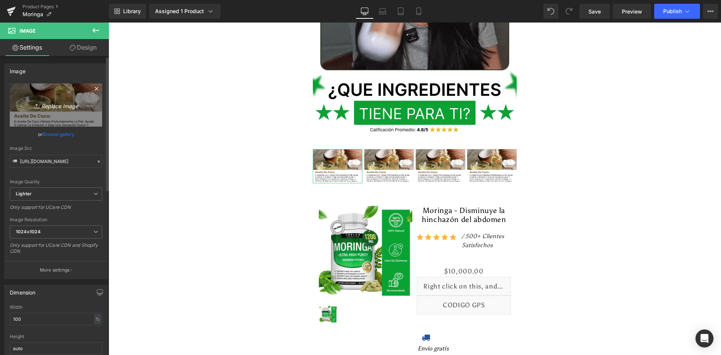
type input "C:\fakepath\Ingrediente 1.webp"
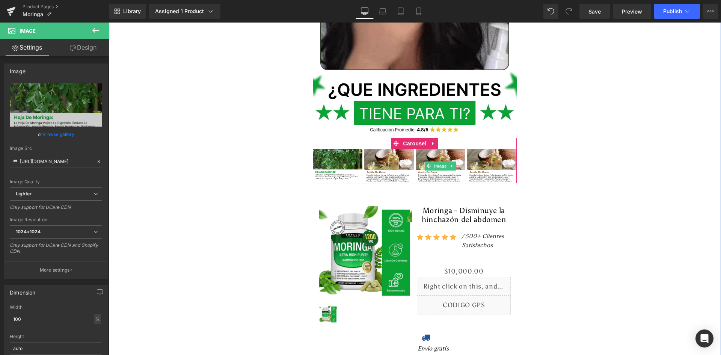
type input "https://ucarecdn.com/41eb9485-cbb5-4c89-aad7-d6f341965743/-/format/auto/-/previ…"
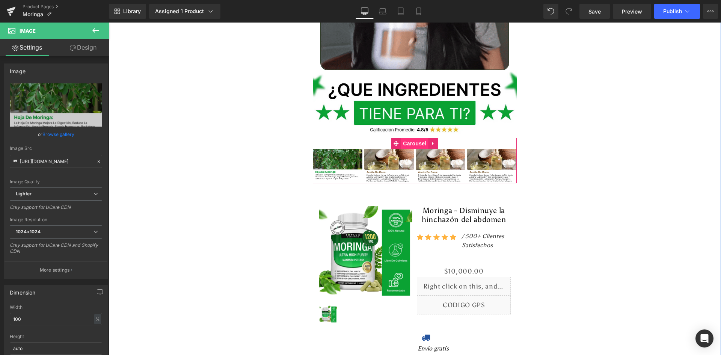
click at [411, 138] on span "Carousel" at bounding box center [414, 143] width 27 height 11
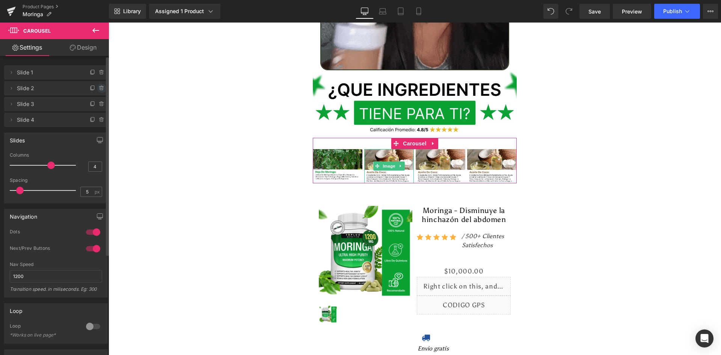
click at [101, 86] on icon at bounding box center [102, 86] width 2 height 1
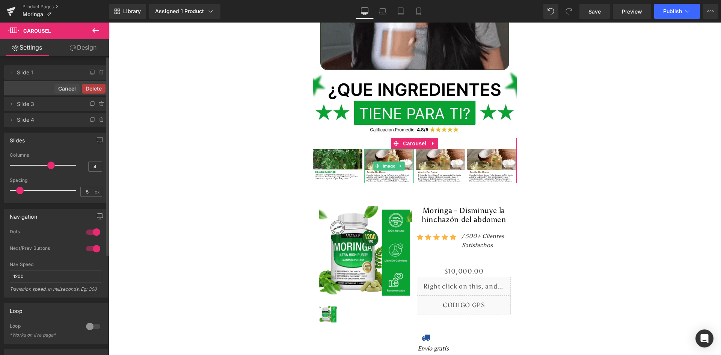
click at [98, 86] on button "Delete" at bounding box center [94, 89] width 24 height 10
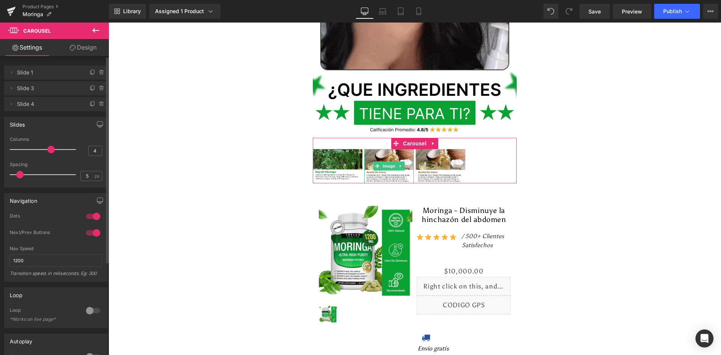
click at [101, 86] on icon at bounding box center [102, 86] width 2 height 1
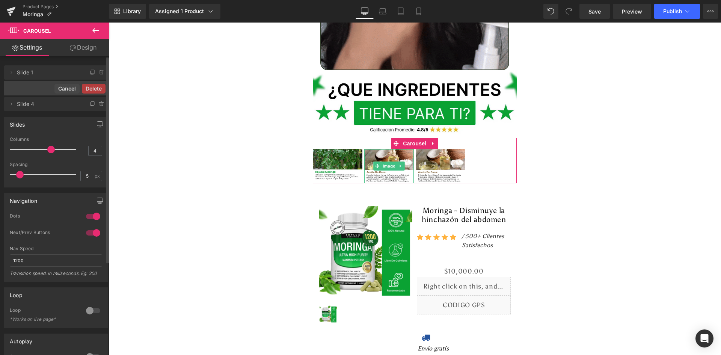
click at [98, 86] on button "Delete" at bounding box center [94, 89] width 24 height 10
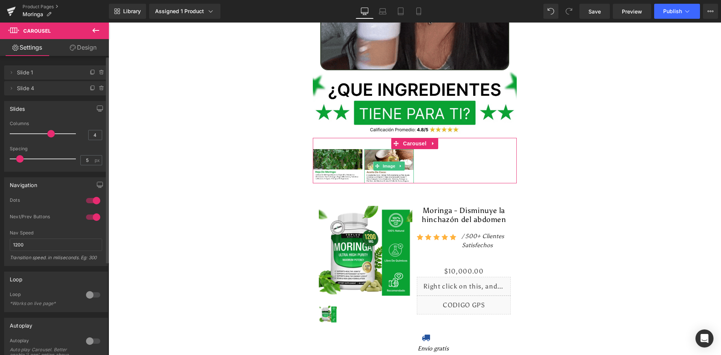
click at [101, 86] on icon at bounding box center [102, 86] width 2 height 1
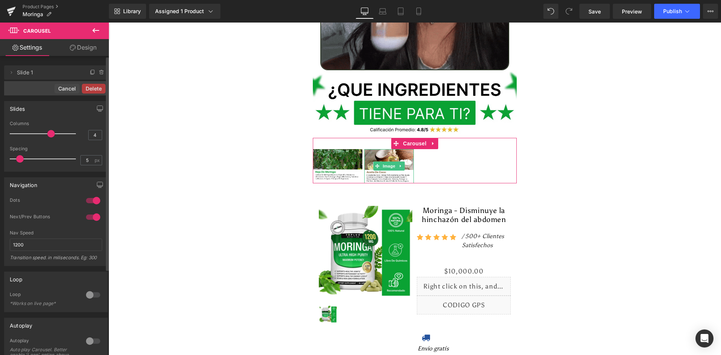
click at [98, 86] on button "Delete" at bounding box center [94, 89] width 24 height 10
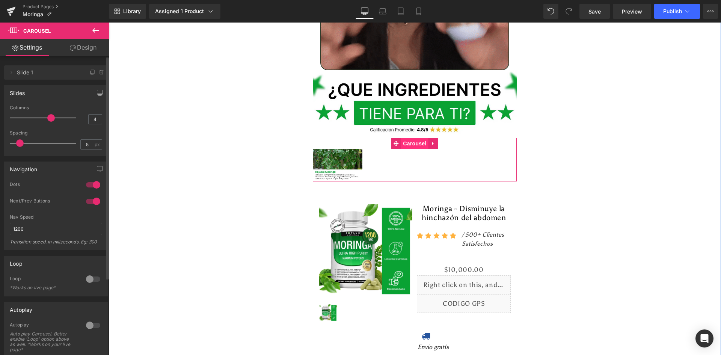
click at [414, 138] on span "Carousel" at bounding box center [414, 143] width 27 height 11
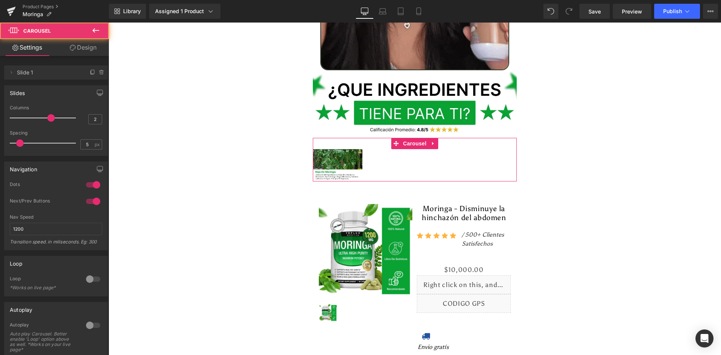
type input "1"
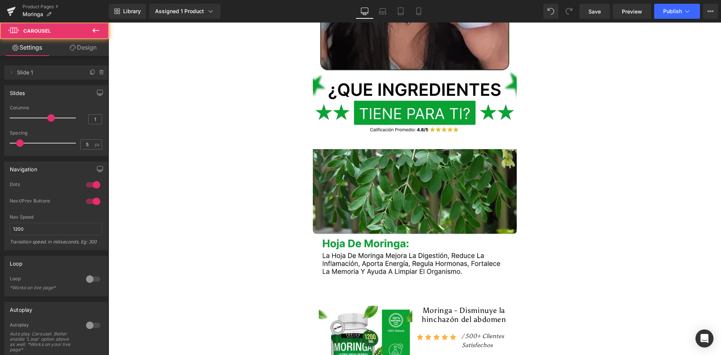
drag, startPoint x: 50, startPoint y: 117, endPoint x: -38, endPoint y: 117, distance: 88.2
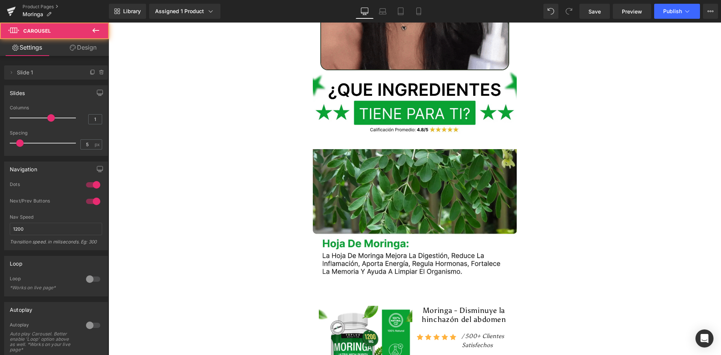
click at [0, 117] on html "Carousel You are previewing how the will restyle your page. You can not edit El…" at bounding box center [360, 177] width 721 height 355
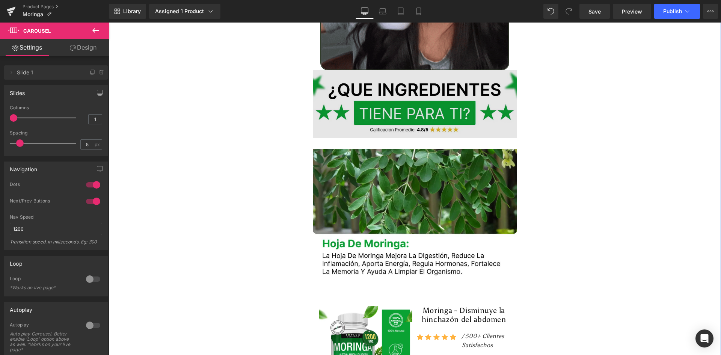
click at [430, 85] on img at bounding box center [415, 103] width 204 height 67
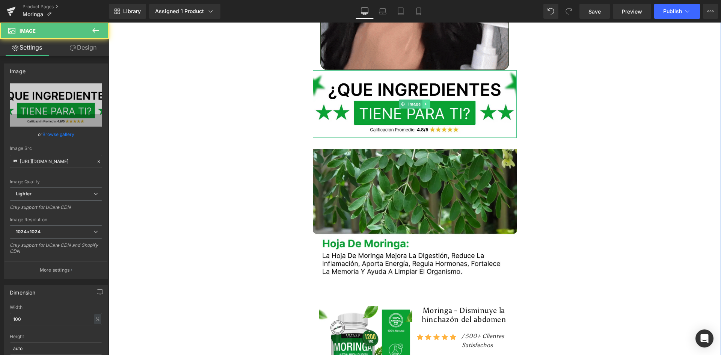
click at [424, 102] on icon at bounding box center [426, 104] width 4 height 5
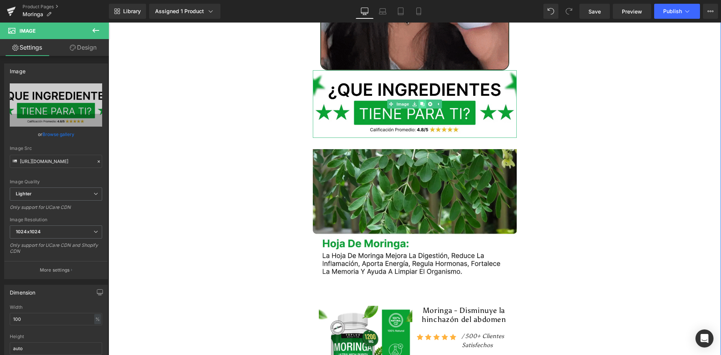
click at [420, 102] on icon at bounding box center [422, 104] width 4 height 4
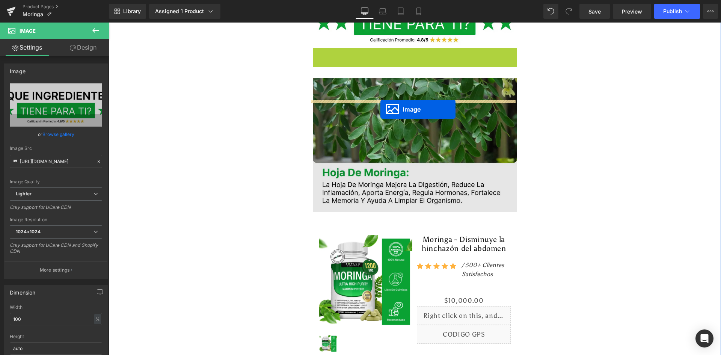
scroll to position [2632, 0]
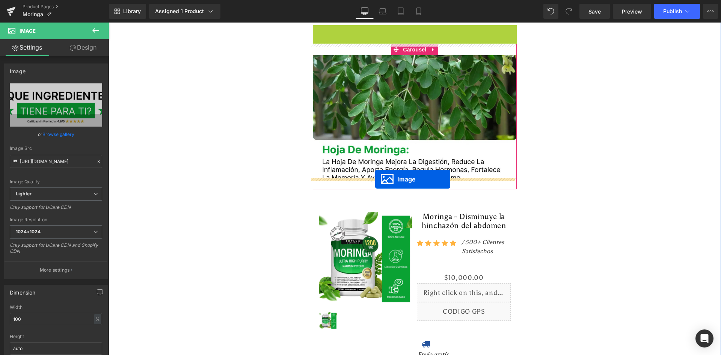
drag, startPoint x: 397, startPoint y: 158, endPoint x: 375, endPoint y: 179, distance: 30.0
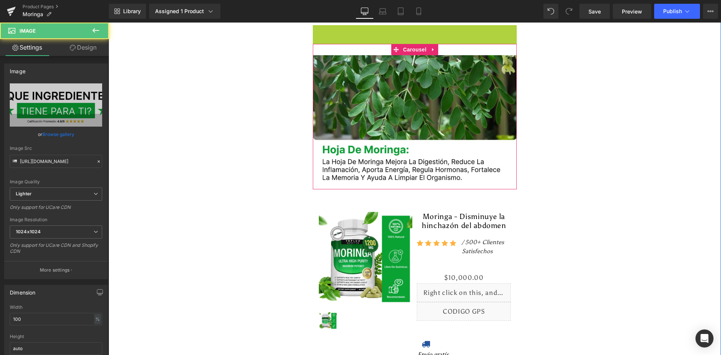
scroll to position [2613, 0]
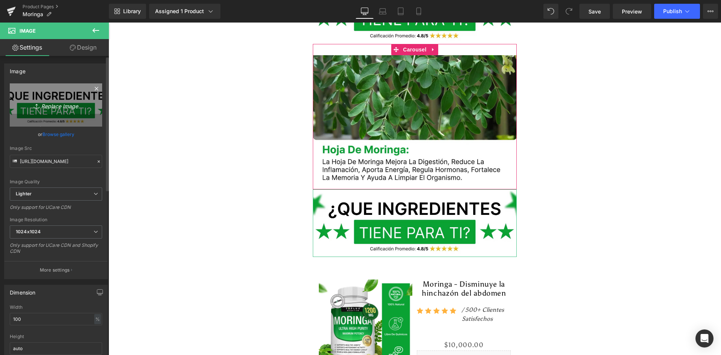
click at [71, 114] on link "Replace Image" at bounding box center [56, 104] width 92 height 43
type input "C:\fakepath\Suplements Facts.webp"
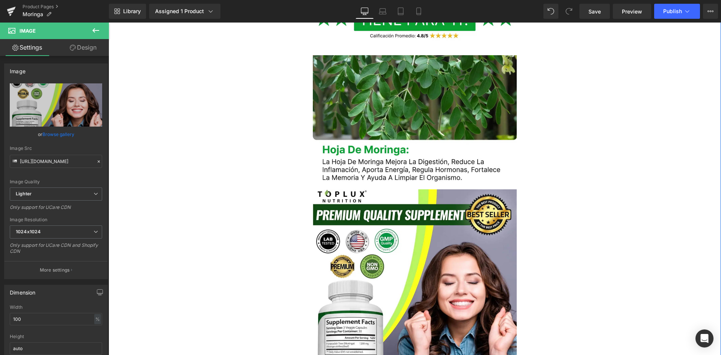
type input "https://ucarecdn.com/3edd081f-89d3-432b-bf3c-8583294dd4ff/-/format/auto/-/previ…"
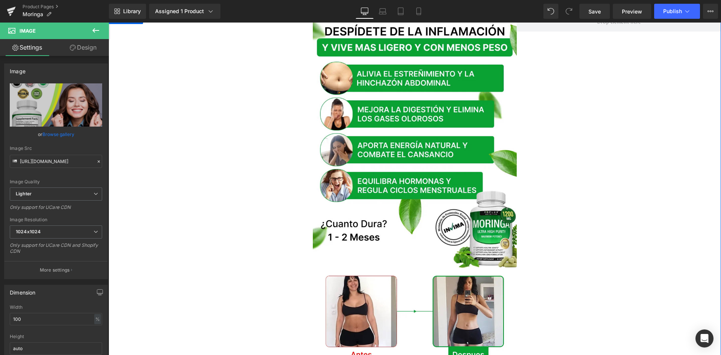
scroll to position [0, 0]
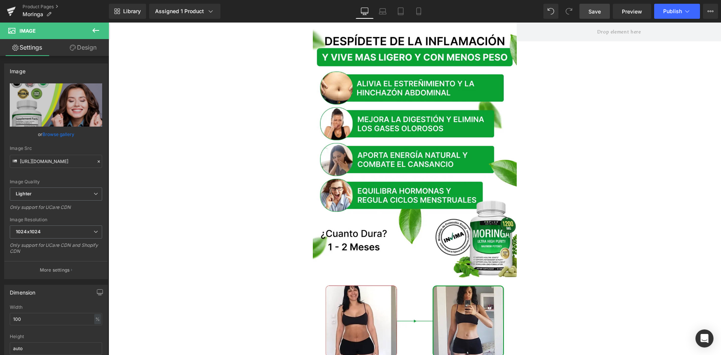
click at [600, 8] on span "Save" at bounding box center [594, 12] width 12 height 8
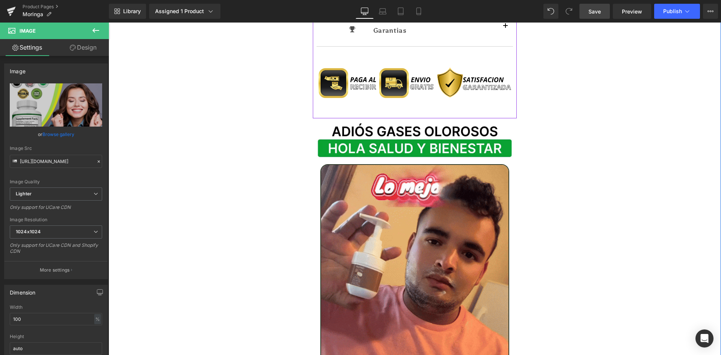
scroll to position [863, 0]
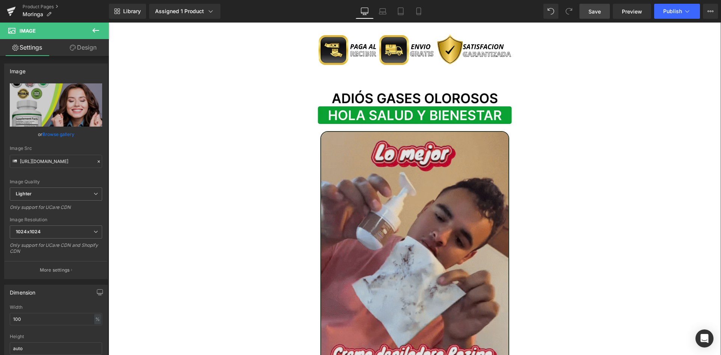
click at [394, 231] on img at bounding box center [414, 256] width 189 height 251
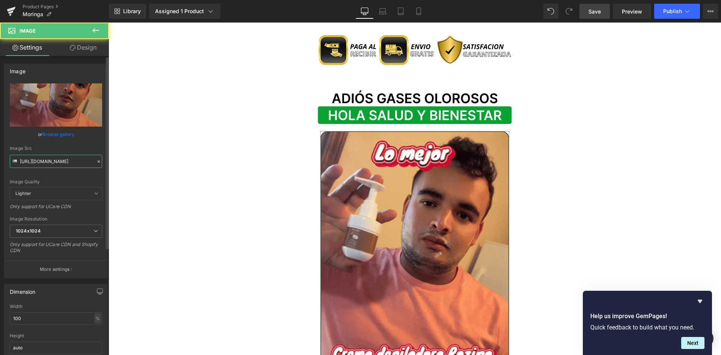
click at [62, 159] on input "https://media1.giphy.com/media/v1.Y2lkPTc5MGI3NjExemx6amEydnFpN3Vrb3FvZ3lqOHd6Z…" at bounding box center [56, 161] width 92 height 13
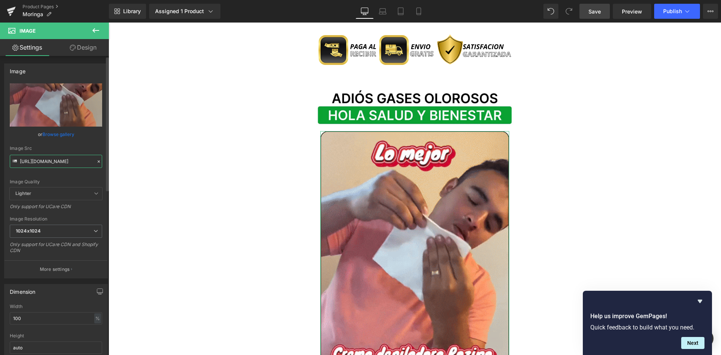
click at [62, 159] on input "https://media1.giphy.com/media/v1.Y2lkPTc5MGI3NjExemx6amEydnFpN3Vrb3FvZ3lqOHd6Z…" at bounding box center [56, 161] width 92 height 13
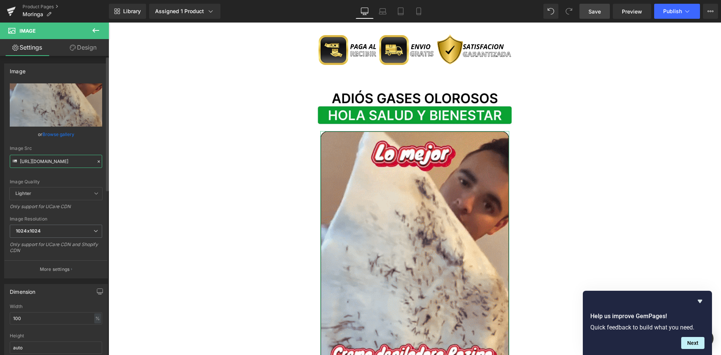
click at [62, 159] on input "https://media1.giphy.com/media/v1.Y2lkPTc5MGI3NjExemx6amEydnFpN3Vrb3FvZ3lqOHd6Z…" at bounding box center [56, 161] width 92 height 13
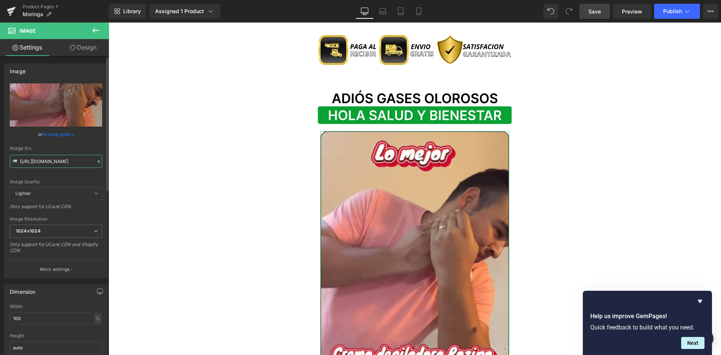
paste input ".giphy.com/media/bXZJmgbCRXl6Pkhdln"
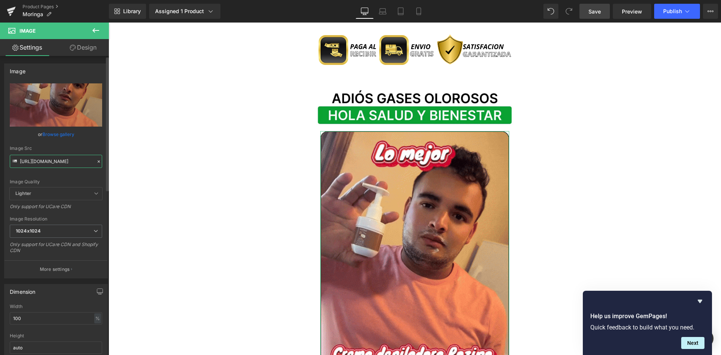
type input "https://media.giphy.com/media/bXZJmgbCRXl6Pkhdln/giphy.gif"
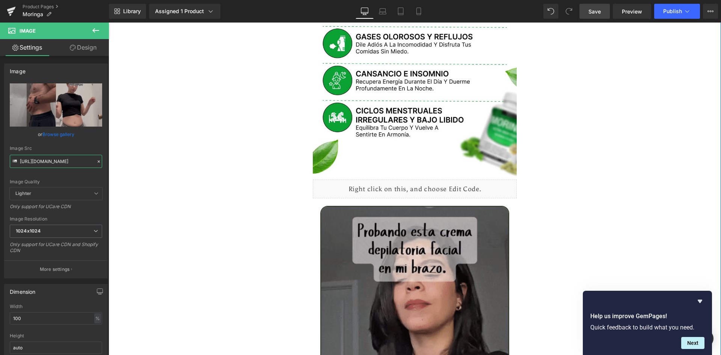
scroll to position [1389, 0]
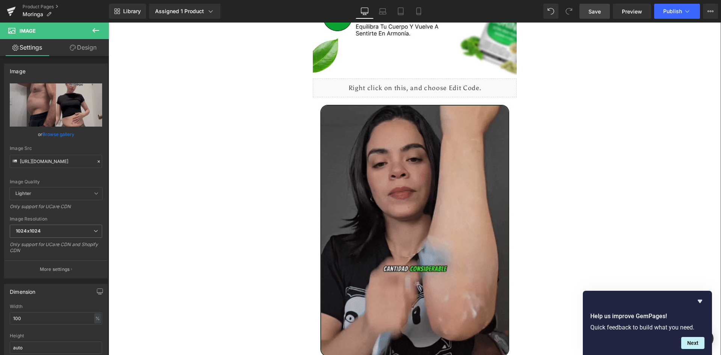
click at [371, 211] on img at bounding box center [414, 230] width 189 height 251
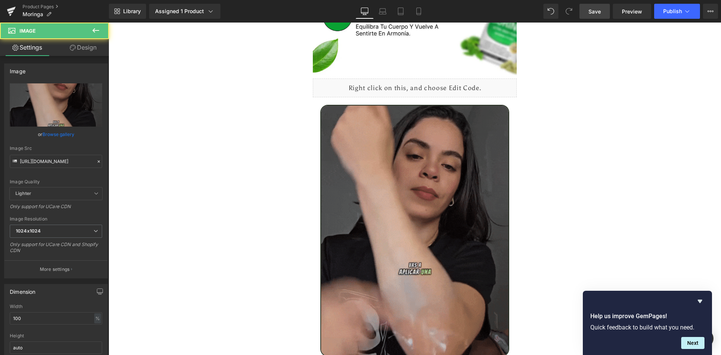
click at [437, 154] on img at bounding box center [414, 230] width 189 height 251
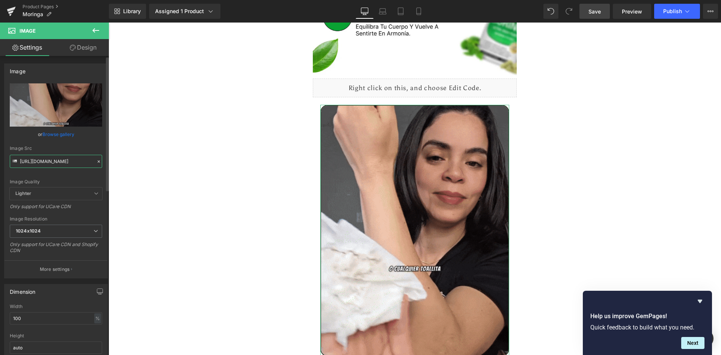
click at [55, 159] on input "https://media2.giphy.com/media/v1.Y2lkPTc5MGI3NjExeGsweDR0d3R5aWg2OG1mcTkzZzNqN…" at bounding box center [56, 161] width 92 height 13
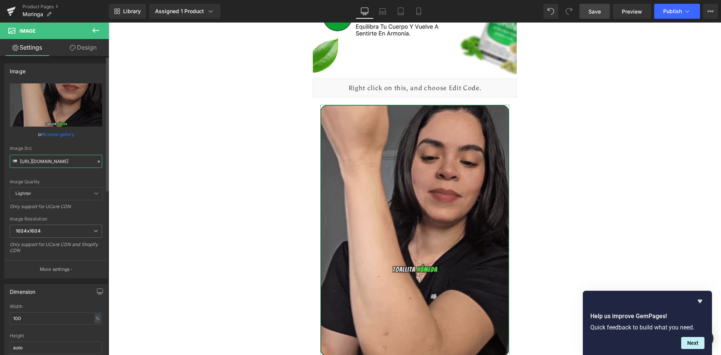
click at [55, 159] on input "https://media2.giphy.com/media/v1.Y2lkPTc5MGI3NjExeGsweDR0d3R5aWg2OG1mcTkzZzNqN…" at bounding box center [56, 161] width 92 height 13
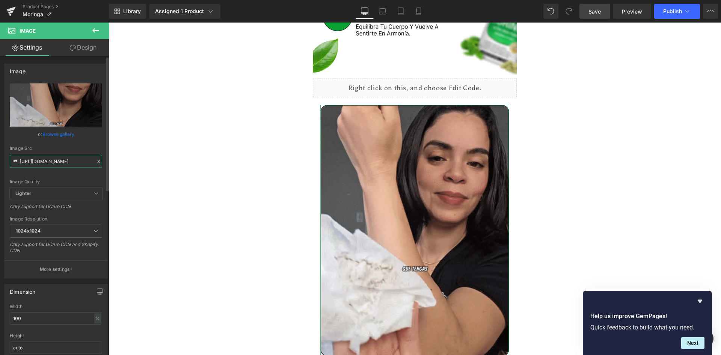
click at [55, 159] on input "https://media2.giphy.com/media/v1.Y2lkPTc5MGI3NjExeGsweDR0d3R5aWg2OG1mcTkzZzNqN…" at bounding box center [56, 161] width 92 height 13
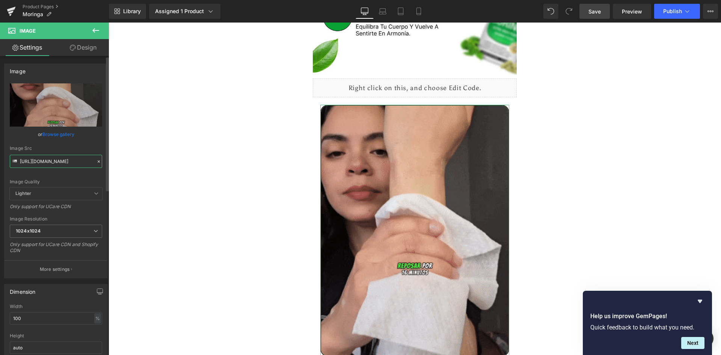
paste input ".giphy.com/media/24kMUUH8kAkIqPTX9Q"
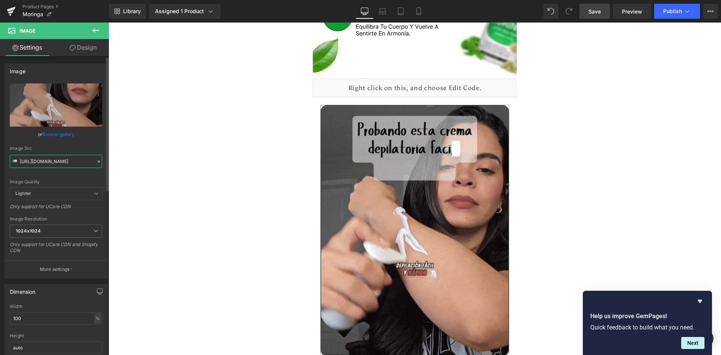
type input "https://media.giphy.com/media/24kMUUH8kAkIqPTX9Q/giphy.gif"
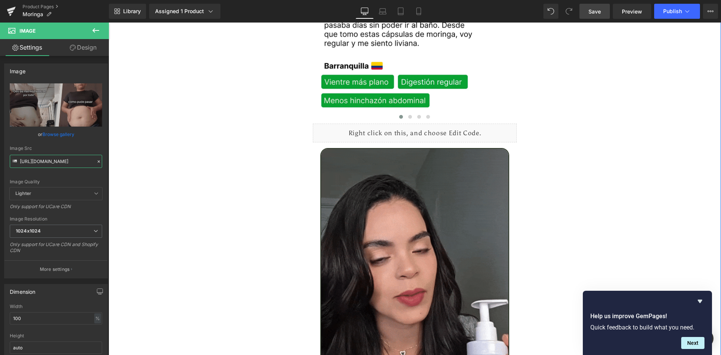
scroll to position [2177, 0]
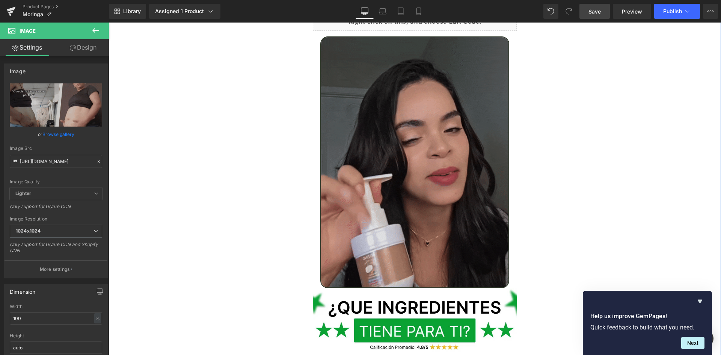
click at [443, 176] on img at bounding box center [414, 161] width 189 height 251
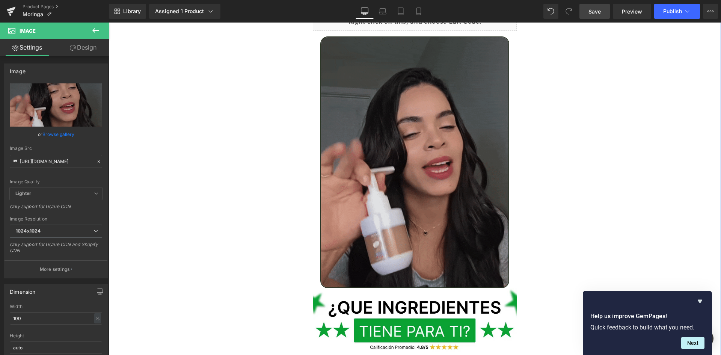
click at [421, 189] on img at bounding box center [414, 161] width 189 height 251
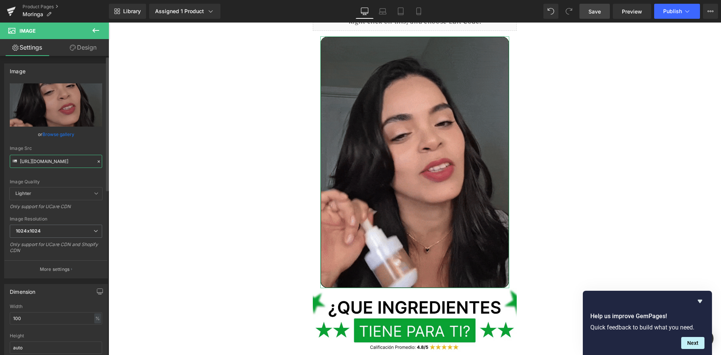
click at [64, 159] on input "https://media3.giphy.com/media/v1.Y2lkPTc5MGI3NjExenlkempuMXppNWdyeTA0anBvM2h6M…" at bounding box center [56, 161] width 92 height 13
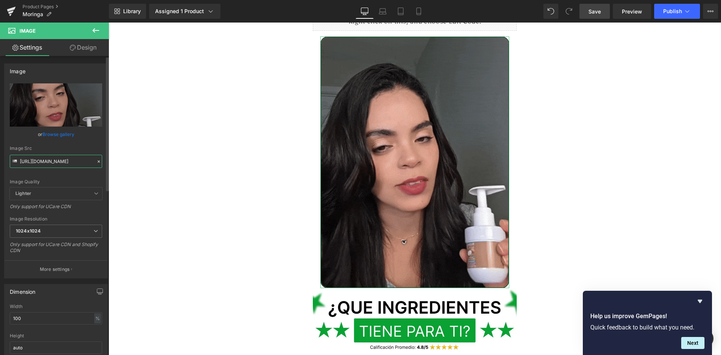
click at [64, 159] on input "https://media3.giphy.com/media/v1.Y2lkPTc5MGI3NjExenlkempuMXppNWdyeTA0anBvM2h6M…" at bounding box center [56, 161] width 92 height 13
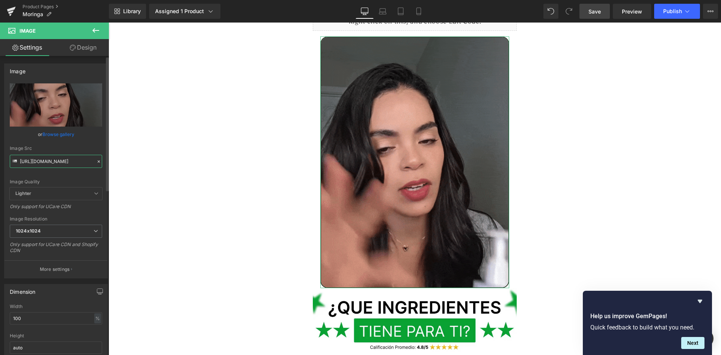
click at [64, 159] on input "https://media3.giphy.com/media/v1.Y2lkPTc5MGI3NjExenlkempuMXppNWdyeTA0anBvM2h6M…" at bounding box center [56, 161] width 92 height 13
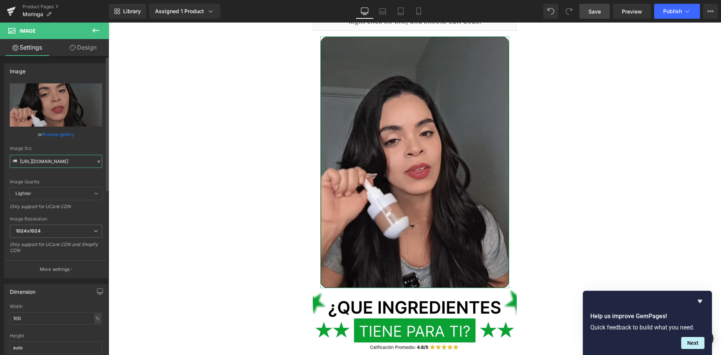
paste input "2.giphy.com/media/v1.Y2lkPTc5MGI3NjExeGRhdTk4NWN4ajg5amNraW42eDdidjZwOG9rY25mb2…"
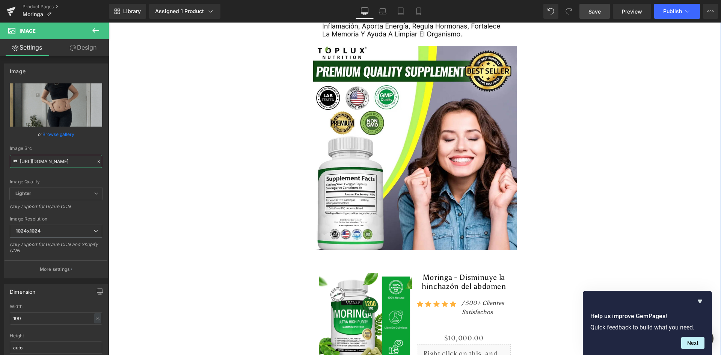
scroll to position [2777, 0]
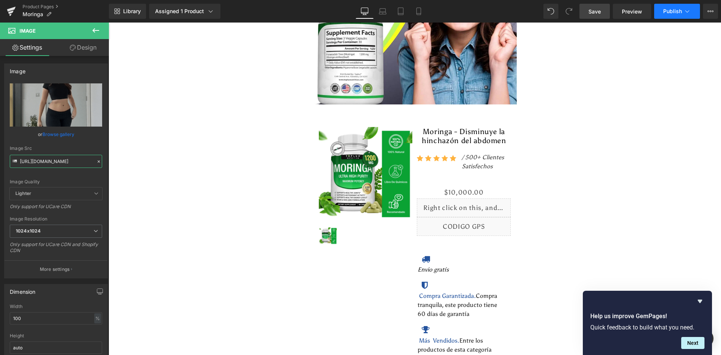
type input "https://media2.giphy.com/media/v1.Y2lkPTc5MGI3NjExeGRhdTk4NWN4ajg5amNraW42eDdid…"
click at [667, 17] on button "Publish" at bounding box center [677, 11] width 46 height 15
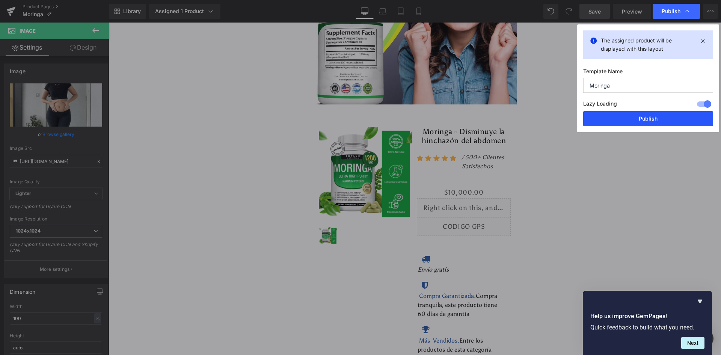
click at [645, 116] on button "Publish" at bounding box center [648, 118] width 130 height 15
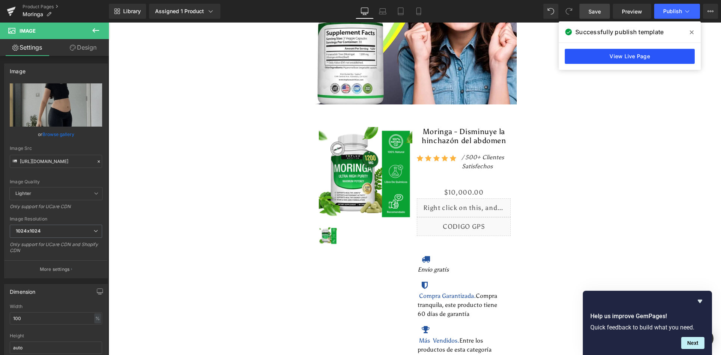
click at [607, 57] on link "View Live Page" at bounding box center [629, 56] width 130 height 15
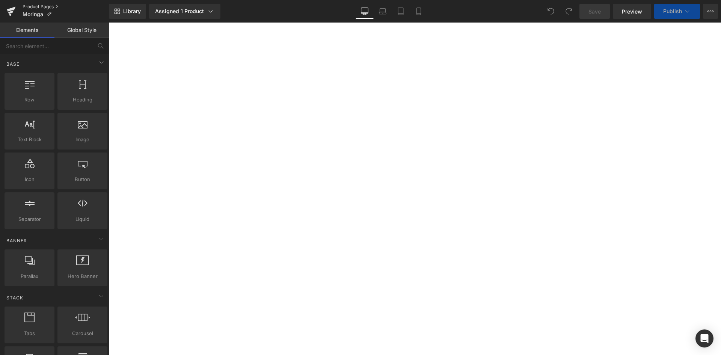
click at [39, 6] on link "Product Pages" at bounding box center [66, 7] width 86 height 6
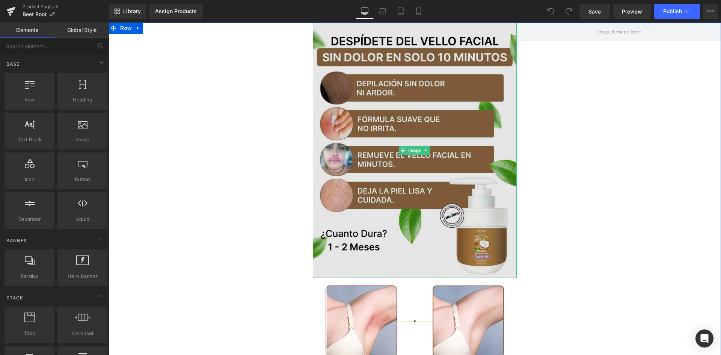
click at [400, 80] on img at bounding box center [415, 150] width 204 height 255
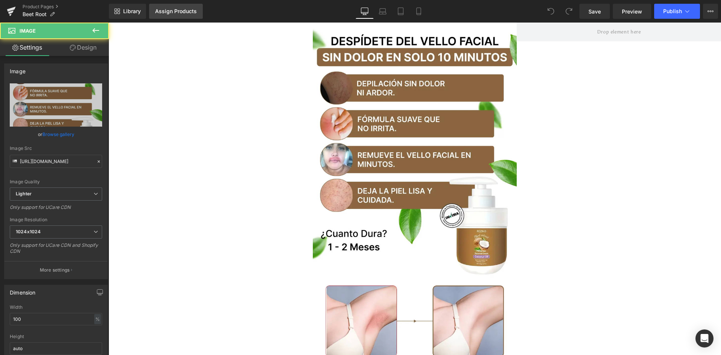
click at [164, 10] on div "Assign Products" at bounding box center [176, 11] width 42 height 6
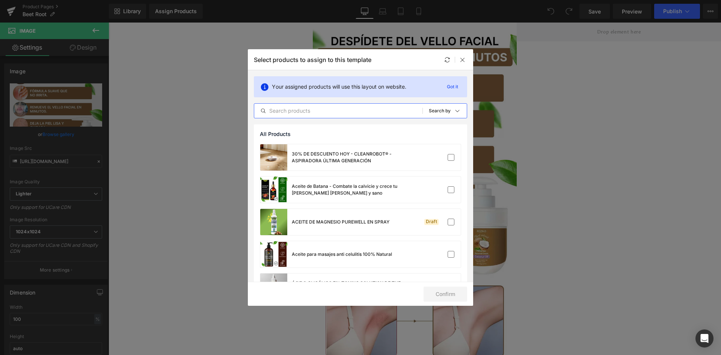
click at [286, 107] on input "text" at bounding box center [338, 110] width 168 height 9
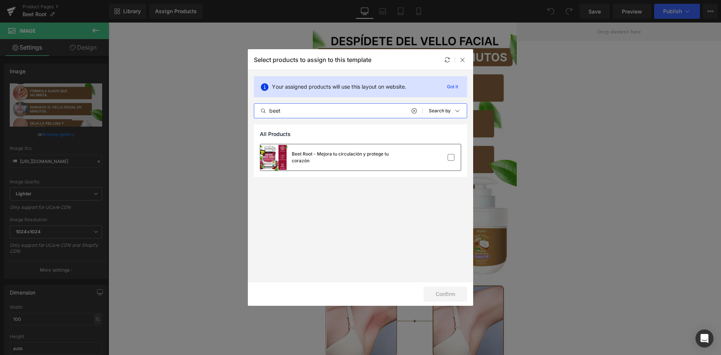
type input "beet"
click at [319, 161] on div "Beet Root - Mejora tu circulación y protege tu corazón" at bounding box center [348, 158] width 113 height 14
click at [453, 292] on button "Confirm" at bounding box center [445, 293] width 44 height 15
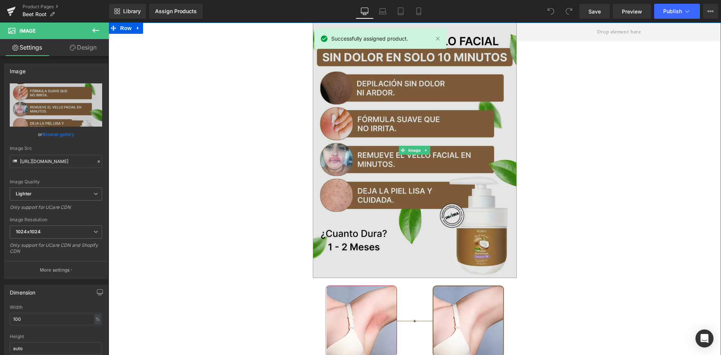
click at [330, 138] on img at bounding box center [415, 150] width 204 height 255
click at [373, 77] on img at bounding box center [415, 150] width 204 height 255
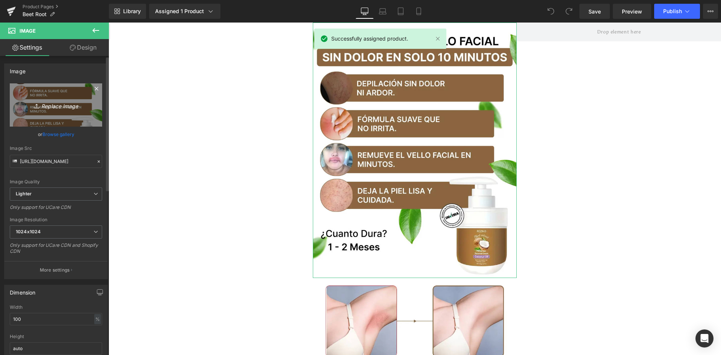
click at [74, 109] on icon "Replace Image" at bounding box center [56, 104] width 60 height 9
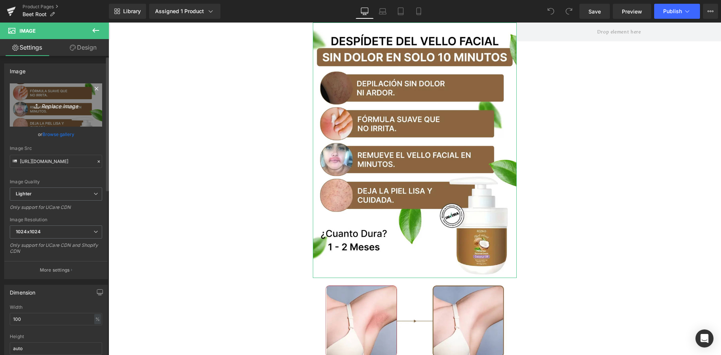
type input "C:\fakepath\Banner Principal.webp"
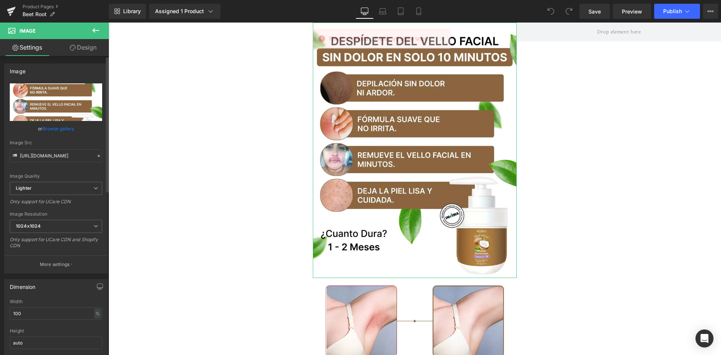
click at [44, 110] on input "file" at bounding box center [56, 102] width 92 height 38
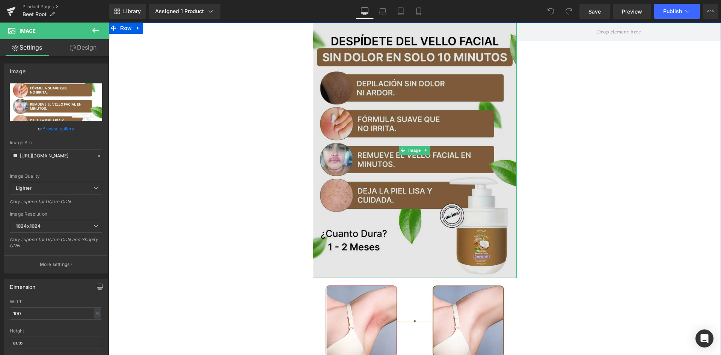
click at [372, 134] on img at bounding box center [415, 150] width 204 height 255
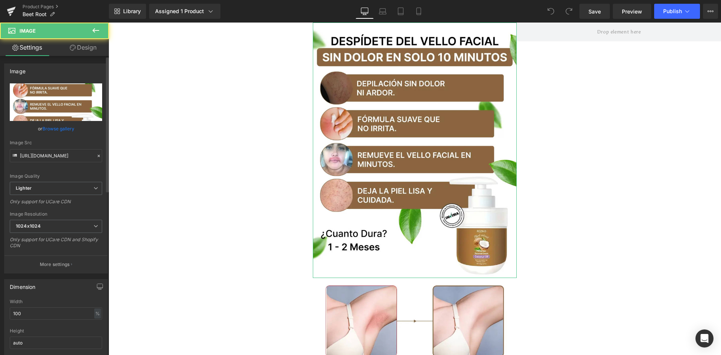
click at [61, 112] on input "file" at bounding box center [56, 102] width 92 height 38
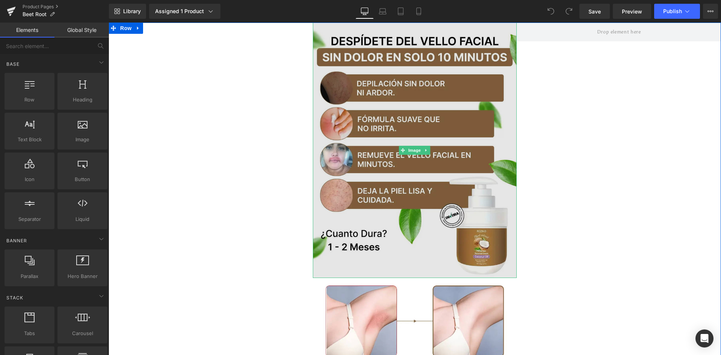
click at [408, 125] on img at bounding box center [415, 150] width 204 height 255
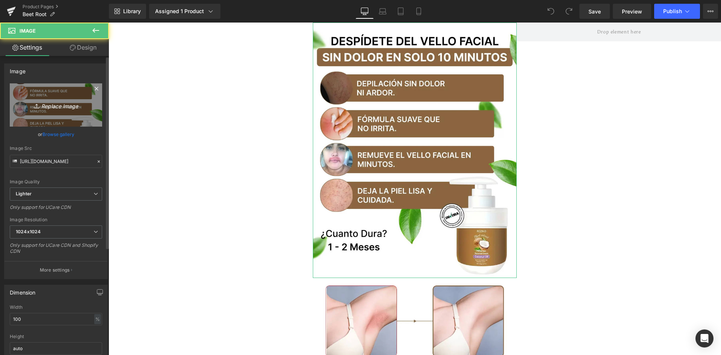
click at [50, 104] on icon "Replace Image" at bounding box center [56, 104] width 60 height 9
type input "C:\fakepath\Banner Principal.webp"
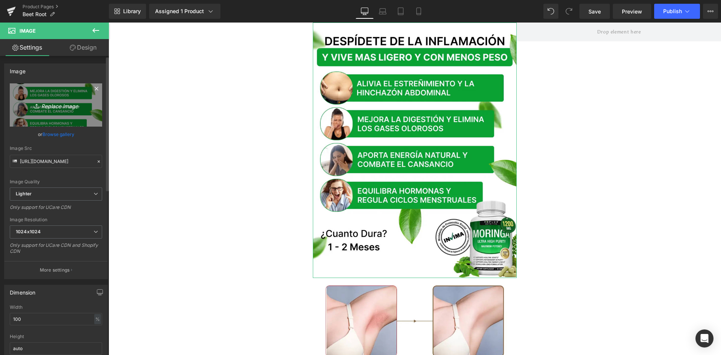
type input "[URL][DOMAIN_NAME]"
click at [48, 106] on icon "Replace Image" at bounding box center [56, 104] width 60 height 9
type input "C:\fakepath\Banner Principal.webp"
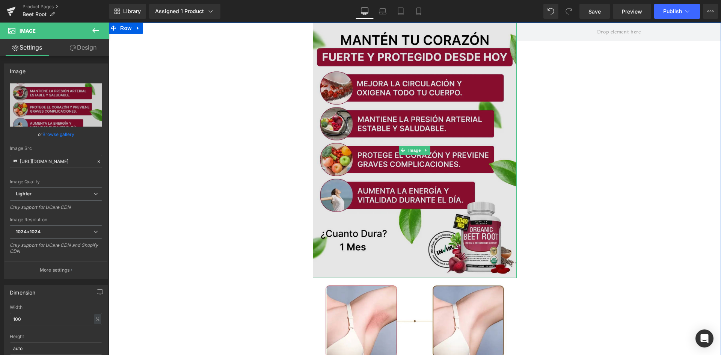
type input "[URL][DOMAIN_NAME]"
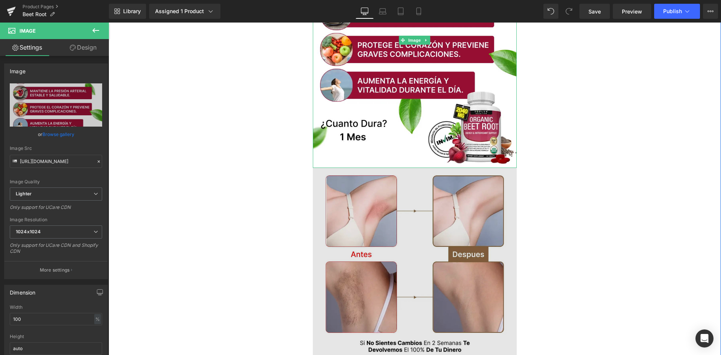
scroll to position [113, 0]
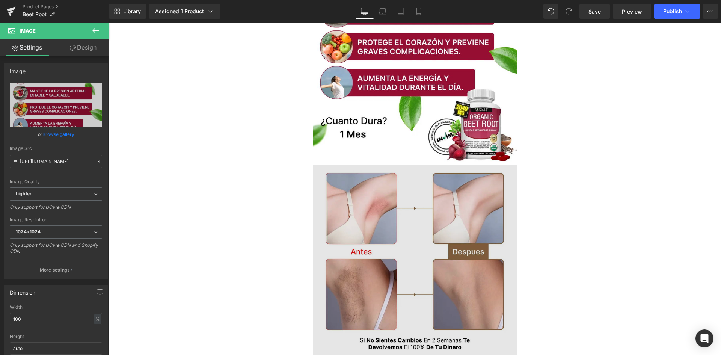
click at [394, 196] on img at bounding box center [415, 261] width 204 height 193
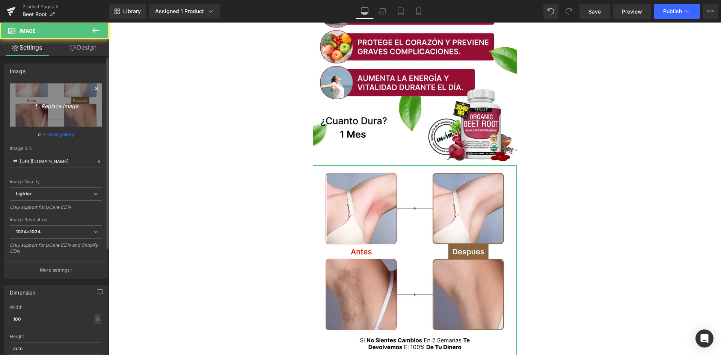
click at [38, 89] on link "Replace Image" at bounding box center [56, 104] width 92 height 43
type input "C:\fakepath\Antes y Despues.webp"
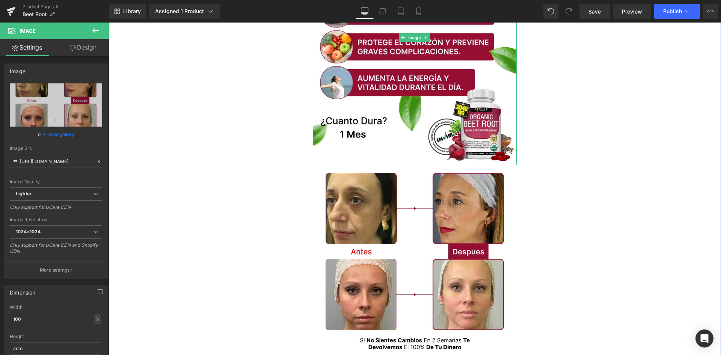
type input "https://ucarecdn.com/80342118-7d5e-44dd-b17c-a730007aa7ea/-/format/auto/-/previ…"
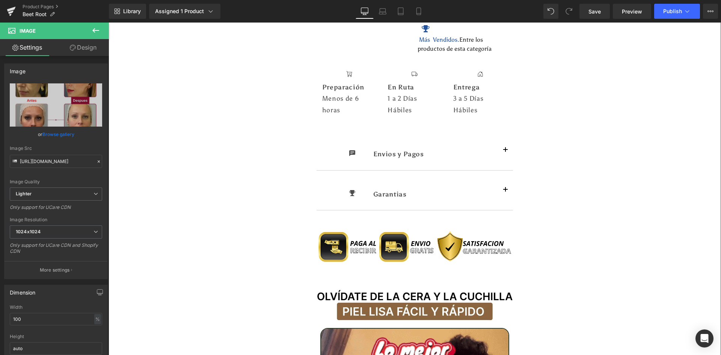
scroll to position [863, 0]
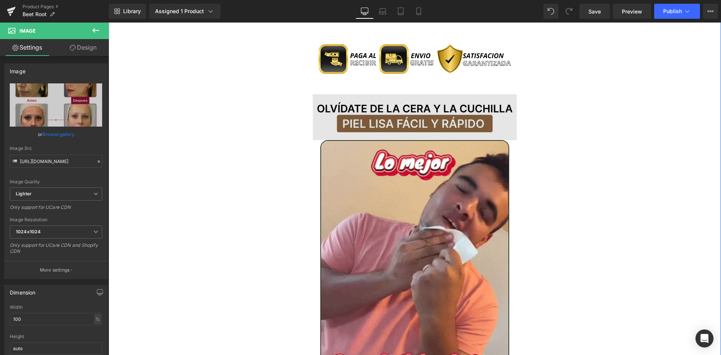
click at [376, 95] on img at bounding box center [415, 117] width 204 height 46
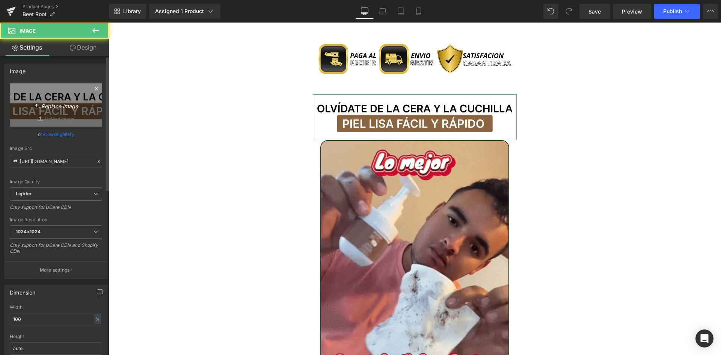
click at [43, 96] on link "Replace Image" at bounding box center [56, 104] width 92 height 43
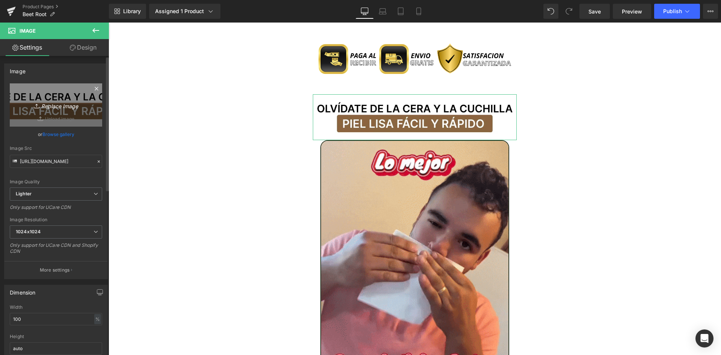
type input "C:\fakepath\Titulo Irresisitble.webp"
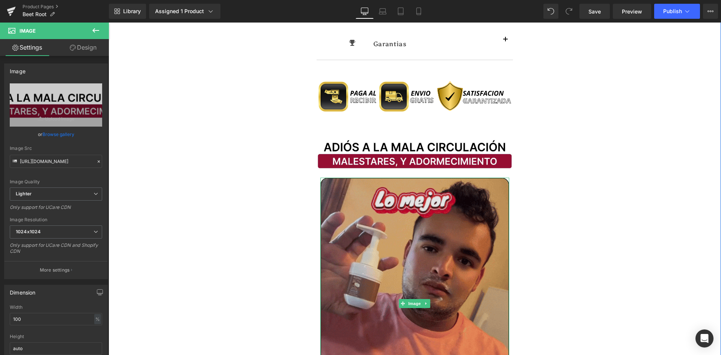
type input "https://ucarecdn.com/a4074afa-0ea1-4b09-8812-8889fad3e9db/-/format/auto/-/previ…"
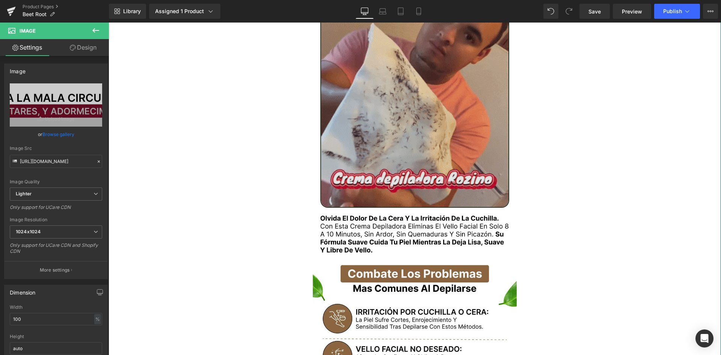
scroll to position [1051, 0]
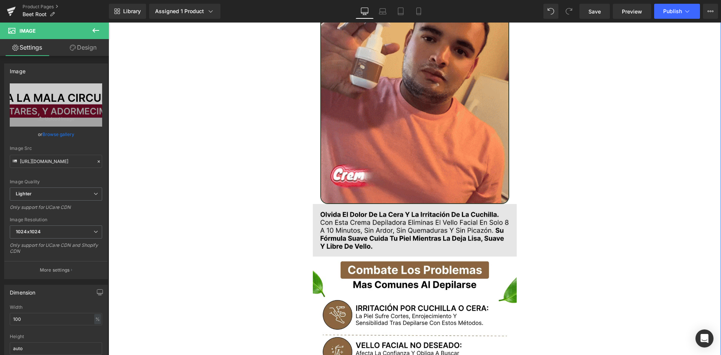
click at [387, 220] on img at bounding box center [415, 230] width 204 height 53
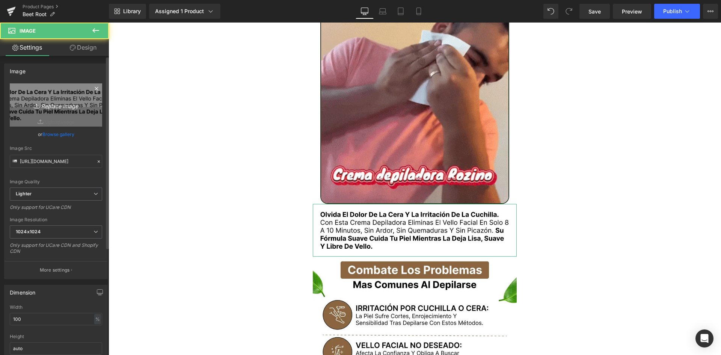
click at [75, 107] on icon "Replace Image" at bounding box center [56, 104] width 60 height 9
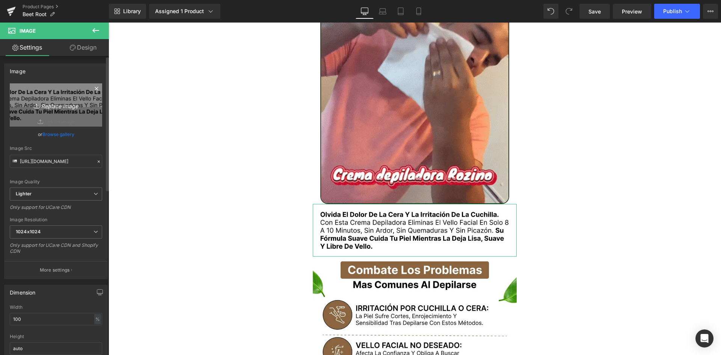
type input "C:\fakepath\Texto.webp"
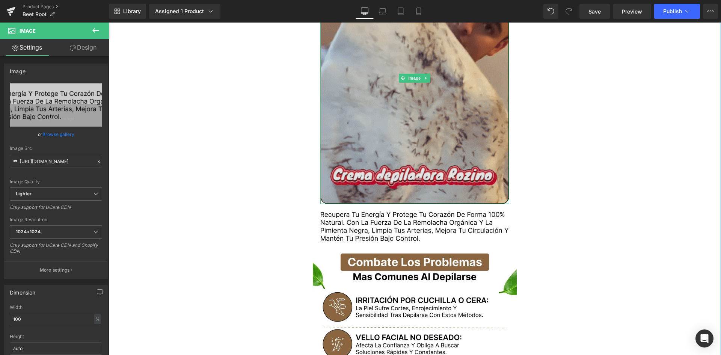
type input "https://ucarecdn.com/971bc35a-d970-41db-9906-6e74456b903f/-/format/auto/-/previ…"
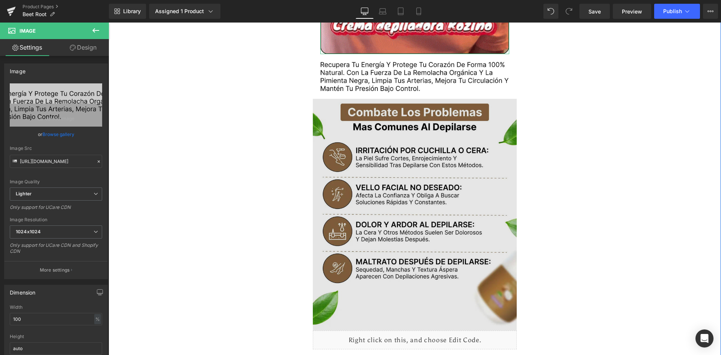
scroll to position [1201, 0]
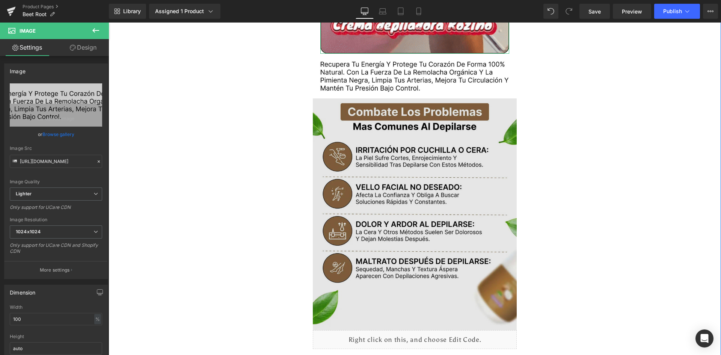
click at [401, 182] on img at bounding box center [415, 214] width 204 height 232
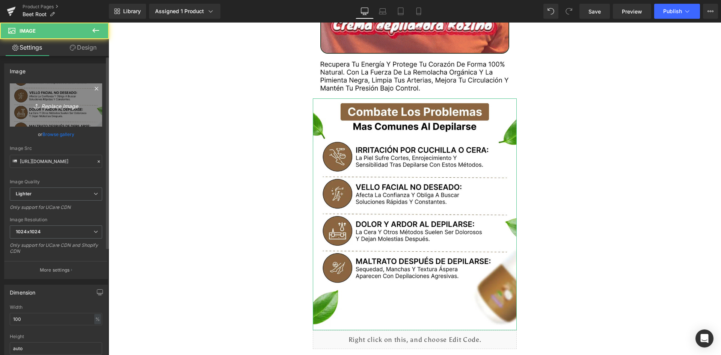
click at [44, 110] on link "Replace Image" at bounding box center [56, 104] width 92 height 43
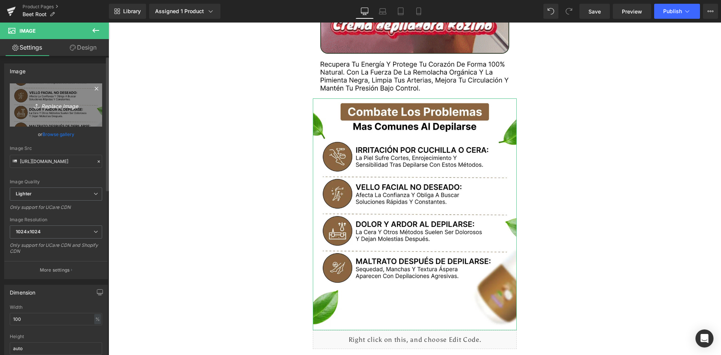
type input "C:\fakepath\Problemas.webp"
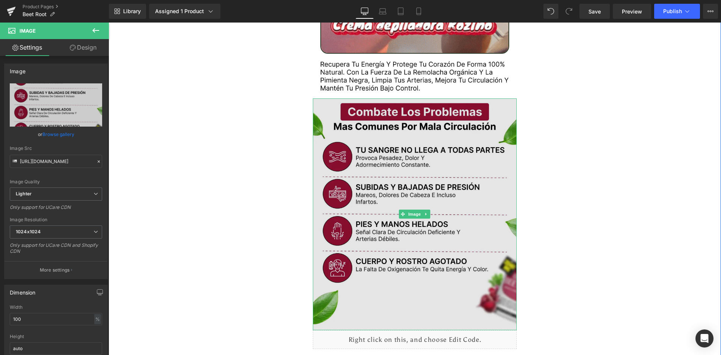
type input "https://ucarecdn.com/d24186b2-23aa-4e5c-a1ef-b8a2cb58e4ba/-/format/auto/-/previ…"
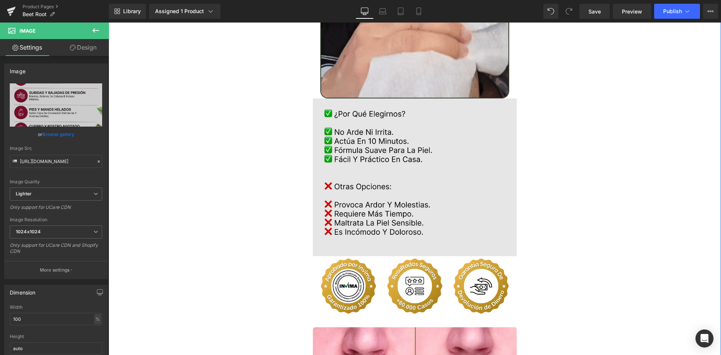
scroll to position [1726, 0]
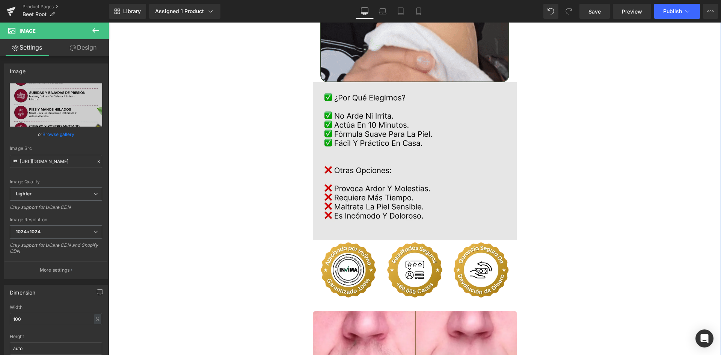
click at [338, 130] on img at bounding box center [415, 161] width 204 height 158
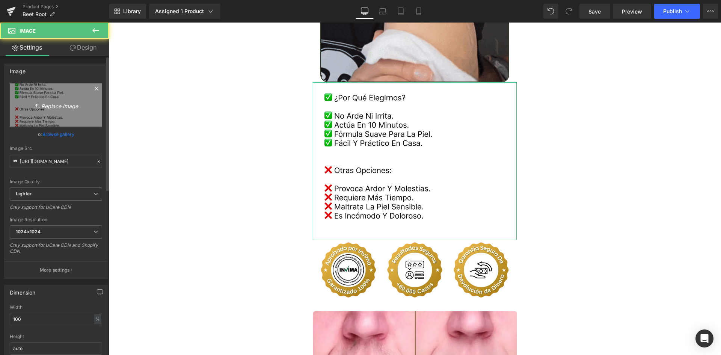
click at [64, 107] on icon "Replace Image" at bounding box center [56, 104] width 60 height 9
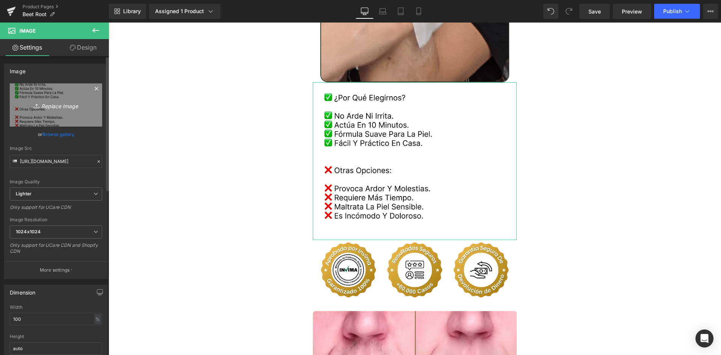
type input "C:\fakepath\Comparativa.webp"
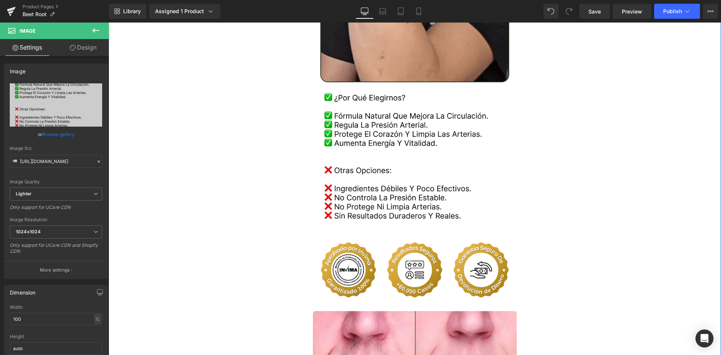
type input "https://ucarecdn.com/4b1a0875-6182-4b8f-8eb3-8fedd070e7fb/-/format/auto/-/previ…"
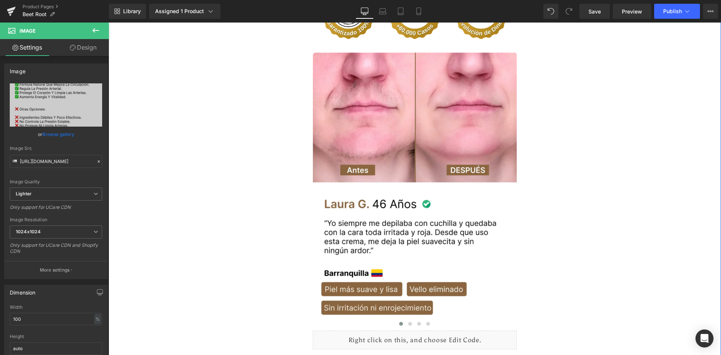
scroll to position [1989, 0]
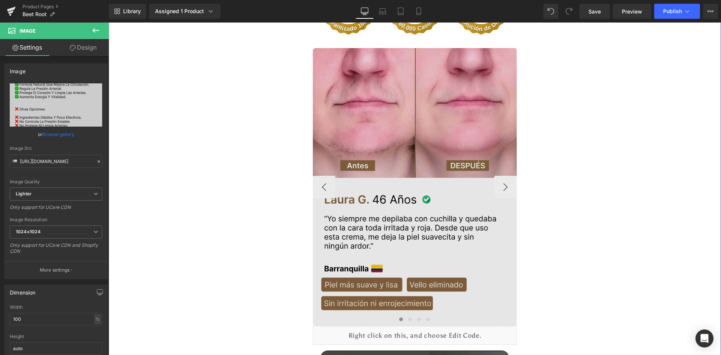
click at [422, 100] on img at bounding box center [415, 187] width 204 height 278
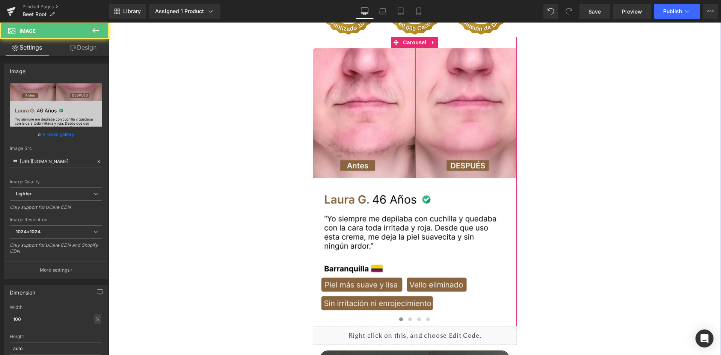
drag, startPoint x: 406, startPoint y: 30, endPoint x: 188, endPoint y: 135, distance: 242.1
click at [406, 37] on span "Carousel" at bounding box center [414, 42] width 27 height 11
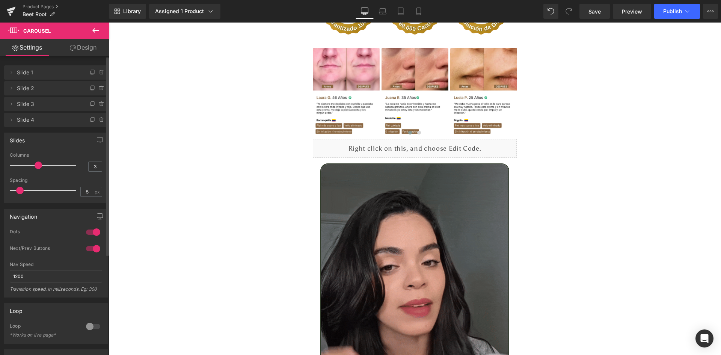
type input "4"
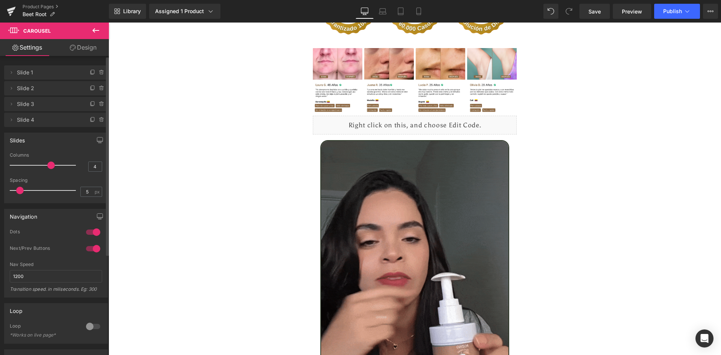
drag, startPoint x: 12, startPoint y: 165, endPoint x: 45, endPoint y: 167, distance: 32.4
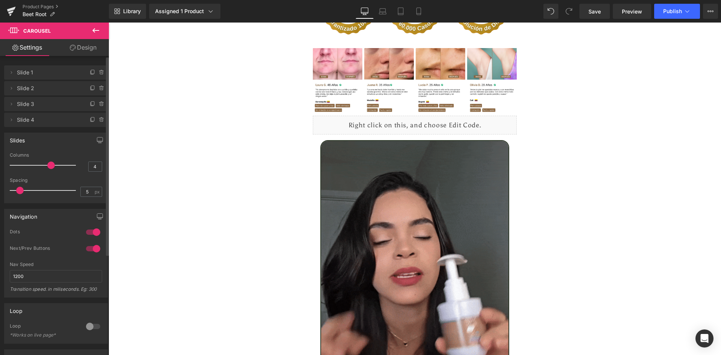
click at [45, 167] on div at bounding box center [45, 165] width 62 height 15
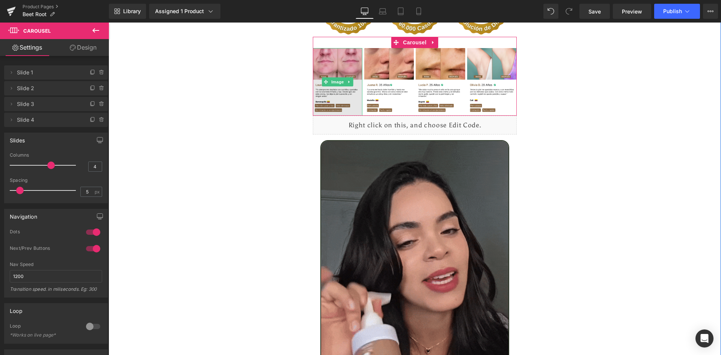
click at [338, 57] on img at bounding box center [338, 82] width 50 height 68
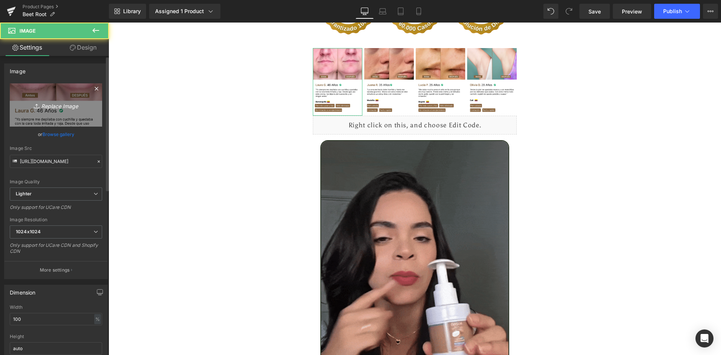
click at [59, 117] on link "Replace Image" at bounding box center [56, 104] width 92 height 43
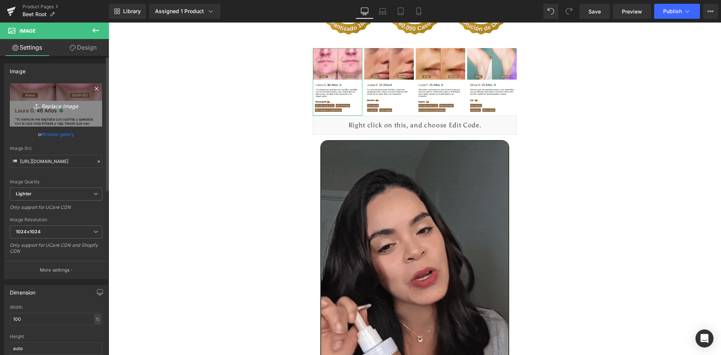
type input "C:\fakepath\Reseñas 1.webp"
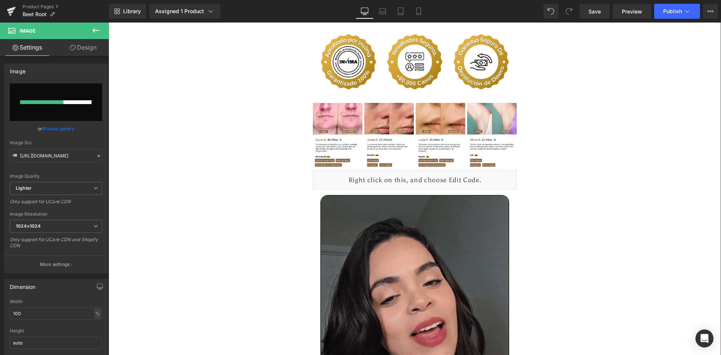
scroll to position [1914, 0]
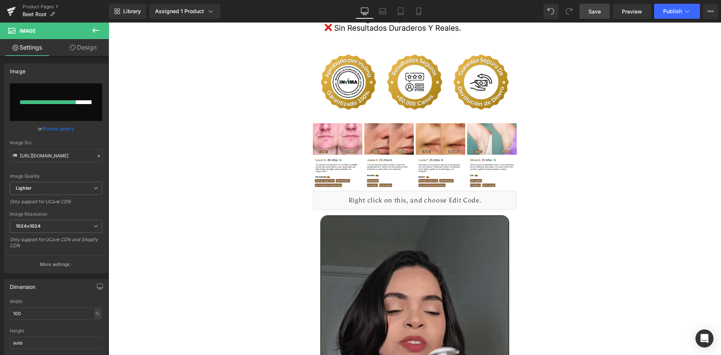
click at [593, 14] on span "Save" at bounding box center [594, 12] width 12 height 8
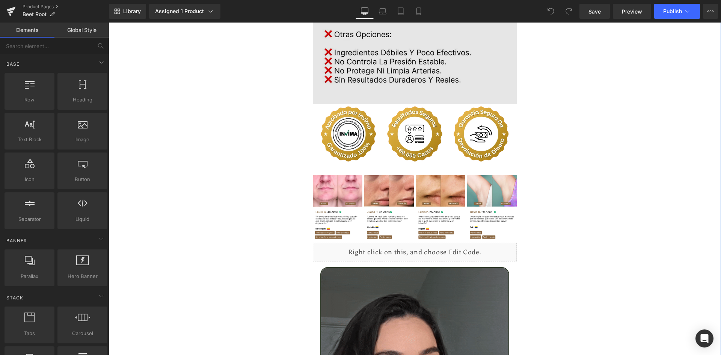
scroll to position [1877, 0]
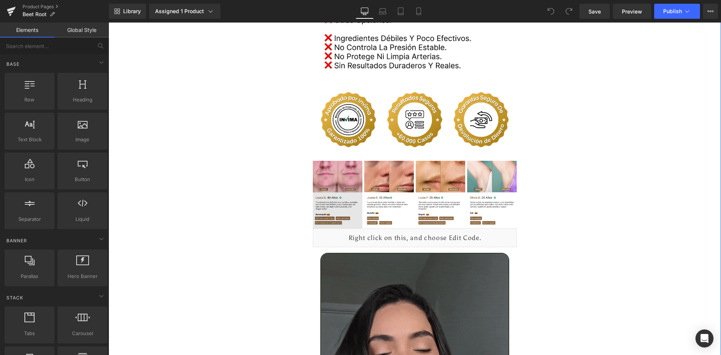
click at [333, 172] on img at bounding box center [338, 195] width 50 height 68
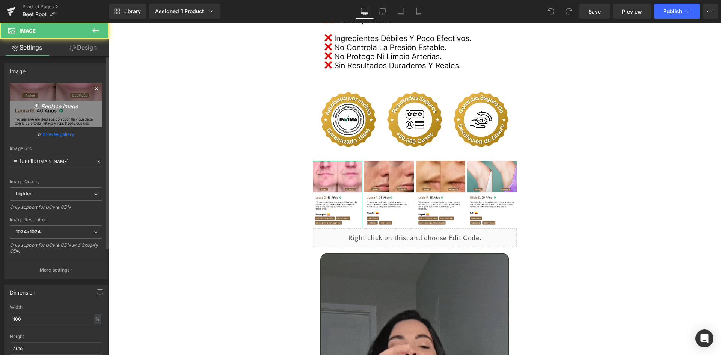
click at [49, 102] on icon "Replace Image" at bounding box center [56, 104] width 60 height 9
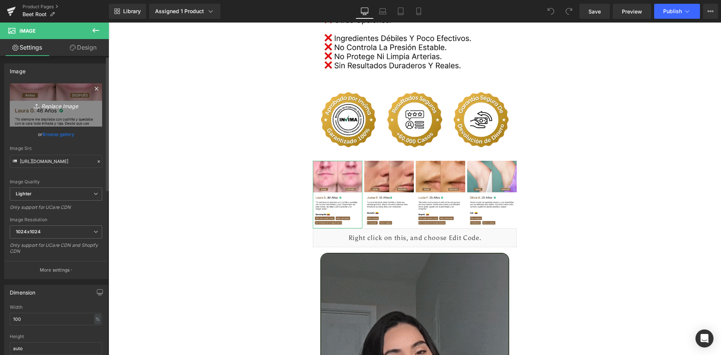
type input "C:\fakepath\Reseñas 1.webp"
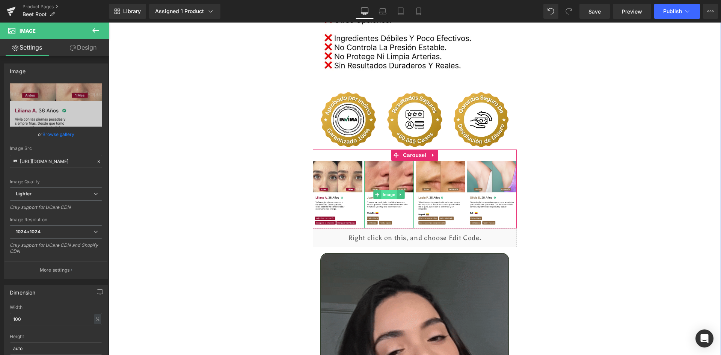
type input "[URL][DOMAIN_NAME]"
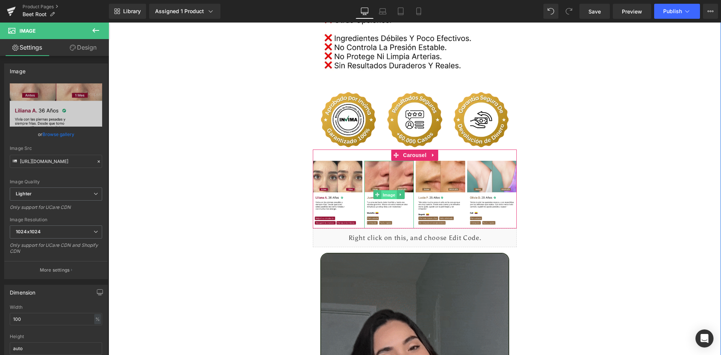
click at [383, 190] on span "Image" at bounding box center [389, 194] width 16 height 9
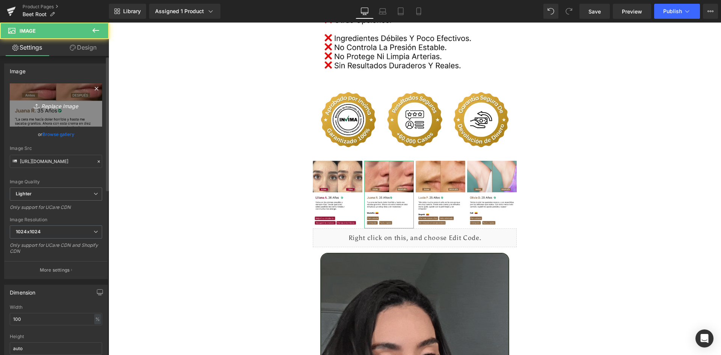
click at [52, 94] on link "Replace Image" at bounding box center [56, 104] width 92 height 43
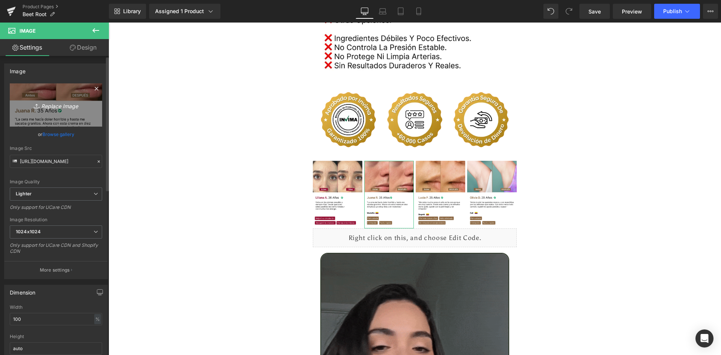
type input "C:\fakepath\Reseñas 2.webp"
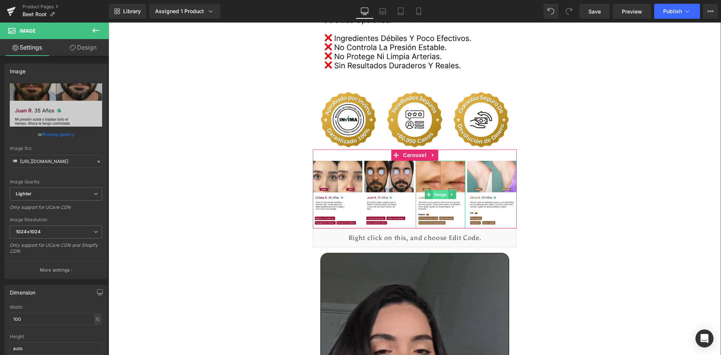
type input "[URL][DOMAIN_NAME]"
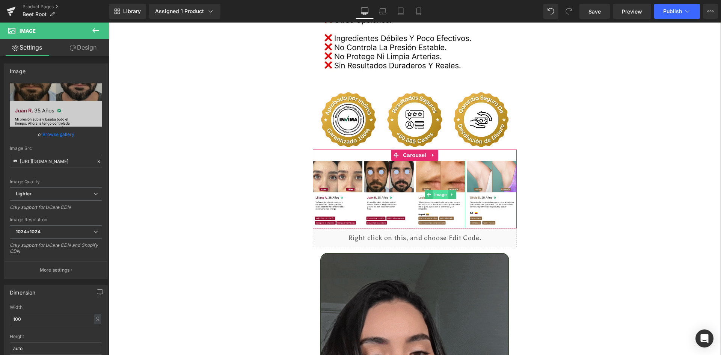
click at [439, 190] on span "Image" at bounding box center [440, 194] width 16 height 9
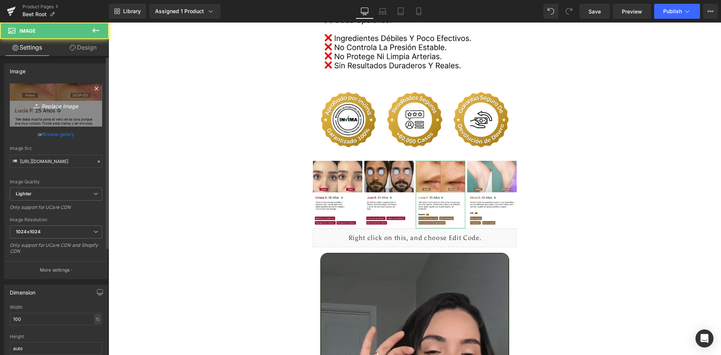
click at [31, 104] on icon "Replace Image" at bounding box center [56, 104] width 60 height 9
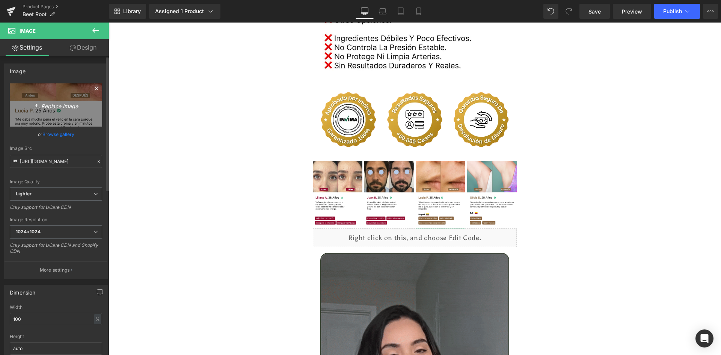
type input "C:\fakepath\Reseñas 3.webp"
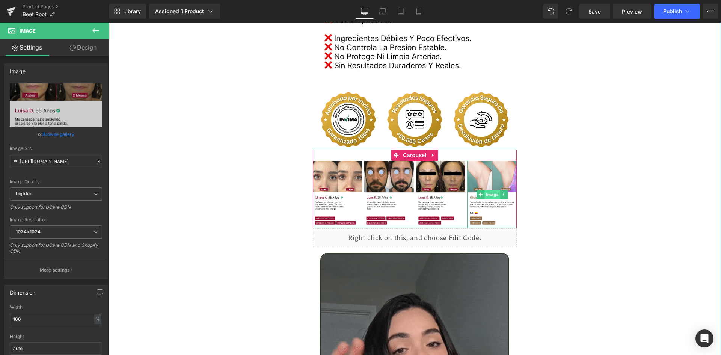
type input "[URL][DOMAIN_NAME]"
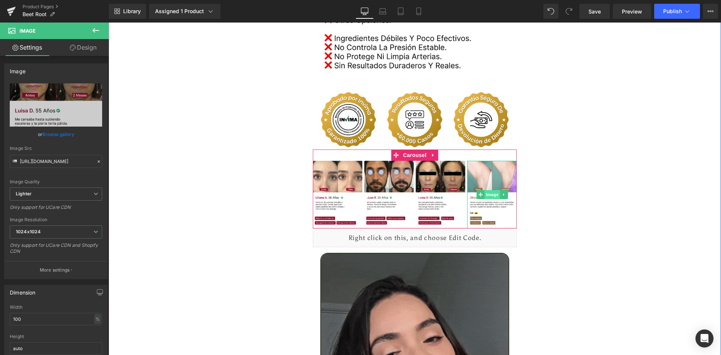
click at [488, 190] on span "Image" at bounding box center [492, 194] width 16 height 9
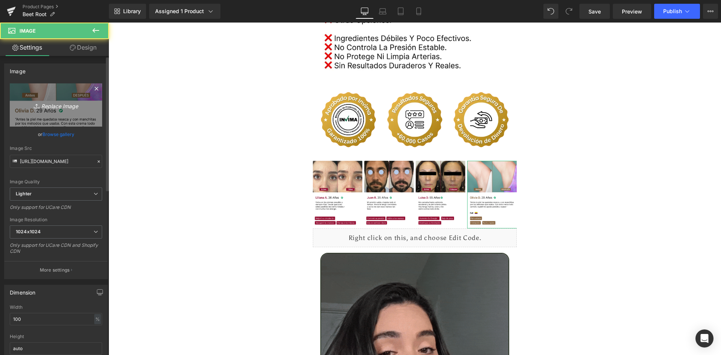
click at [38, 104] on icon at bounding box center [38, 106] width 8 height 8
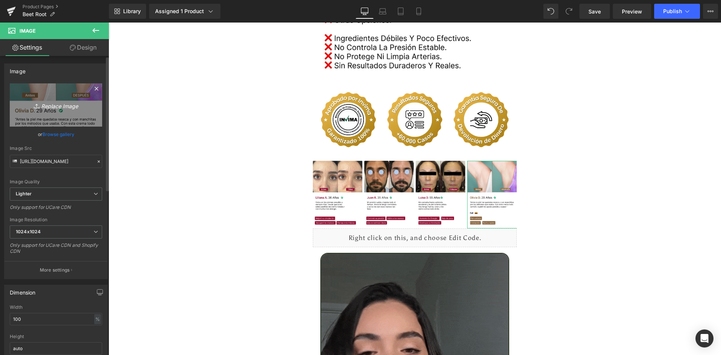
type input "C:\fakepath\Reseñas 4.webp"
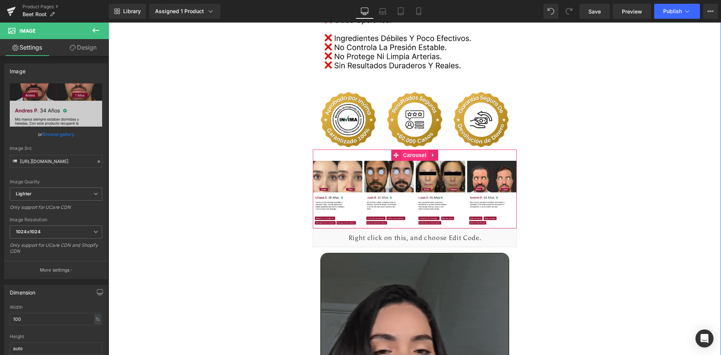
type input "[URL][DOMAIN_NAME]"
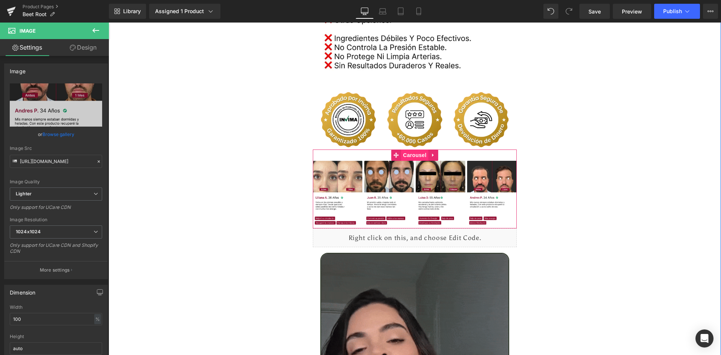
click at [417, 149] on span "Carousel" at bounding box center [414, 154] width 27 height 11
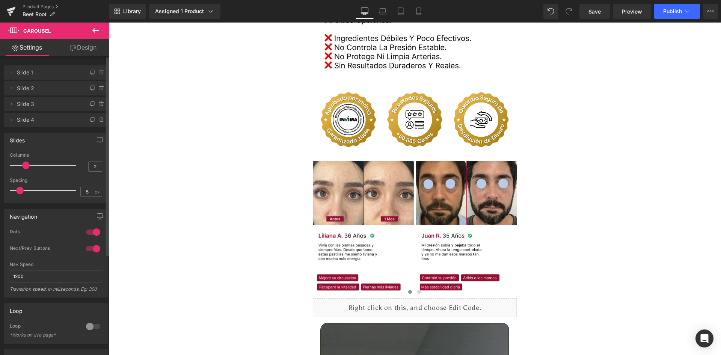
type input "1"
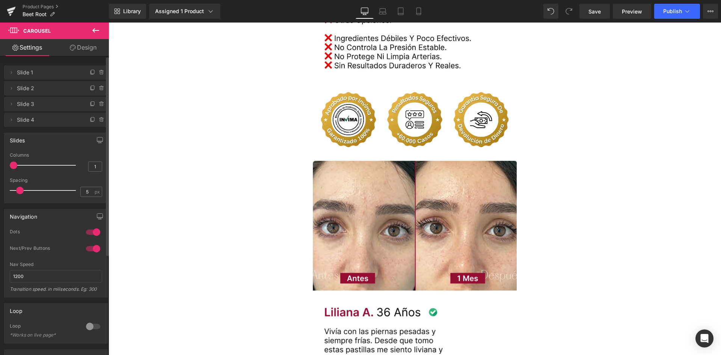
drag, startPoint x: 49, startPoint y: 164, endPoint x: 18, endPoint y: 166, distance: 30.5
click at [18, 166] on div at bounding box center [45, 165] width 62 height 15
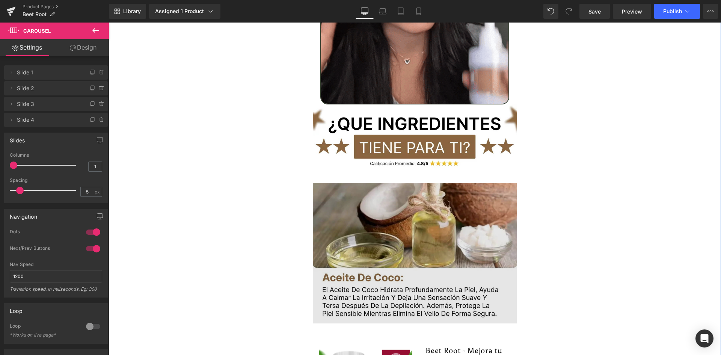
scroll to position [2515, 0]
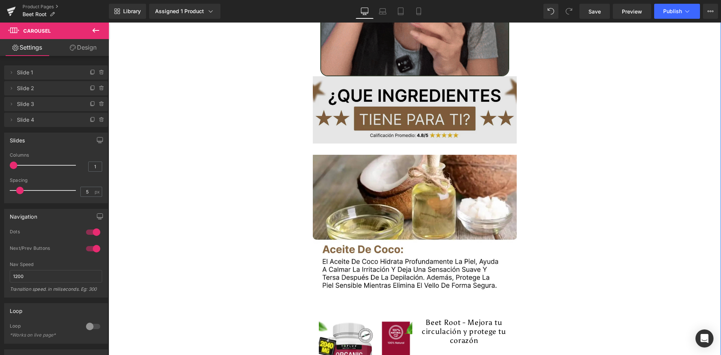
click at [421, 105] on img at bounding box center [415, 109] width 204 height 67
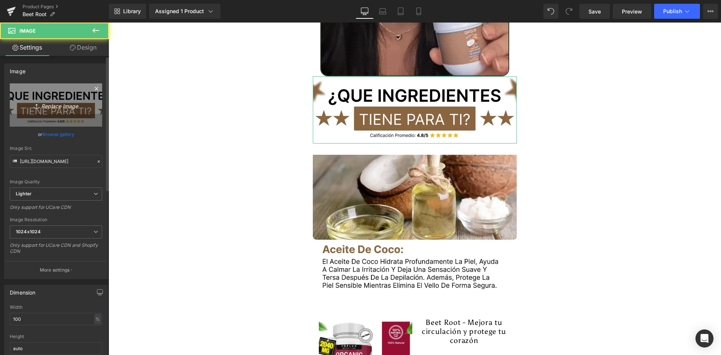
click at [56, 120] on link "Replace Image" at bounding box center [56, 104] width 92 height 43
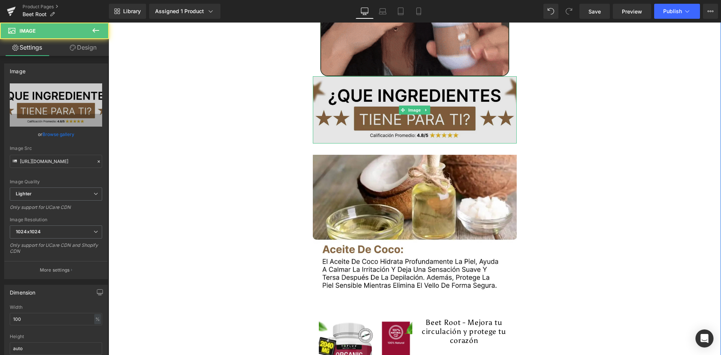
click at [363, 98] on img at bounding box center [415, 109] width 204 height 67
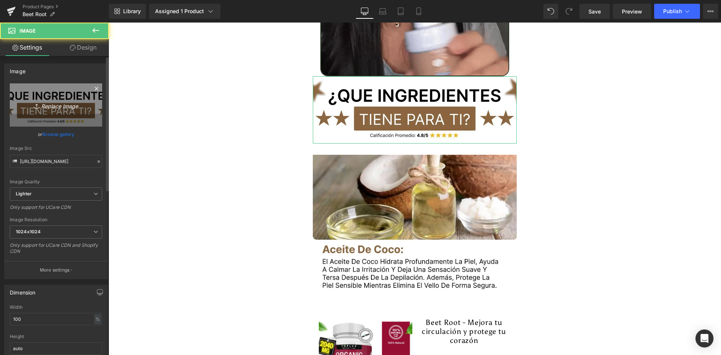
click at [53, 103] on icon "Replace Image" at bounding box center [56, 104] width 60 height 9
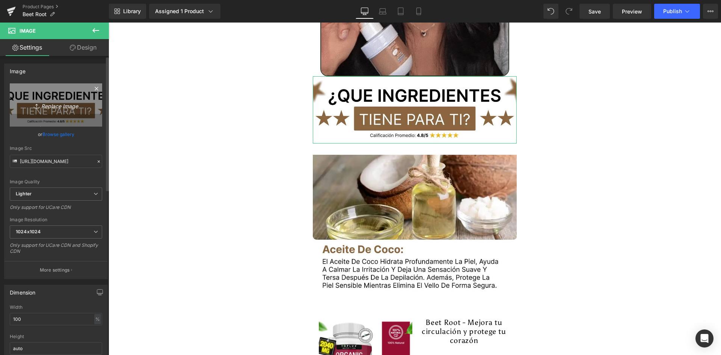
type input "C:\fakepath\Titulo reseñas.webp"
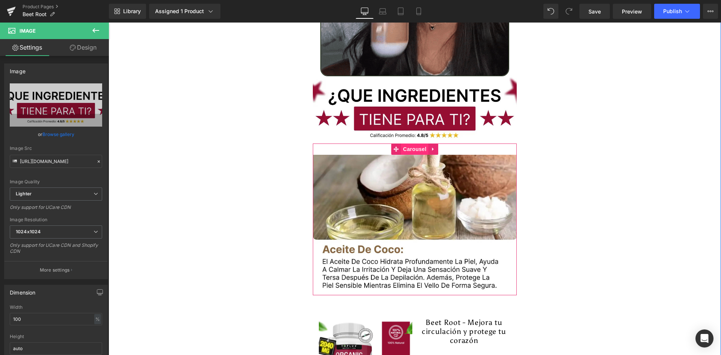
type input "https://ucarecdn.com/9dcf3bf8-7252-4f38-bd74-6e08e0ee7311/-/format/auto/-/previ…"
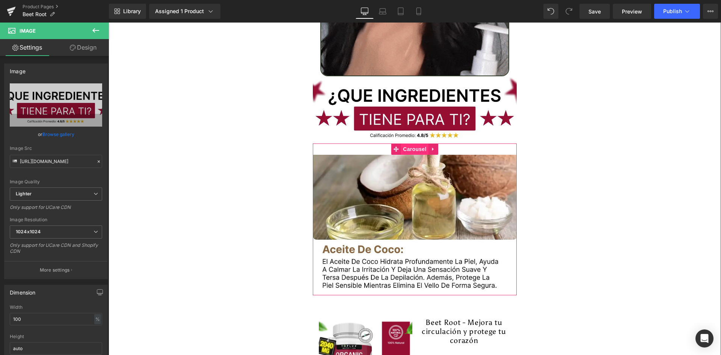
click at [415, 143] on span "Carousel" at bounding box center [414, 148] width 27 height 11
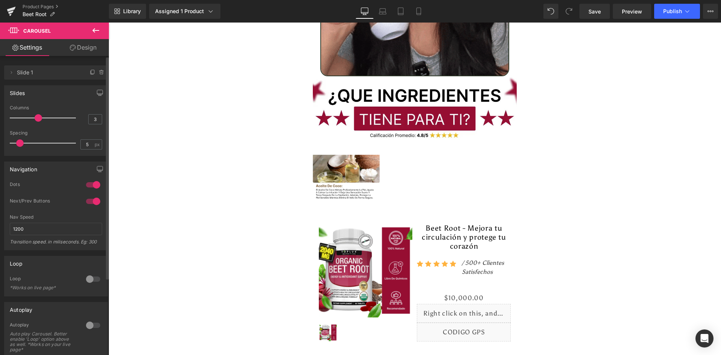
type input "4"
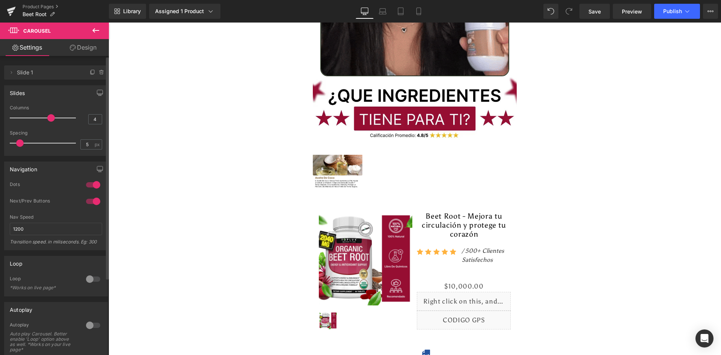
drag, startPoint x: 13, startPoint y: 114, endPoint x: 49, endPoint y: 119, distance: 36.4
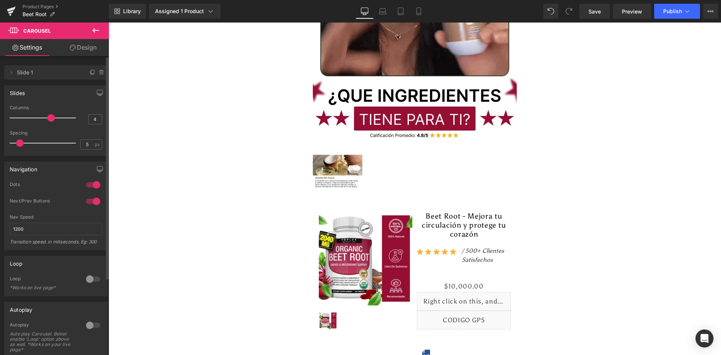
click at [49, 119] on span at bounding box center [51, 118] width 8 height 8
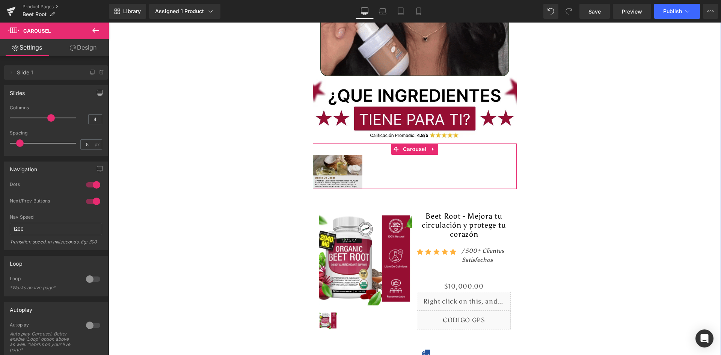
click at [339, 167] on span "Image" at bounding box center [338, 171] width 16 height 9
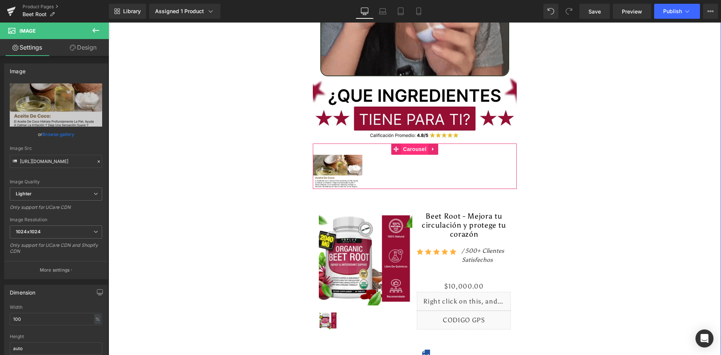
click at [403, 143] on span "Carousel" at bounding box center [414, 148] width 27 height 11
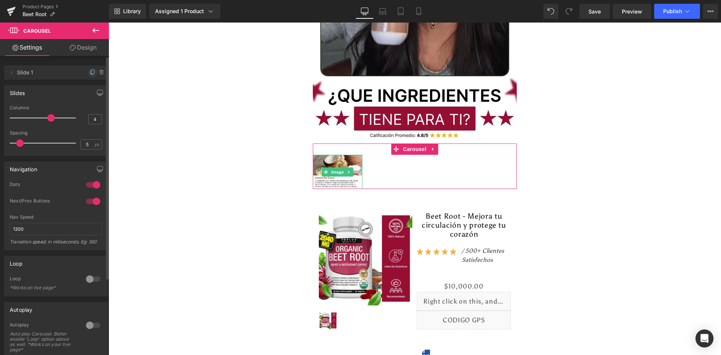
click at [91, 71] on icon at bounding box center [92, 72] width 3 height 4
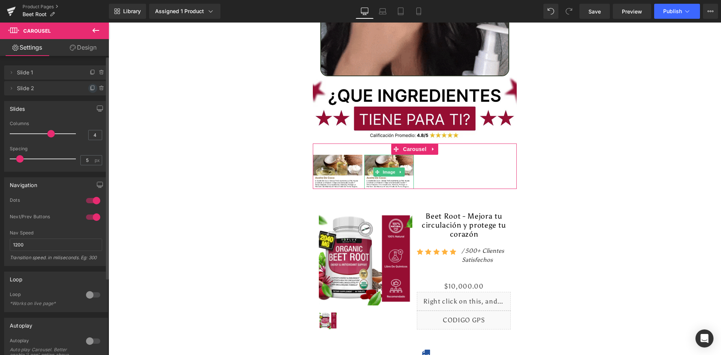
click at [90, 89] on icon at bounding box center [93, 88] width 6 height 6
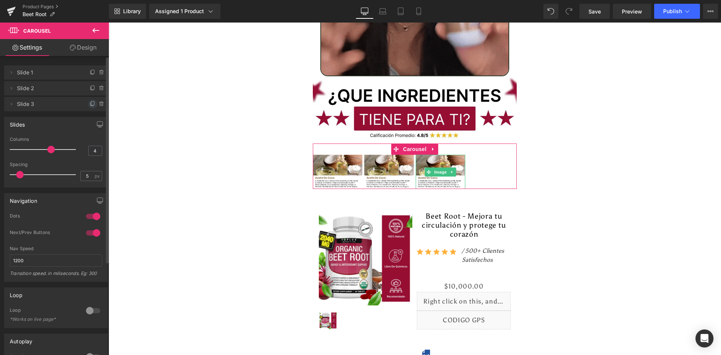
click at [90, 104] on icon at bounding box center [93, 104] width 6 height 6
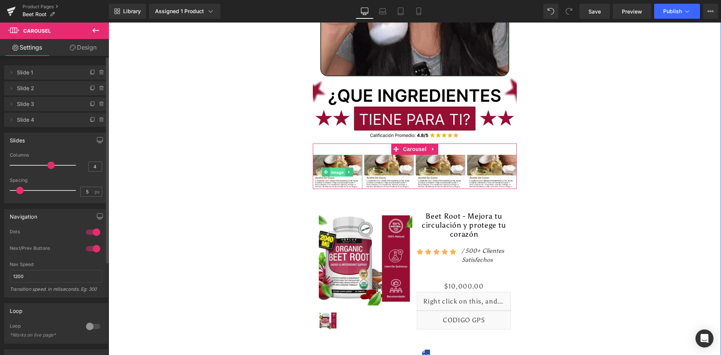
click at [338, 168] on span "Image" at bounding box center [338, 172] width 16 height 9
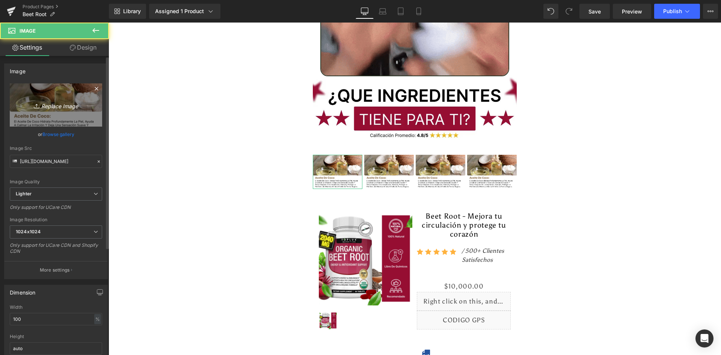
click at [82, 115] on link "Replace Image" at bounding box center [56, 104] width 92 height 43
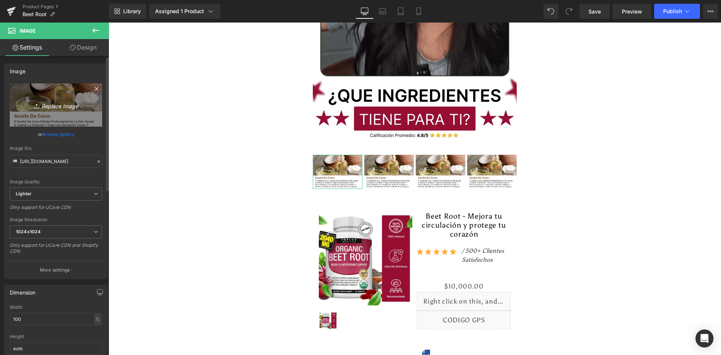
type input "C:\fakepath\Ingrediente 1.webp"
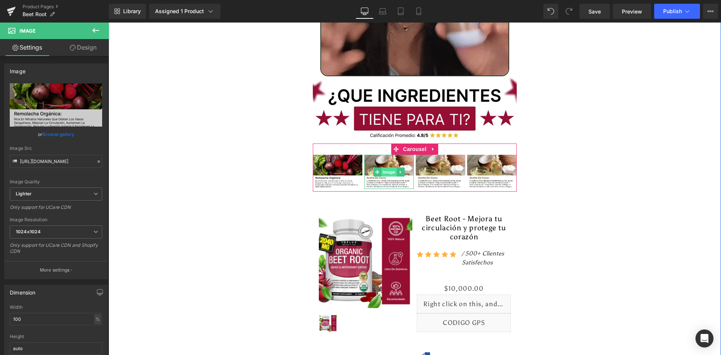
type input "https://ucarecdn.com/e7293494-1e43-4b93-8dad-72d5e3800cd8/-/format/auto/-/previ…"
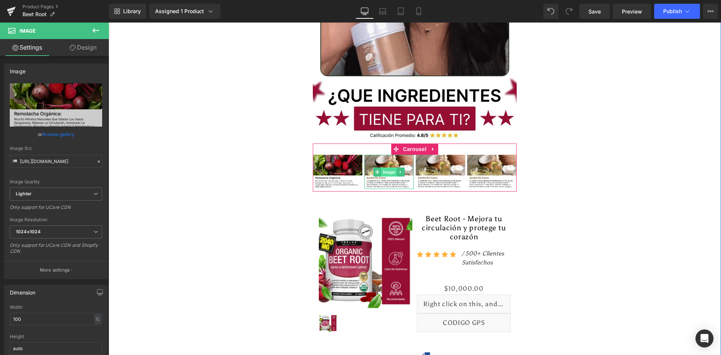
click at [384, 167] on span "Image" at bounding box center [389, 171] width 16 height 9
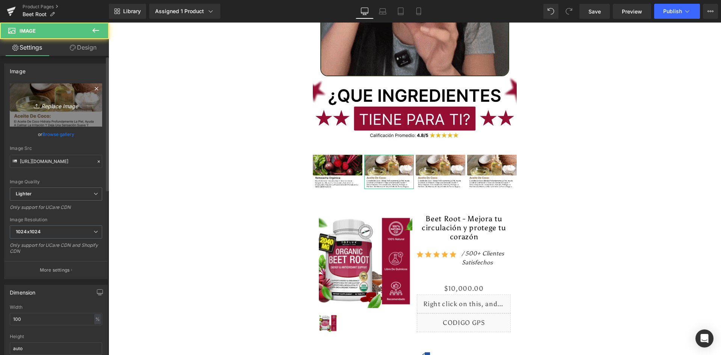
click at [72, 108] on icon "Replace Image" at bounding box center [56, 104] width 60 height 9
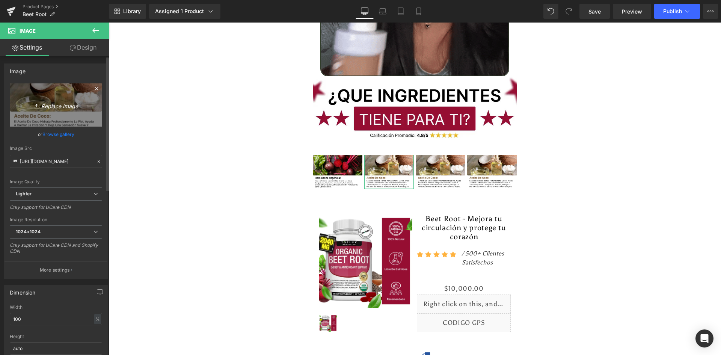
type input "C:\fakepath\Ingrediente 2.webp"
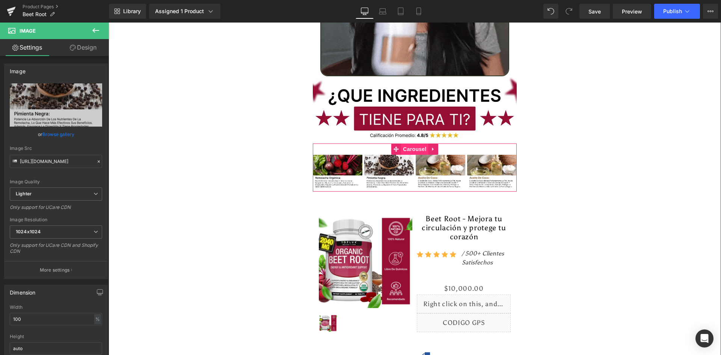
type input "https://ucarecdn.com/46ef54b0-59b7-45bc-a304-ad87b7f84cac/-/format/auto/-/previ…"
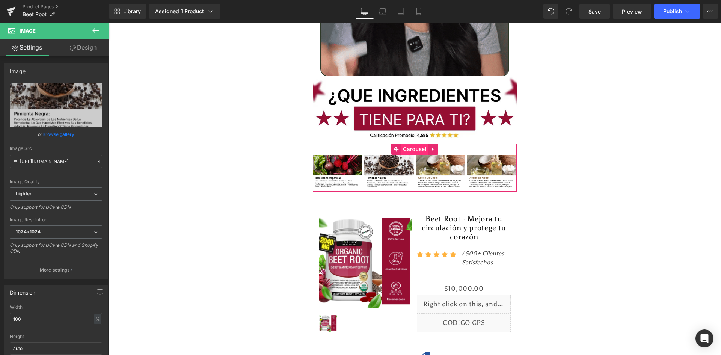
click at [414, 143] on span "Carousel" at bounding box center [414, 148] width 27 height 11
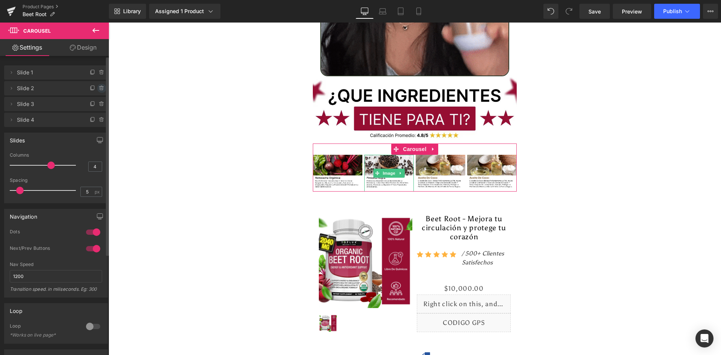
click at [99, 88] on icon at bounding box center [102, 88] width 6 height 6
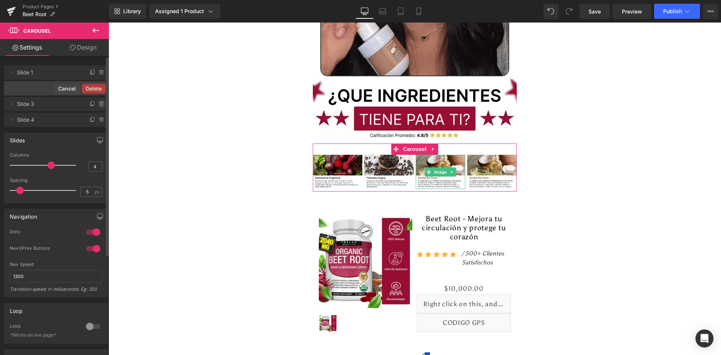
click at [97, 107] on span at bounding box center [101, 103] width 9 height 9
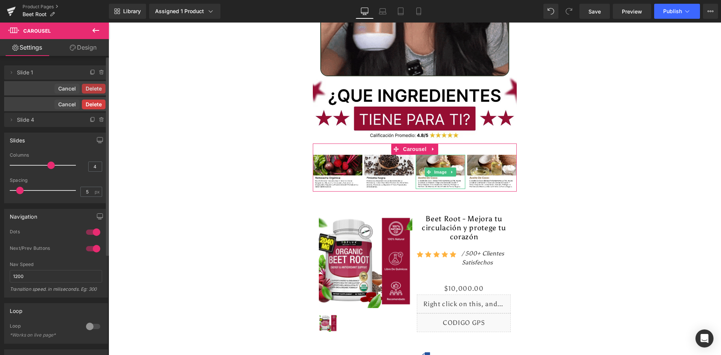
click at [99, 105] on button "Delete" at bounding box center [94, 104] width 24 height 10
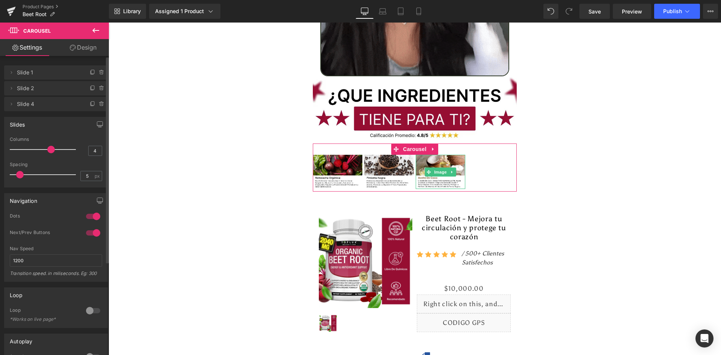
click at [100, 105] on icon at bounding box center [101, 103] width 3 height 3
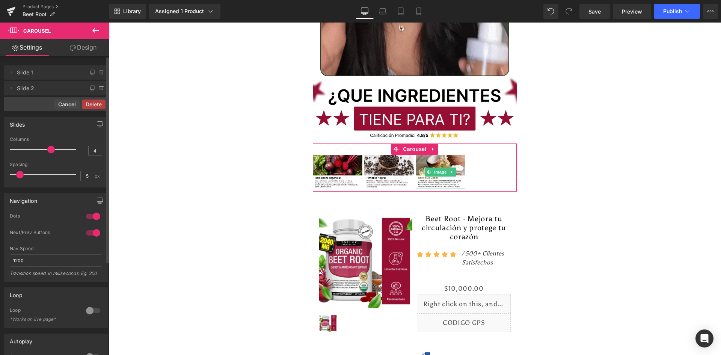
click at [99, 105] on button "Delete" at bounding box center [94, 104] width 24 height 10
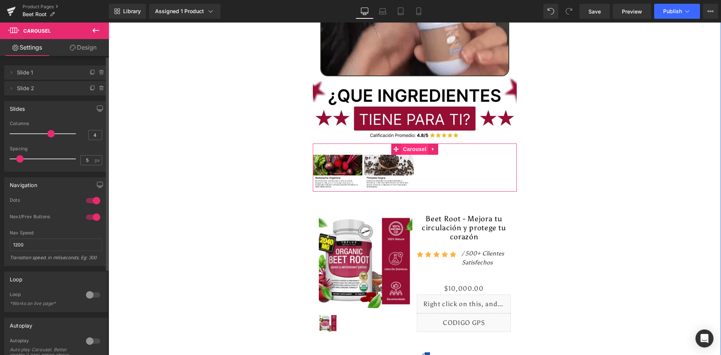
click at [420, 143] on span "Carousel" at bounding box center [414, 148] width 27 height 11
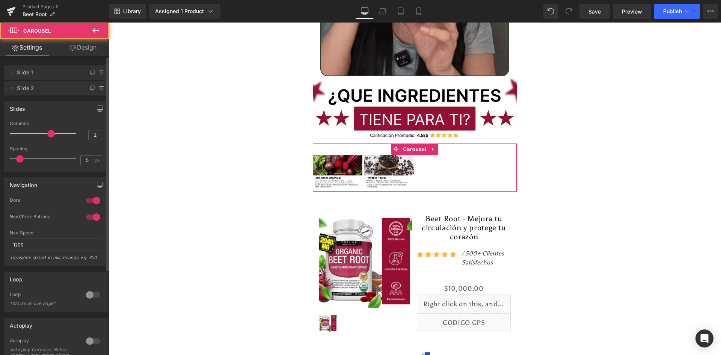
type input "1"
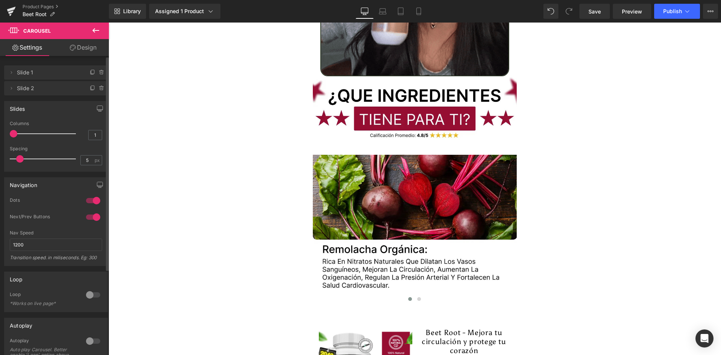
drag, startPoint x: 50, startPoint y: 132, endPoint x: 15, endPoint y: 133, distance: 34.9
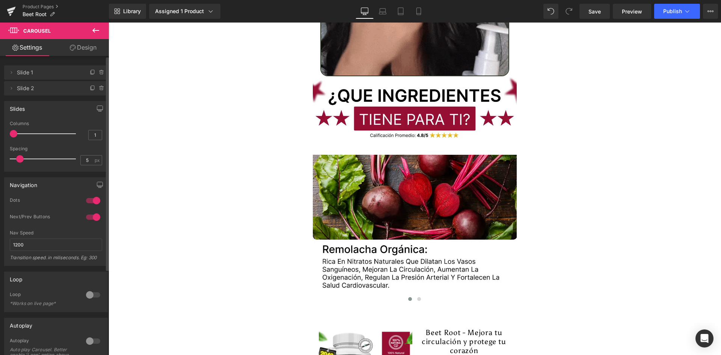
click at [15, 133] on span at bounding box center [14, 134] width 8 height 8
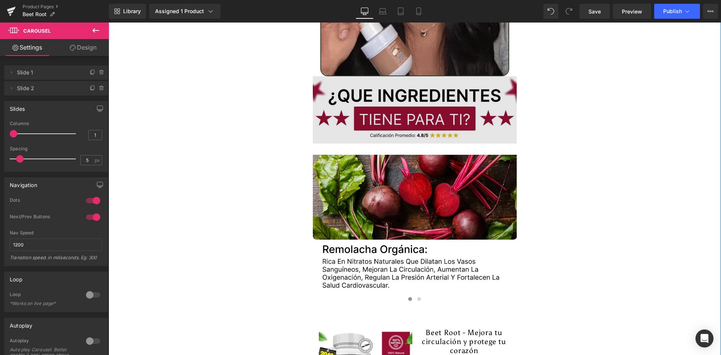
click at [431, 105] on img at bounding box center [415, 109] width 204 height 67
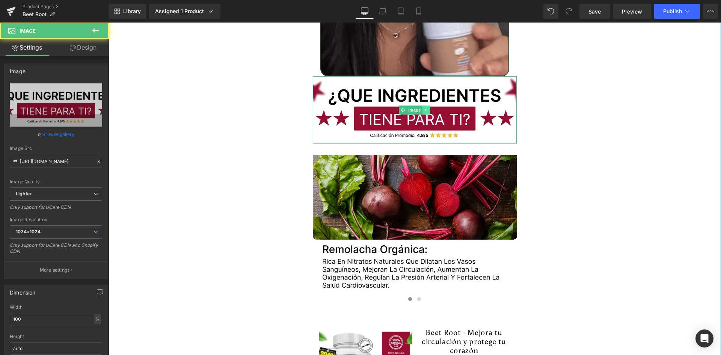
click at [425, 108] on icon at bounding box center [426, 110] width 4 height 5
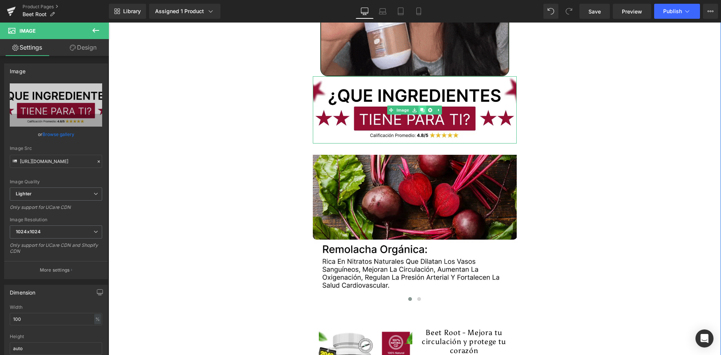
click at [420, 108] on icon at bounding box center [422, 110] width 4 height 4
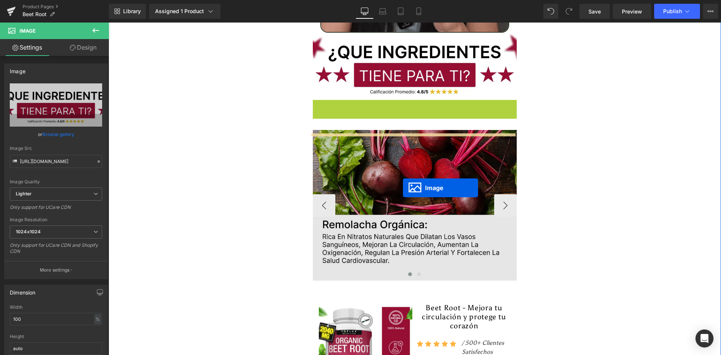
scroll to position [2590, 0]
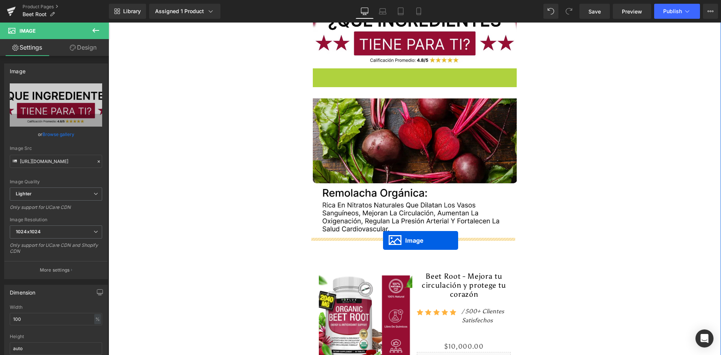
drag, startPoint x: 399, startPoint y: 165, endPoint x: 383, endPoint y: 240, distance: 76.7
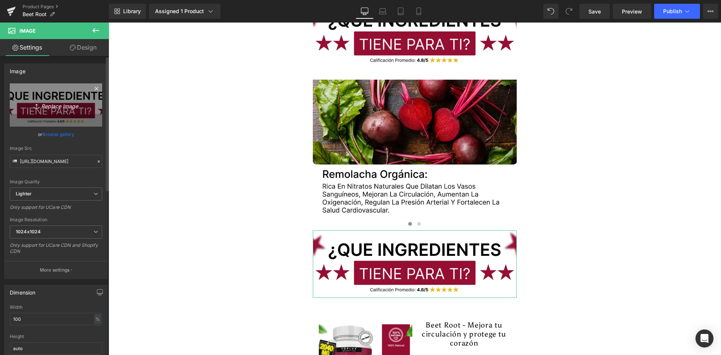
click at [45, 113] on link "Replace Image" at bounding box center [56, 104] width 92 height 43
type input "C:\fakepath\Suplements Facts.webp"
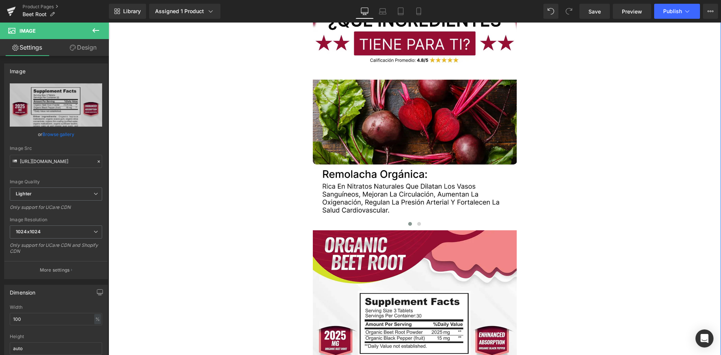
type input "https://ucarecdn.com/911a7c13-faca-4387-a4f9-1c3eaba5ae87/-/format/auto/-/previ…"
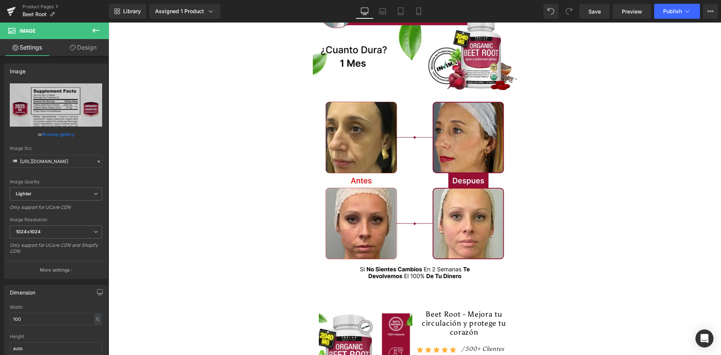
scroll to position [0, 0]
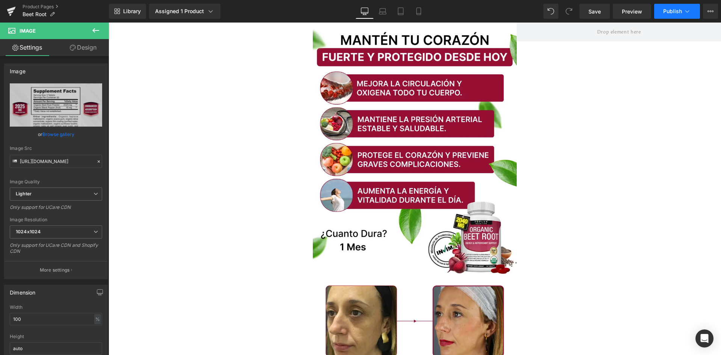
click at [660, 12] on button "Publish" at bounding box center [677, 11] width 46 height 15
click at [593, 11] on span "Save" at bounding box center [594, 12] width 12 height 8
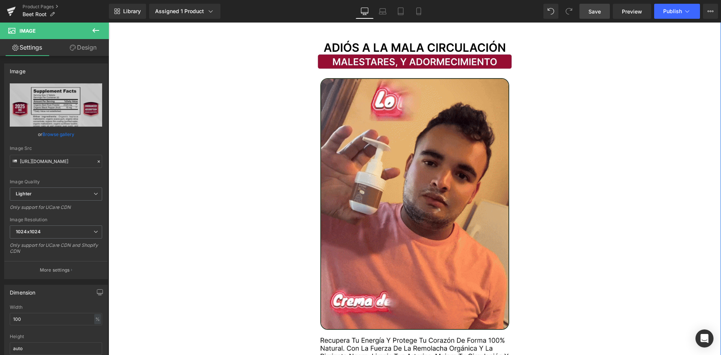
scroll to position [938, 0]
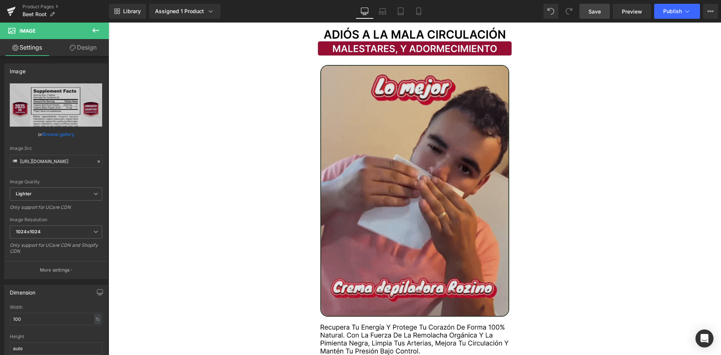
click at [418, 137] on img at bounding box center [414, 190] width 189 height 251
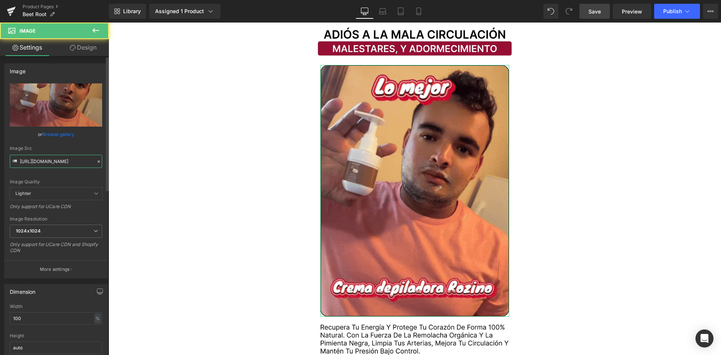
click at [70, 162] on input "https://media1.giphy.com/media/v1.Y2lkPTc5MGI3NjExemx6amEydnFpN3Vrb3FvZ3lqOHd6Z…" at bounding box center [56, 161] width 92 height 13
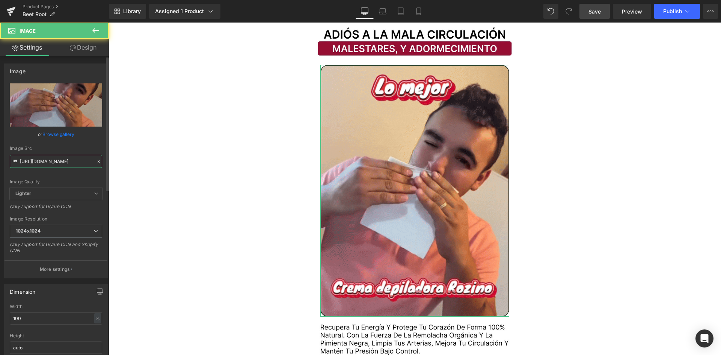
click at [70, 162] on input "https://media1.giphy.com/media/v1.Y2lkPTc5MGI3NjExemx6amEydnFpN3Vrb3FvZ3lqOHd6Z…" at bounding box center [56, 161] width 92 height 13
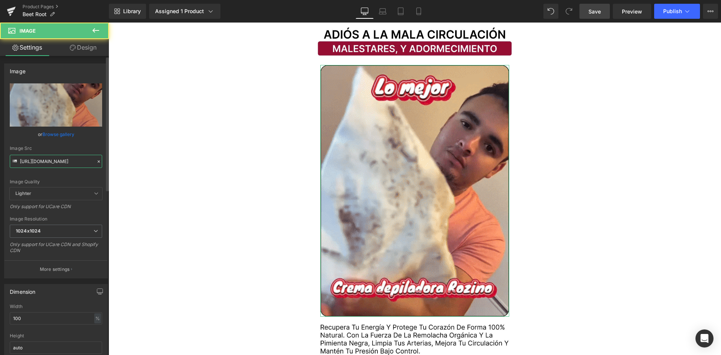
click at [70, 162] on input "https://media1.giphy.com/media/v1.Y2lkPTc5MGI3NjExemx6amEydnFpN3Vrb3FvZ3lqOHd6Z…" at bounding box center [56, 161] width 92 height 13
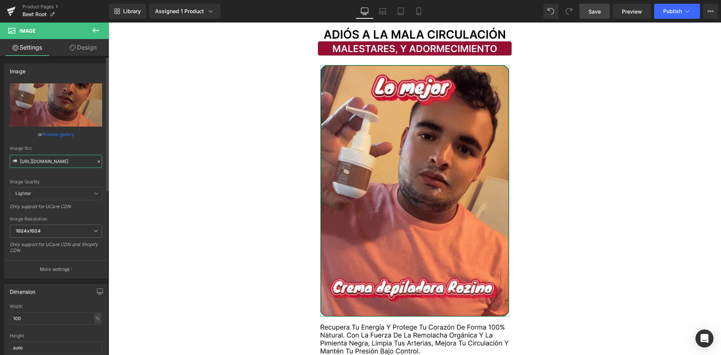
paste input ".giphy.com/media/J4CgJcE8ZHdGPXs8PO"
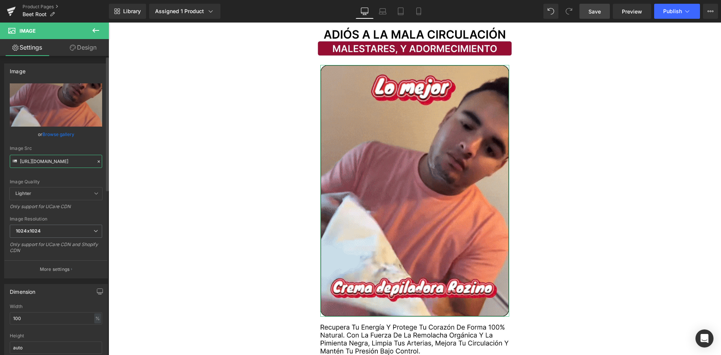
scroll to position [0, 71]
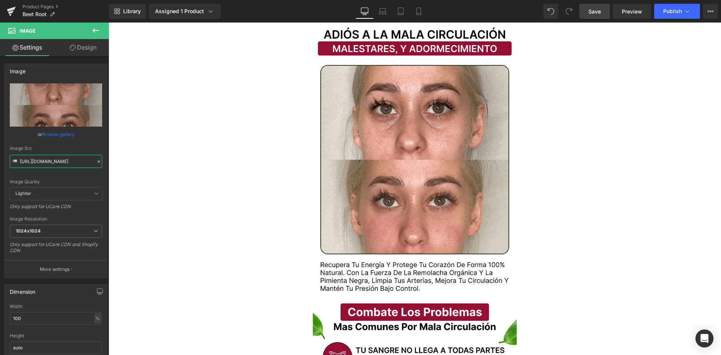
type input "https://media.giphy.com/media/J4CgJcE8ZHdGPXs8PO/giphy.gif"
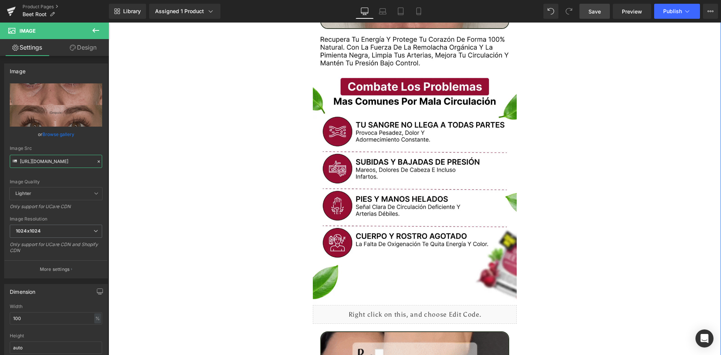
scroll to position [1389, 0]
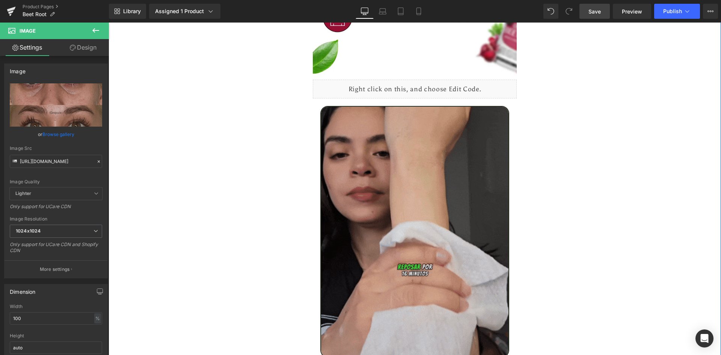
click at [381, 128] on img at bounding box center [414, 231] width 189 height 251
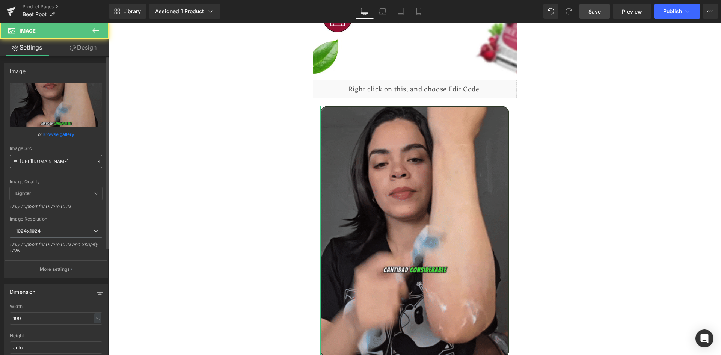
drag, startPoint x: 64, startPoint y: 152, endPoint x: 66, endPoint y: 165, distance: 12.7
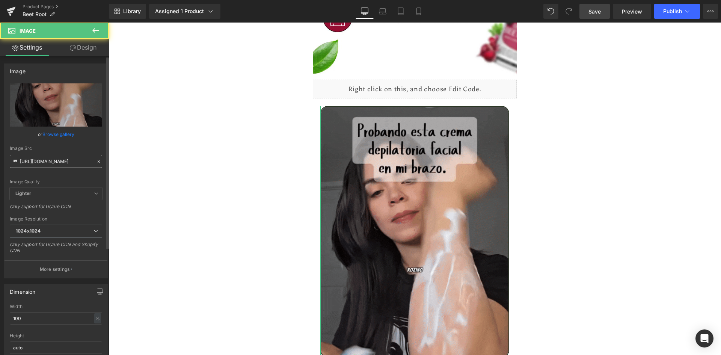
click at [64, 154] on div "Image Src https://media2.giphy.com/media/v1.Y2lkPTc5MGI3NjExeGsweDR0d3R5aWg2OG1…" at bounding box center [56, 157] width 92 height 22
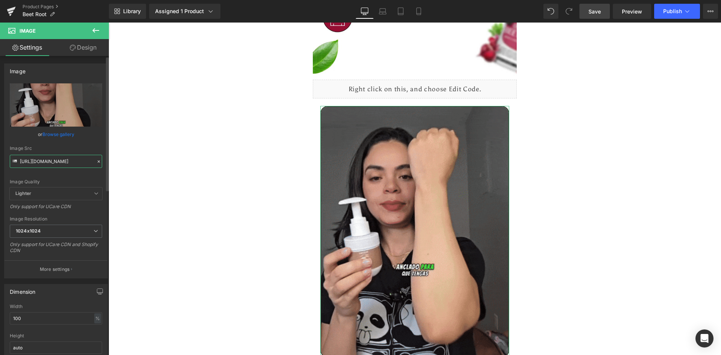
click at [68, 162] on input "https://media2.giphy.com/media/v1.Y2lkPTc5MGI3NjExeGsweDR0d3R5aWg2OG1mcTkzZzNqN…" at bounding box center [56, 161] width 92 height 13
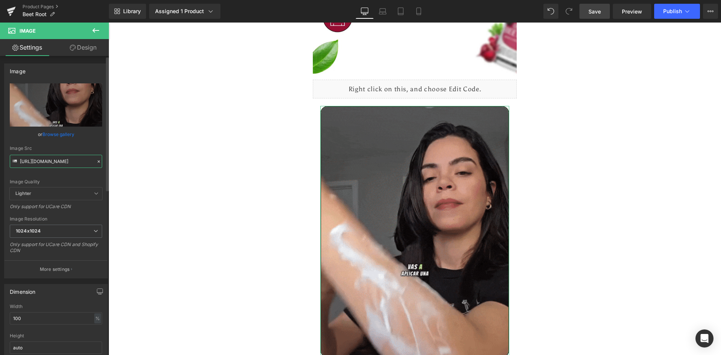
click at [68, 162] on input "https://media2.giphy.com/media/v1.Y2lkPTc5MGI3NjExeGsweDR0d3R5aWg2OG1mcTkzZzNqN…" at bounding box center [56, 161] width 92 height 13
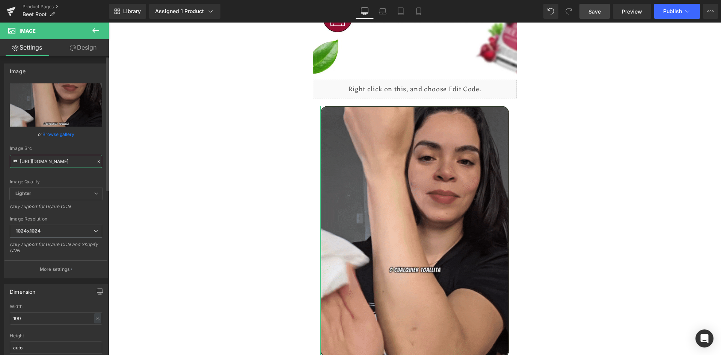
click at [68, 162] on input "https://media2.giphy.com/media/v1.Y2lkPTc5MGI3NjExeGsweDR0d3R5aWg2OG1mcTkzZzNqN…" at bounding box center [56, 161] width 92 height 13
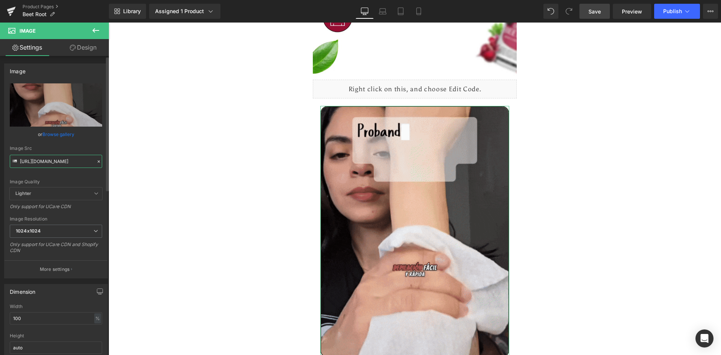
click at [68, 162] on input "https://media2.giphy.com/media/v1.Y2lkPTc5MGI3NjExeGsweDR0d3R5aWg2OG1mcTkzZzNqN…" at bounding box center [56, 161] width 92 height 13
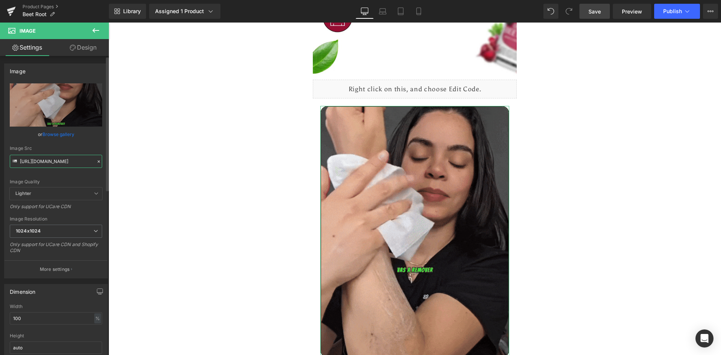
paste input ".giphy.com/media/l0WrYyiemuQVG9BjxN"
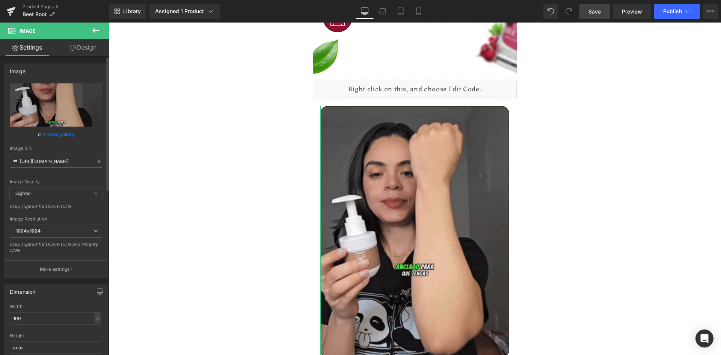
scroll to position [0, 67]
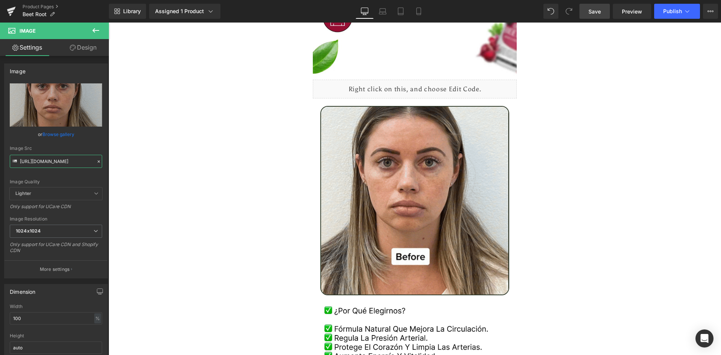
type input "https://media.giphy.com/media/l0WrYyiemuQVG9BjxN/giphy.gif"
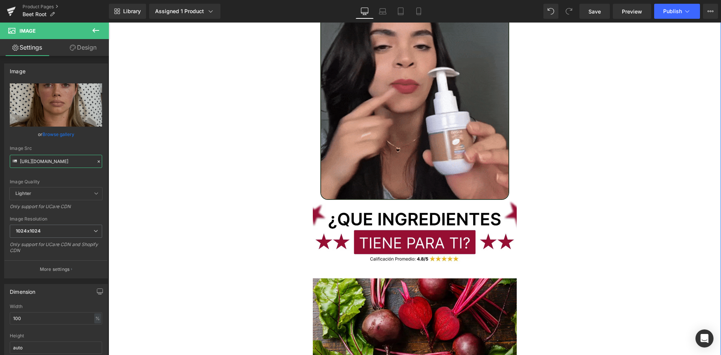
scroll to position [2289, 0]
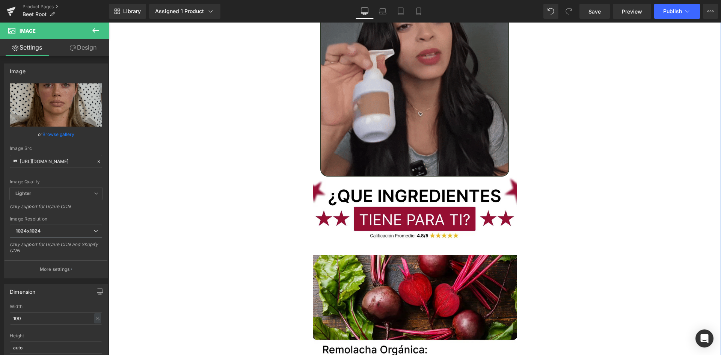
click at [396, 86] on img at bounding box center [414, 50] width 189 height 251
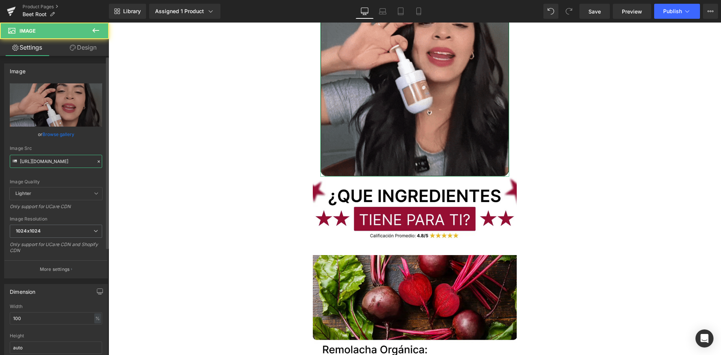
click at [71, 155] on input "https://media3.giphy.com/media/v1.Y2lkPTc5MGI3NjExenlkempuMXppNWdyeTA0anBvM2h6M…" at bounding box center [56, 161] width 92 height 13
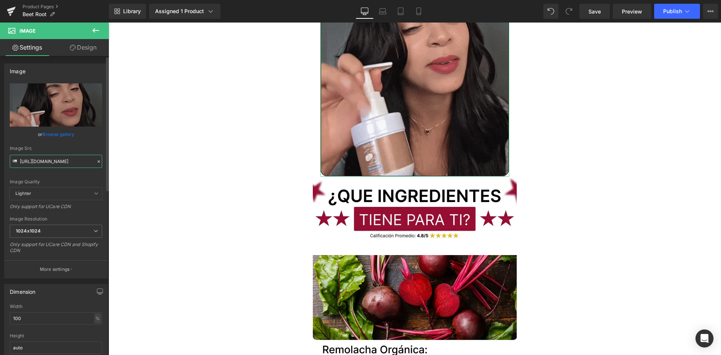
click at [70, 158] on input "https://media3.giphy.com/media/v1.Y2lkPTc5MGI3NjExenlkempuMXppNWdyeTA0anBvM2h6M…" at bounding box center [56, 161] width 92 height 13
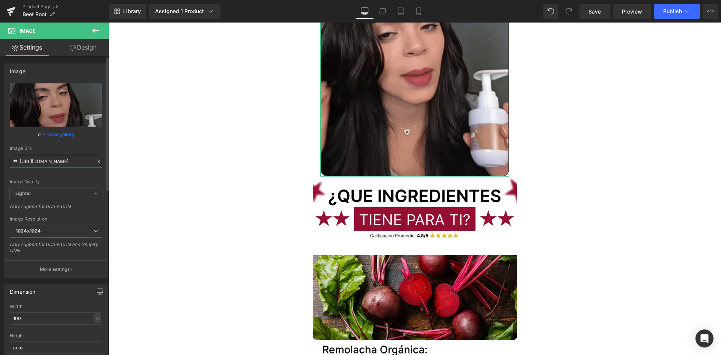
click at [70, 158] on input "https://media3.giphy.com/media/v1.Y2lkPTc5MGI3NjExenlkempuMXppNWdyeTA0anBvM2h6M…" at bounding box center [56, 161] width 92 height 13
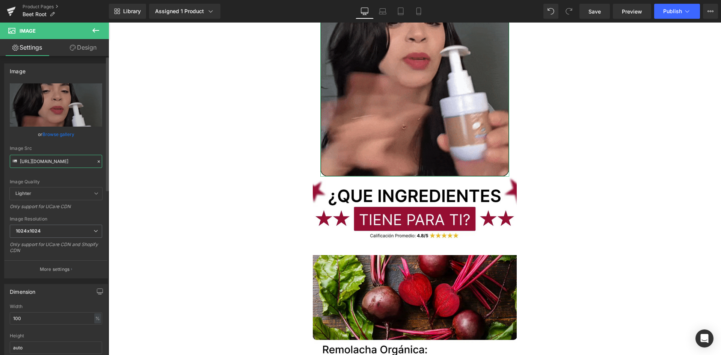
click at [70, 158] on input "https://media3.giphy.com/media/v1.Y2lkPTc5MGI3NjExenlkempuMXppNWdyeTA0anBvM2h6M…" at bounding box center [56, 161] width 92 height 13
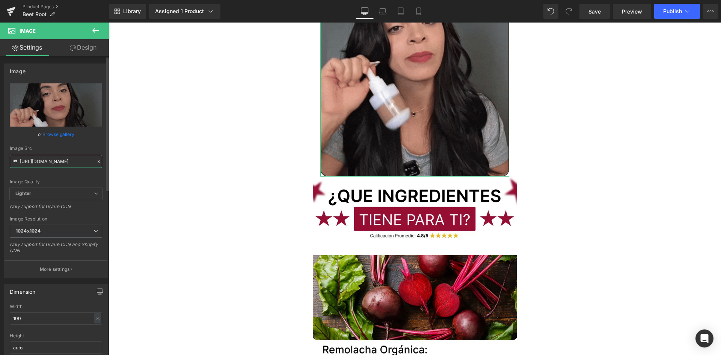
paste input ".giphy.com/media/ocUgBUdDhGVhHaqeB5"
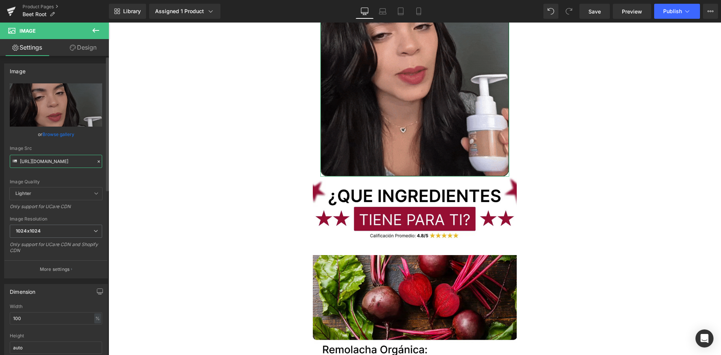
type input "https://media.giphy.com/media/ocUgBUdDhGVhHaqeB5/giphy.gif"
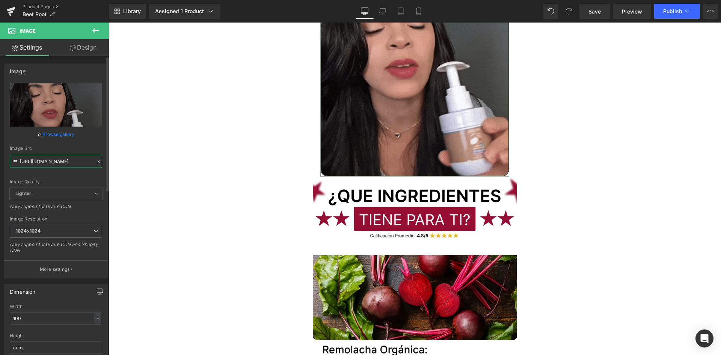
scroll to position [0, 71]
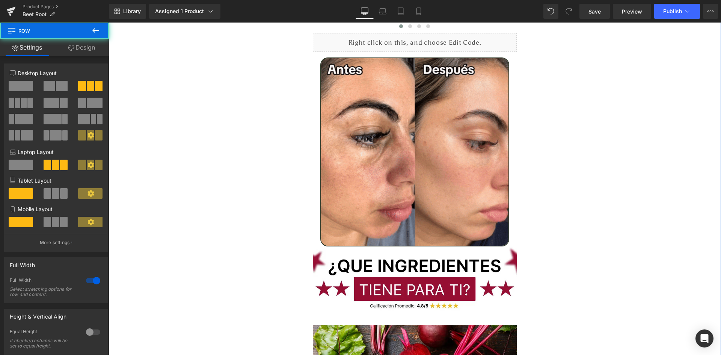
scroll to position [2139, 0]
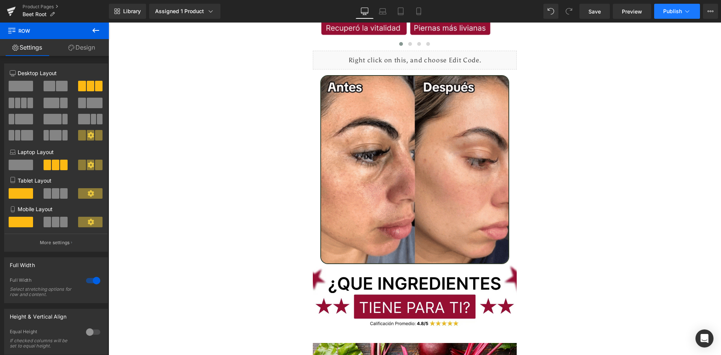
click at [669, 14] on span "Publish" at bounding box center [672, 11] width 19 height 6
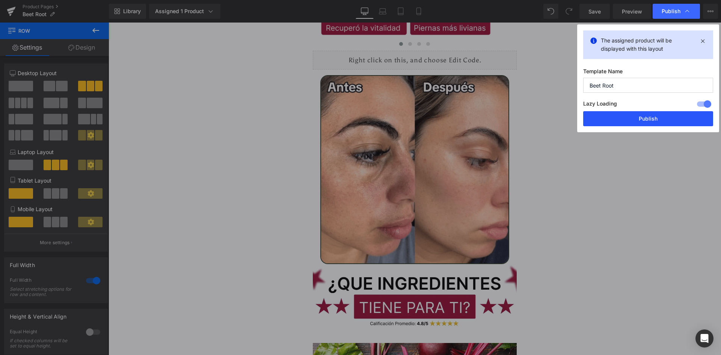
click at [651, 117] on button "Publish" at bounding box center [648, 118] width 130 height 15
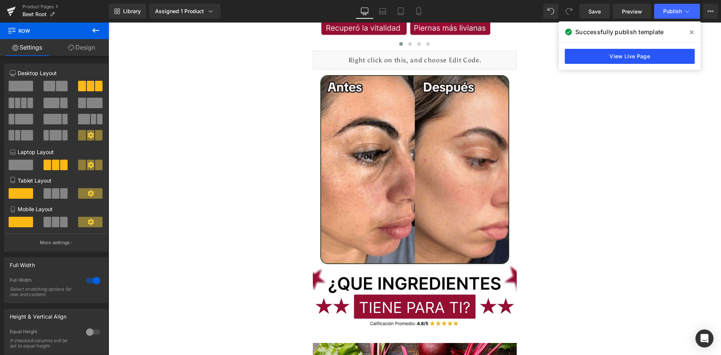
click at [608, 54] on link "View Live Page" at bounding box center [629, 56] width 130 height 15
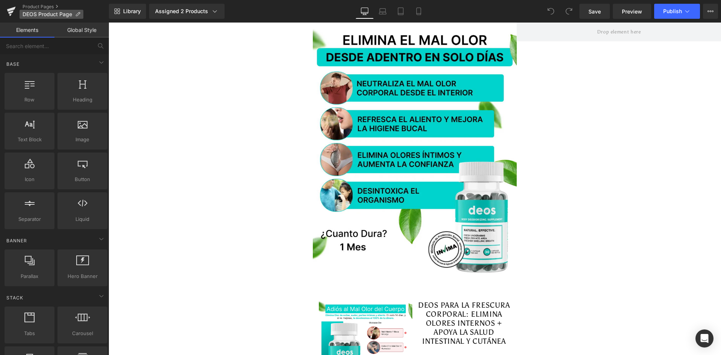
drag, startPoint x: 36, startPoint y: 5, endPoint x: 57, endPoint y: 12, distance: 23.0
click at [36, 5] on link "Product Pages" at bounding box center [66, 7] width 86 height 6
